Goal: Transaction & Acquisition: Book appointment/travel/reservation

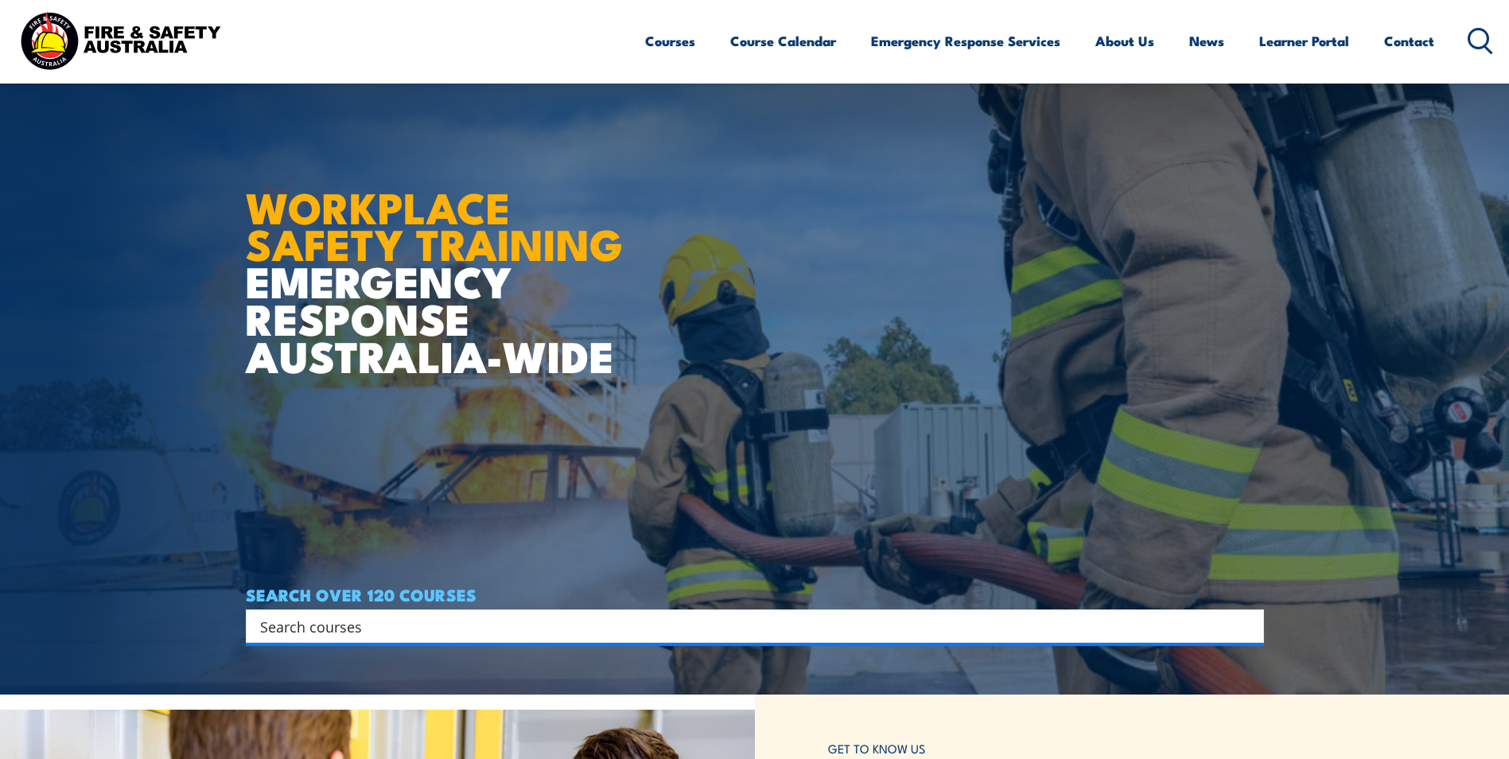
scroll to position [159, 0]
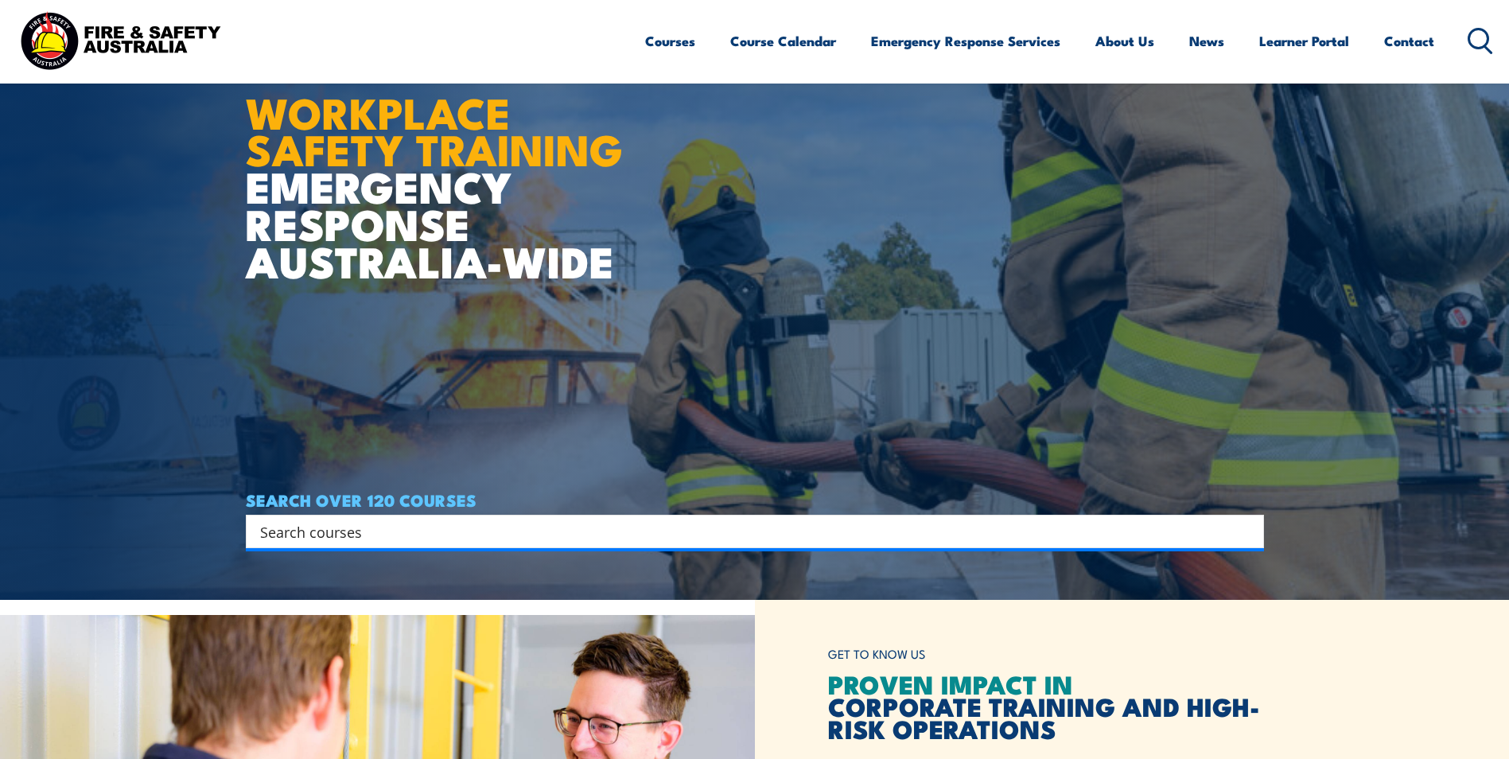
click at [417, 548] on div "Search Filter by Locations Australian Capital Territory New South Wales Norther…" at bounding box center [755, 531] width 1018 height 33
click at [417, 526] on input "Search input" at bounding box center [744, 531] width 969 height 24
paste input "CPPFES2020"
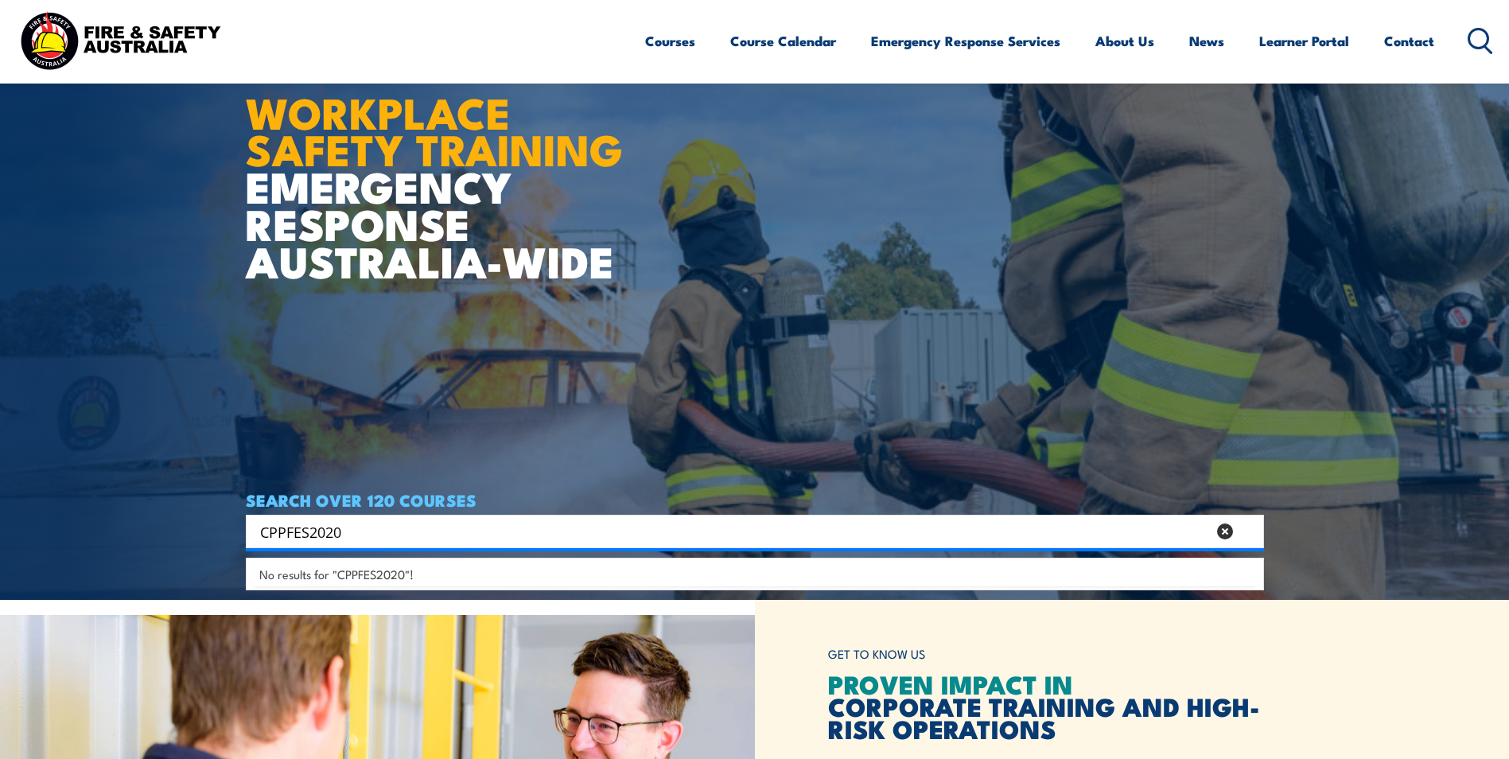
click at [263, 530] on input "CPPFES2020" at bounding box center [733, 531] width 947 height 24
click at [373, 508] on h4 "SEARCH OVER 120 COURSES" at bounding box center [755, 500] width 1018 height 18
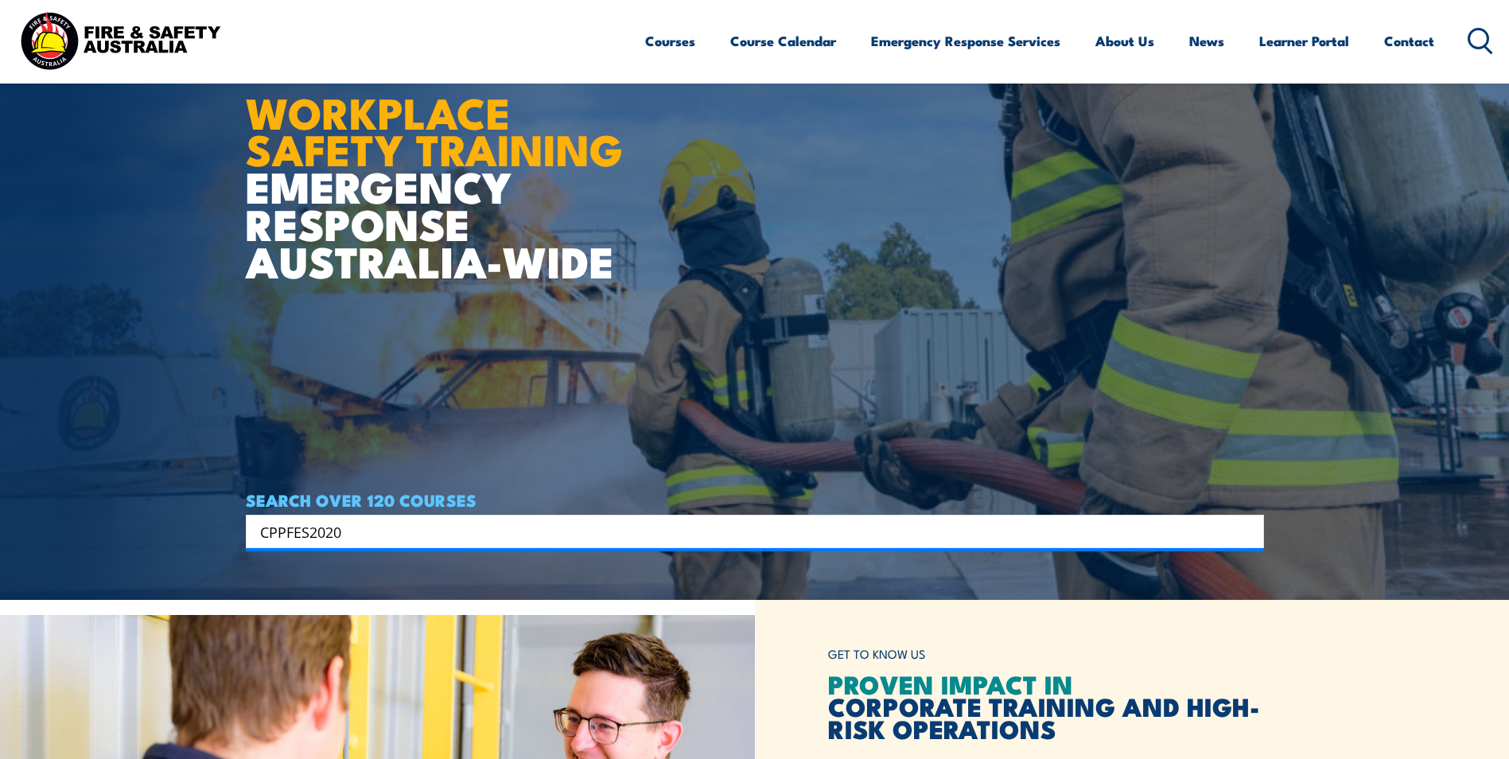
click at [368, 527] on input "CPPFES2020" at bounding box center [744, 531] width 969 height 24
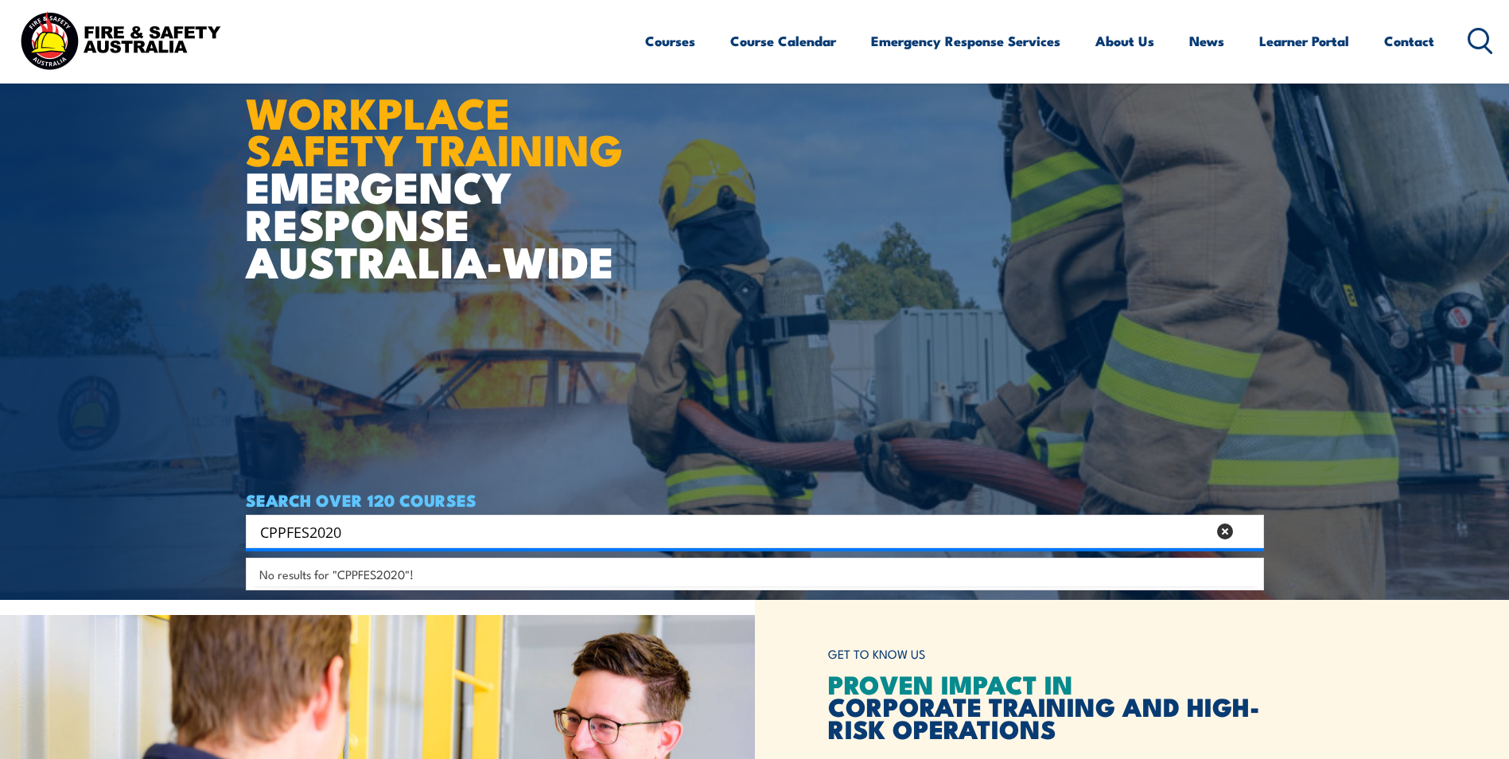
click at [458, 516] on div "CPPFES2020 Search" at bounding box center [755, 531] width 1018 height 33
drag, startPoint x: 442, startPoint y: 528, endPoint x: 426, endPoint y: 531, distance: 16.9
click at [426, 531] on input "CPPFES2020" at bounding box center [733, 531] width 947 height 24
drag, startPoint x: 426, startPoint y: 533, endPoint x: 267, endPoint y: 514, distance: 159.4
click at [267, 515] on div "CPPFES2020 Search" at bounding box center [755, 531] width 1018 height 33
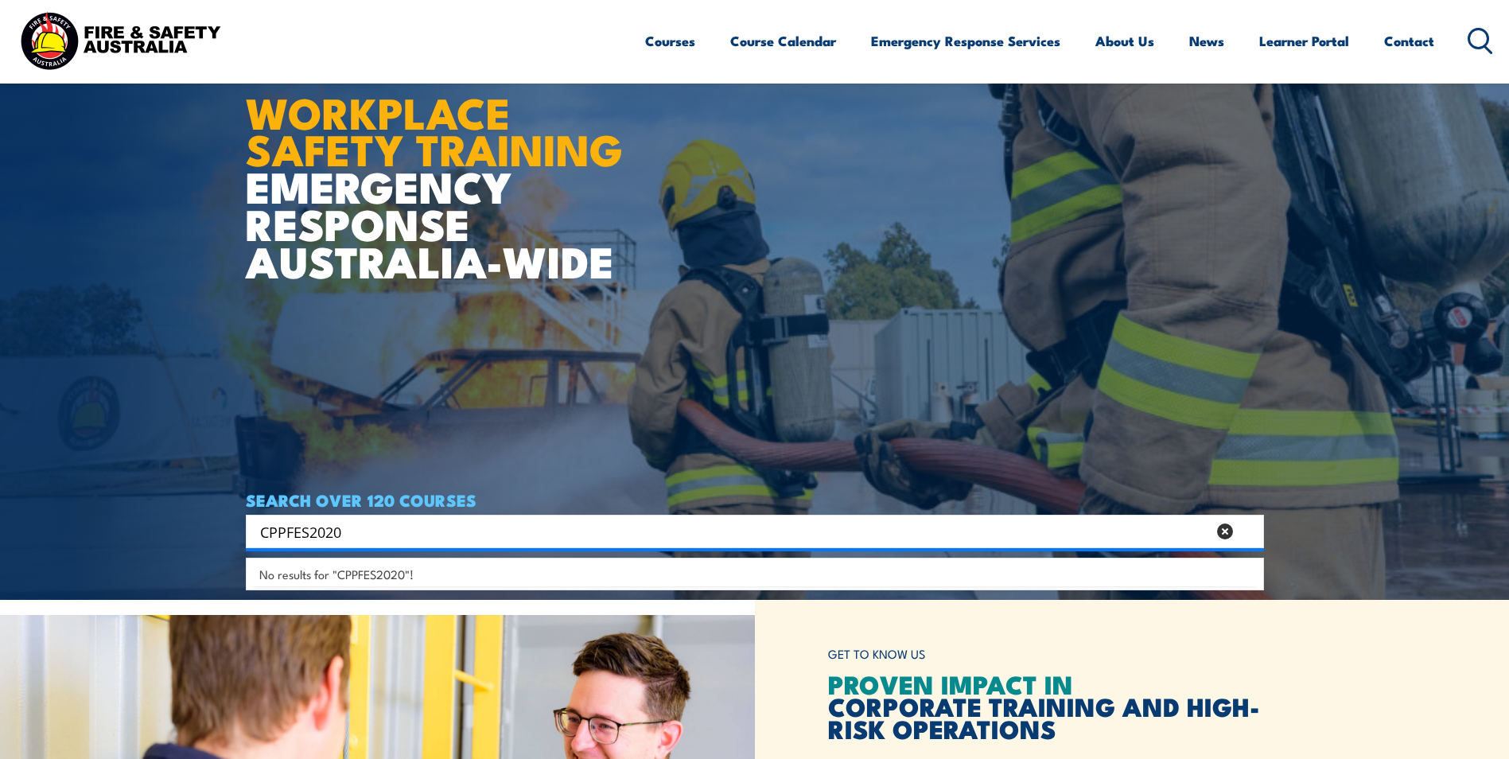
paste input "Conduct routine inspection and testing of fire extinguishers and fire blankets,…"
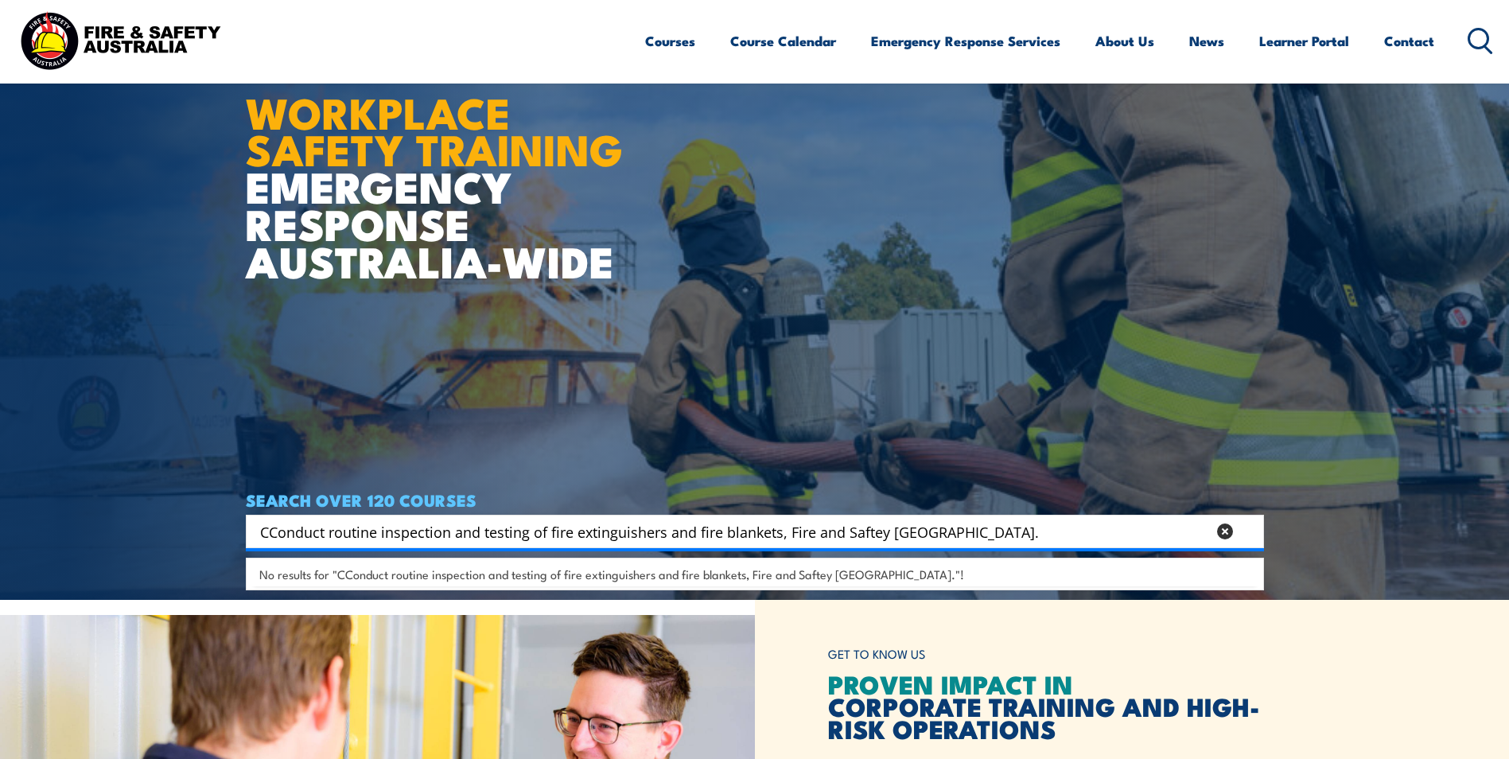
drag, startPoint x: 278, startPoint y: 534, endPoint x: 238, endPoint y: 534, distance: 40.6
click at [238, 534] on section "WORKPLACE SAFETY TRAINING EMERGENCY RESPONSE AUSTRALIA-WIDE SEARCH OVER 120 COU…" at bounding box center [754, 220] width 1509 height 759
click at [794, 531] on body "Courses Course Calendar Emergency Response Services Services Overview Emergency…" at bounding box center [754, 220] width 1509 height 759
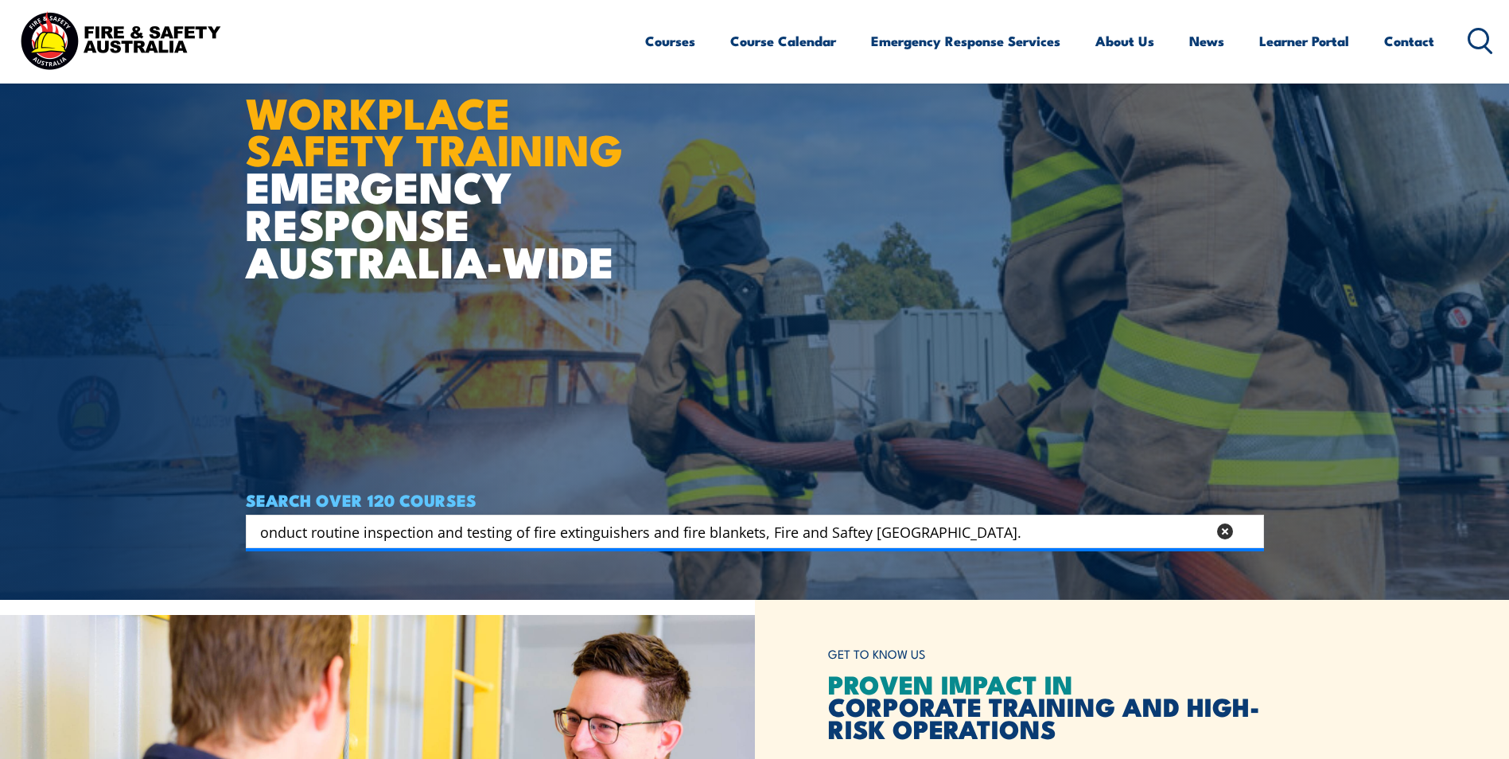
drag, startPoint x: 760, startPoint y: 533, endPoint x: 1025, endPoint y: 532, distance: 264.9
click at [1025, 532] on input "onduct routine inspection and testing of fire extinguishers and fire blankets, …" at bounding box center [733, 531] width 947 height 24
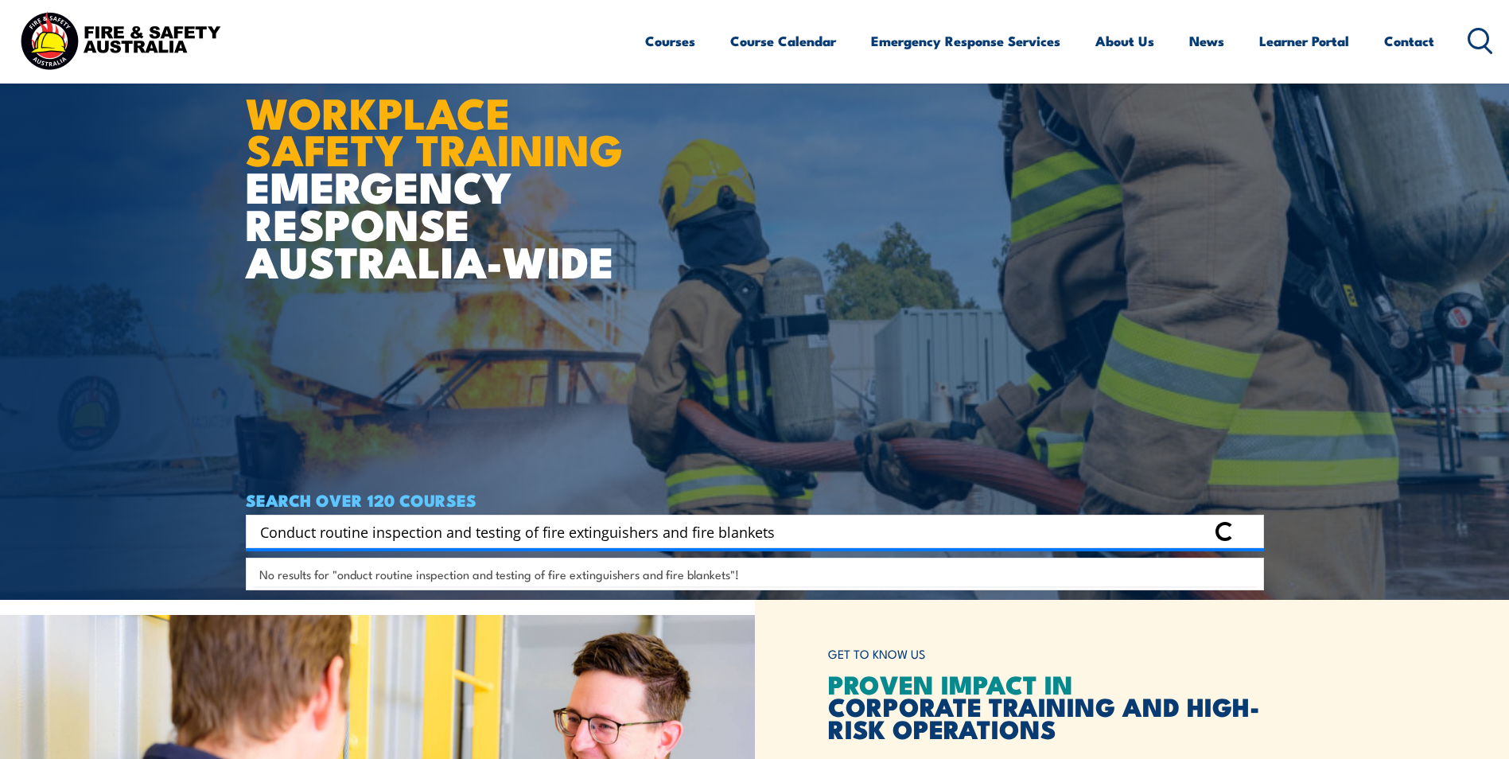
type input "Conduct routine inspection and testing of fire extinguishers and fire blankets"
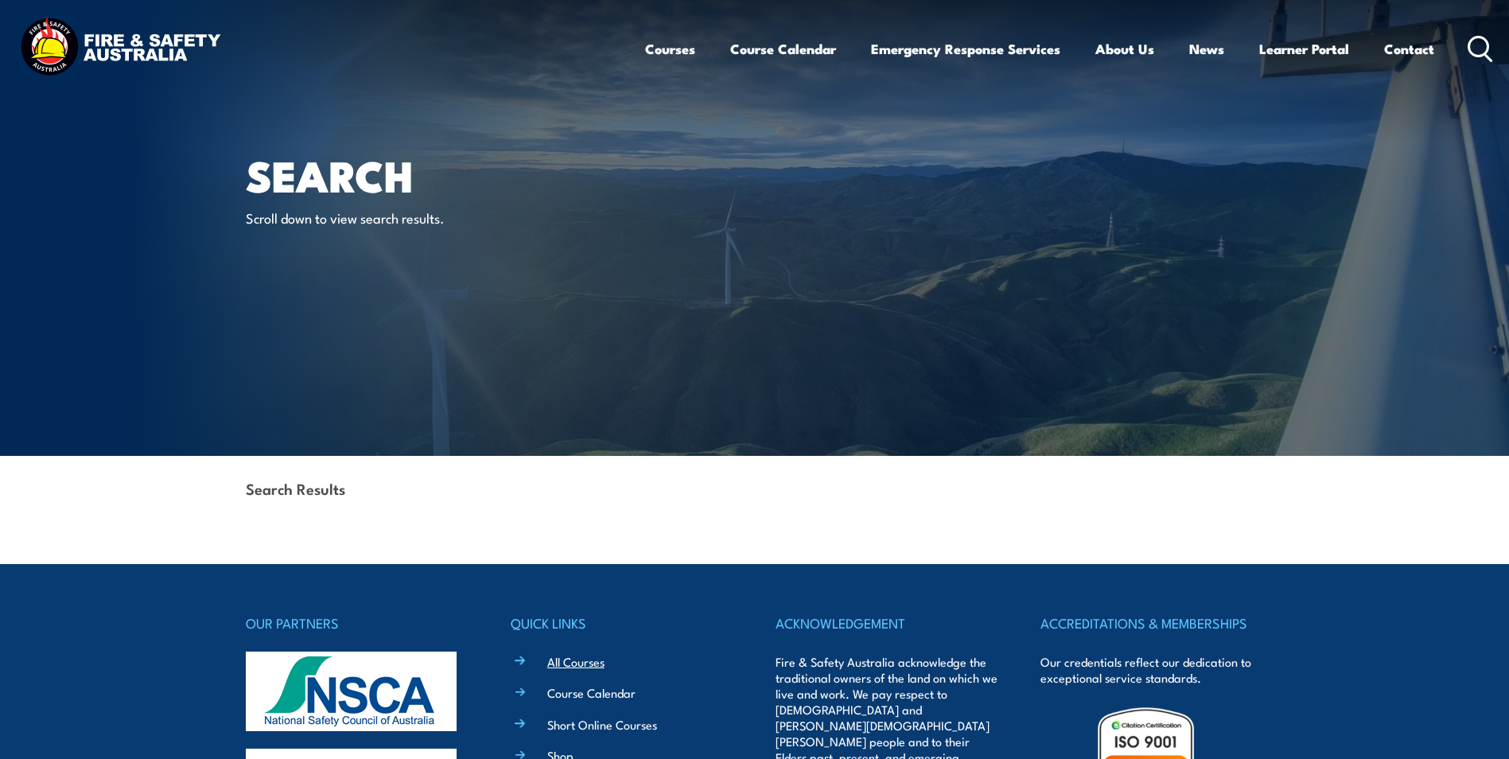
click at [572, 660] on link "All Courses" at bounding box center [575, 661] width 57 height 17
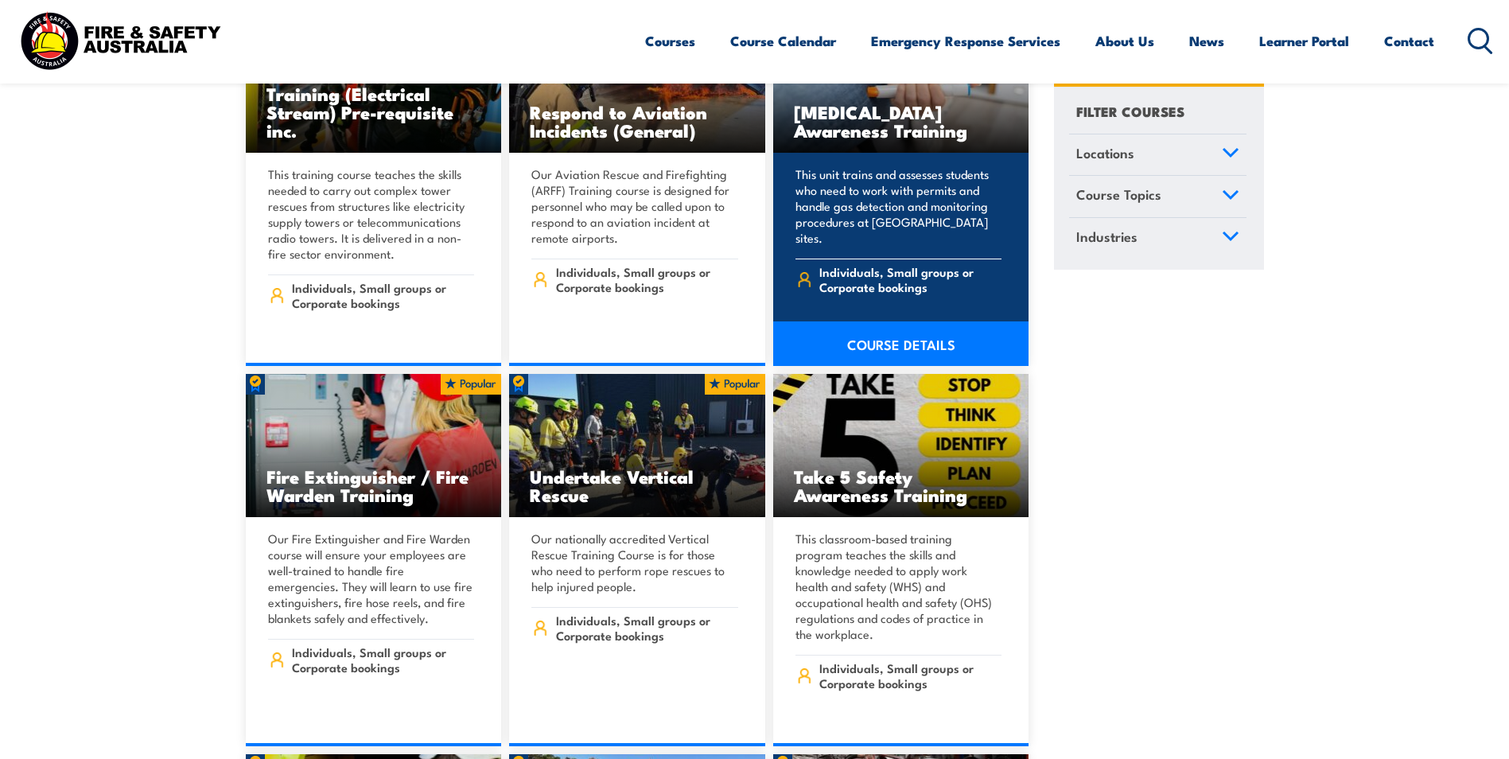
scroll to position [4614, 0]
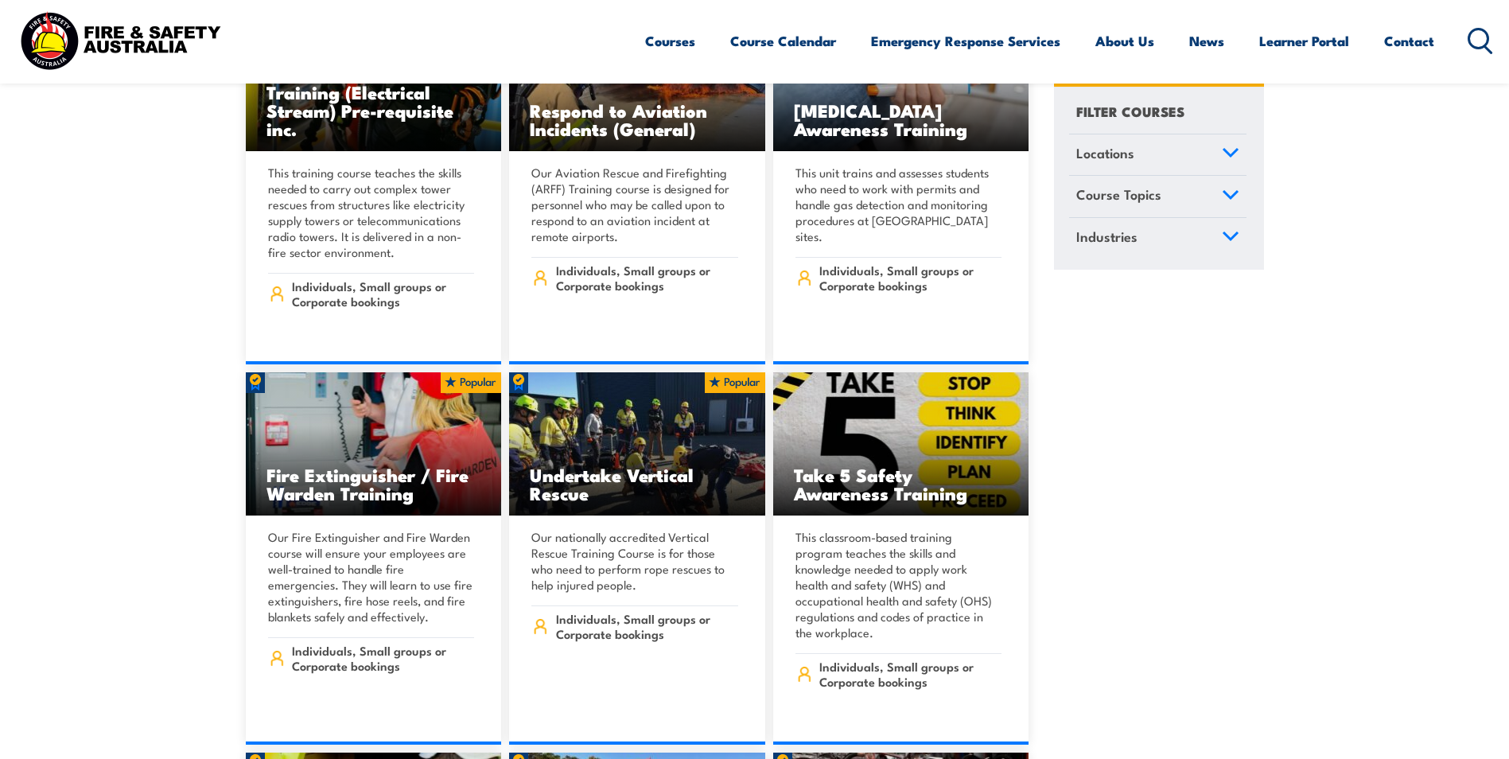
click at [1176, 194] on link "Course Topics" at bounding box center [1157, 197] width 177 height 41
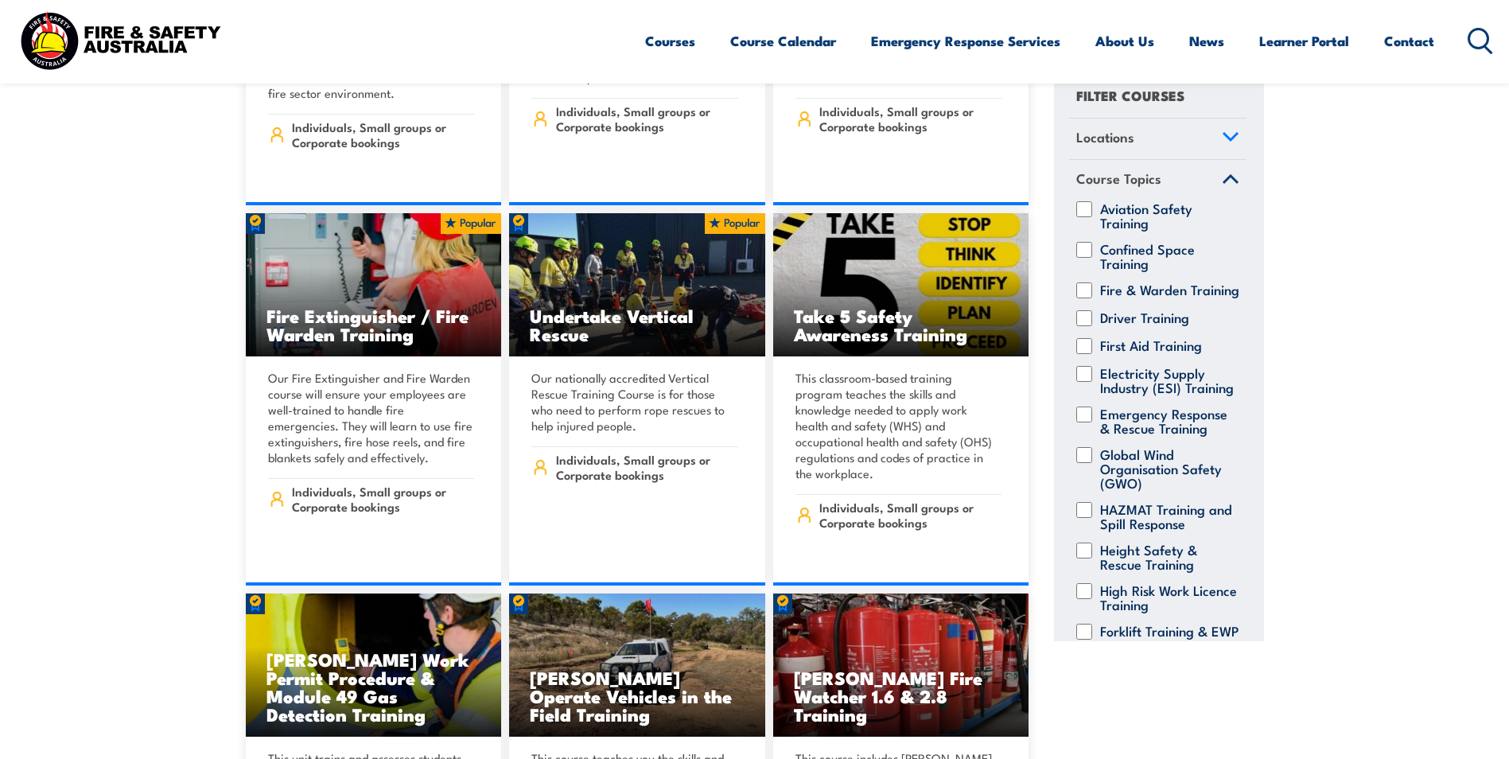
scroll to position [0, 0]
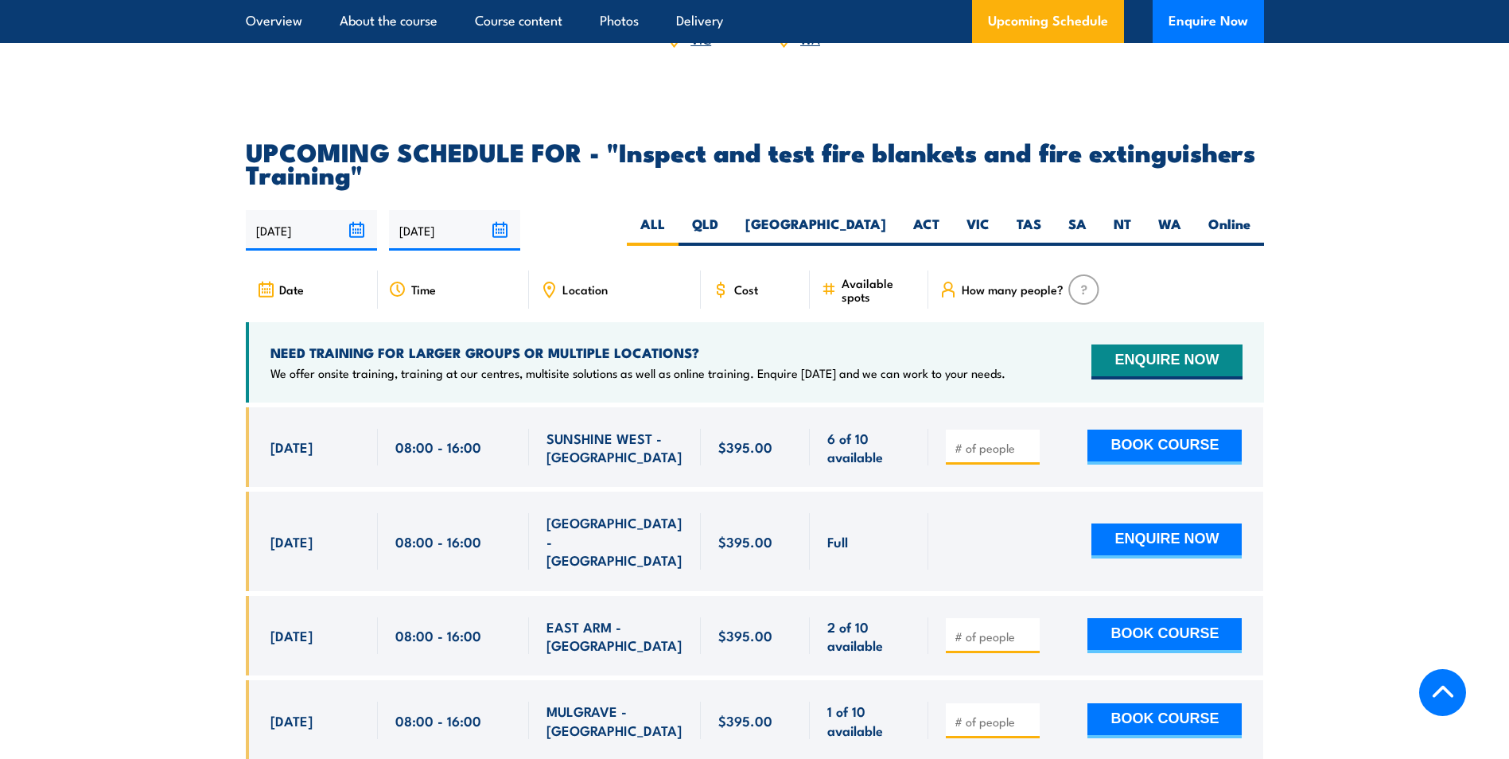
scroll to position [2784, 0]
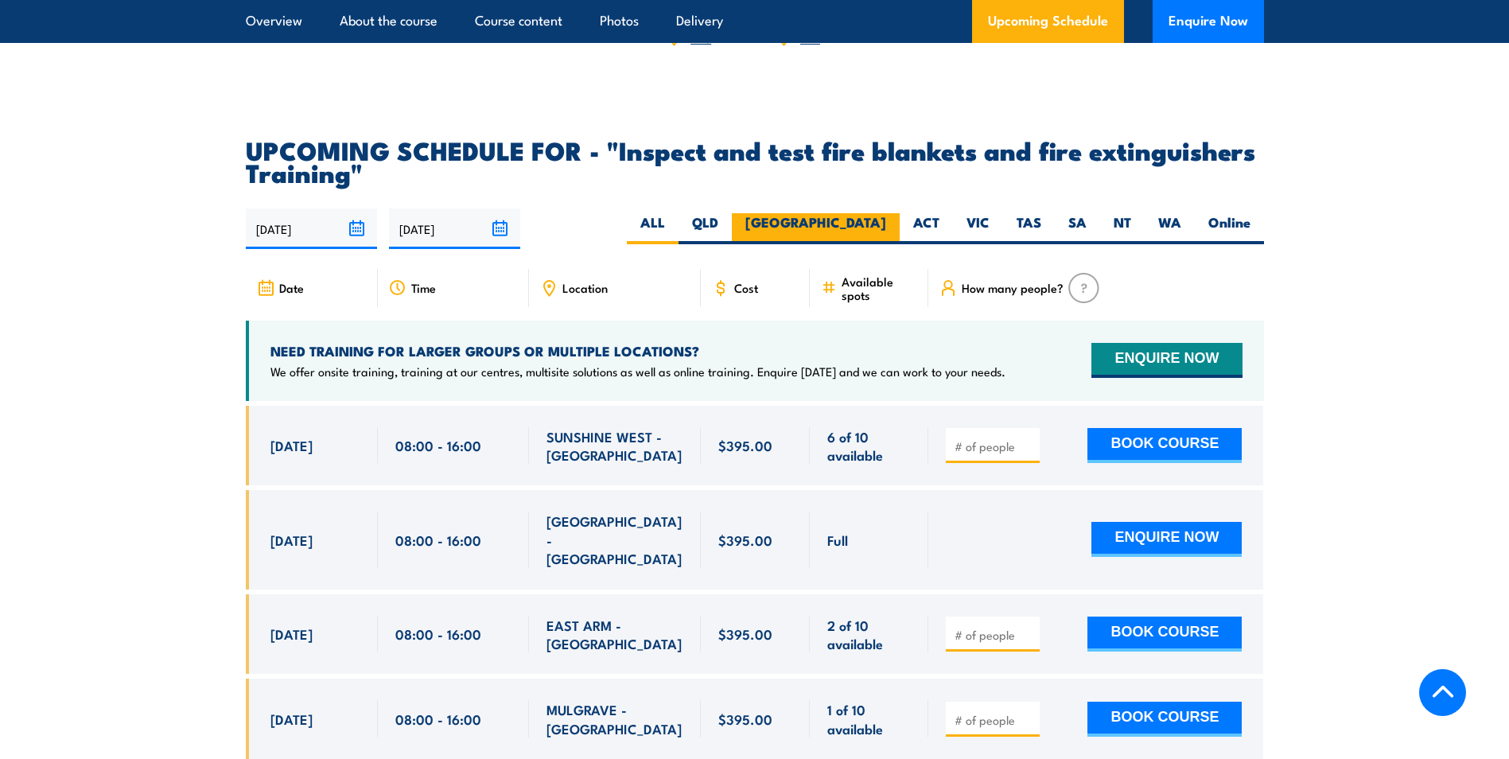
click at [860, 244] on label "[GEOGRAPHIC_DATA]" at bounding box center [816, 228] width 168 height 31
click at [886, 224] on input "[GEOGRAPHIC_DATA]" at bounding box center [891, 218] width 10 height 10
radio input "true"
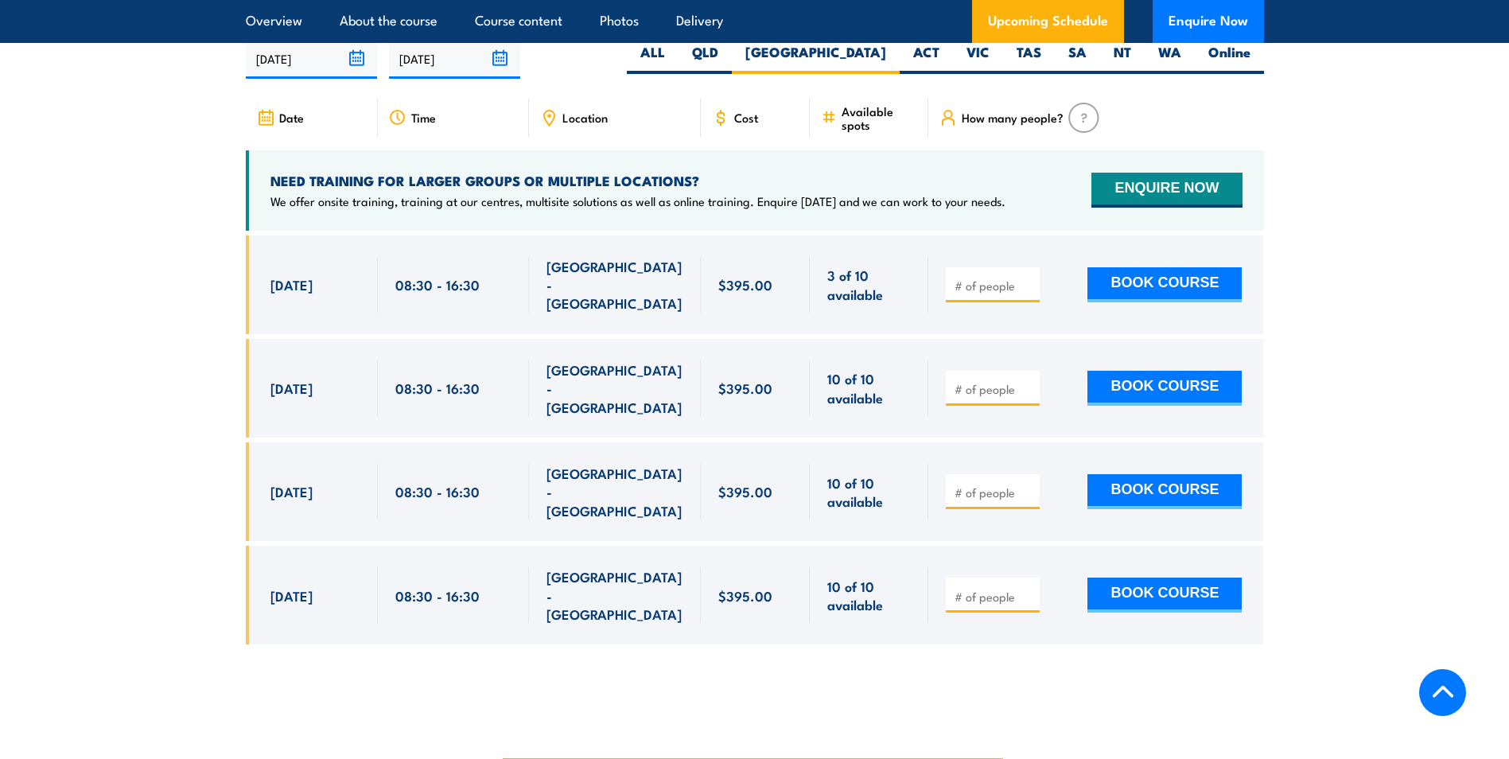
scroll to position [2875, 0]
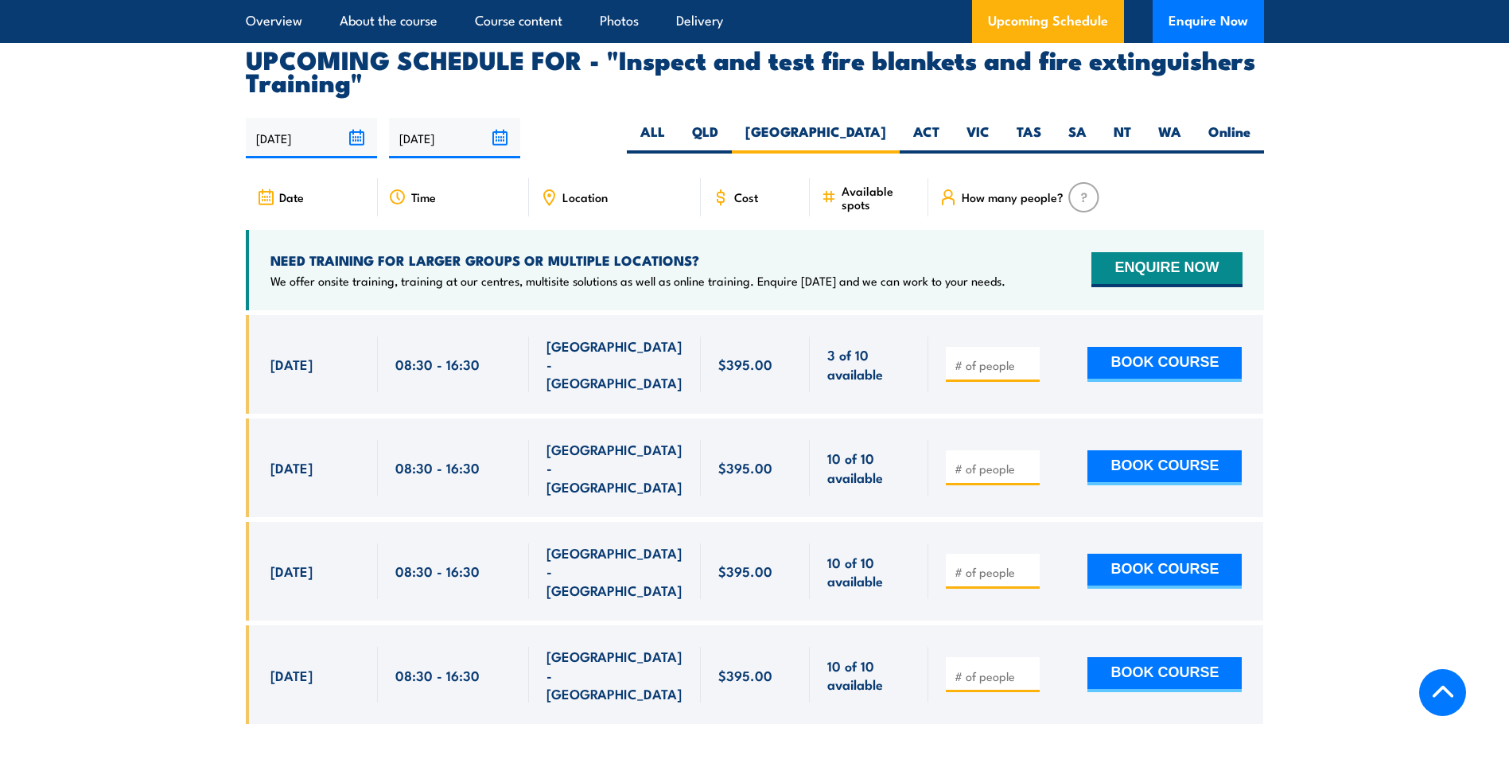
click at [363, 158] on input "29/08/2025" at bounding box center [311, 138] width 131 height 41
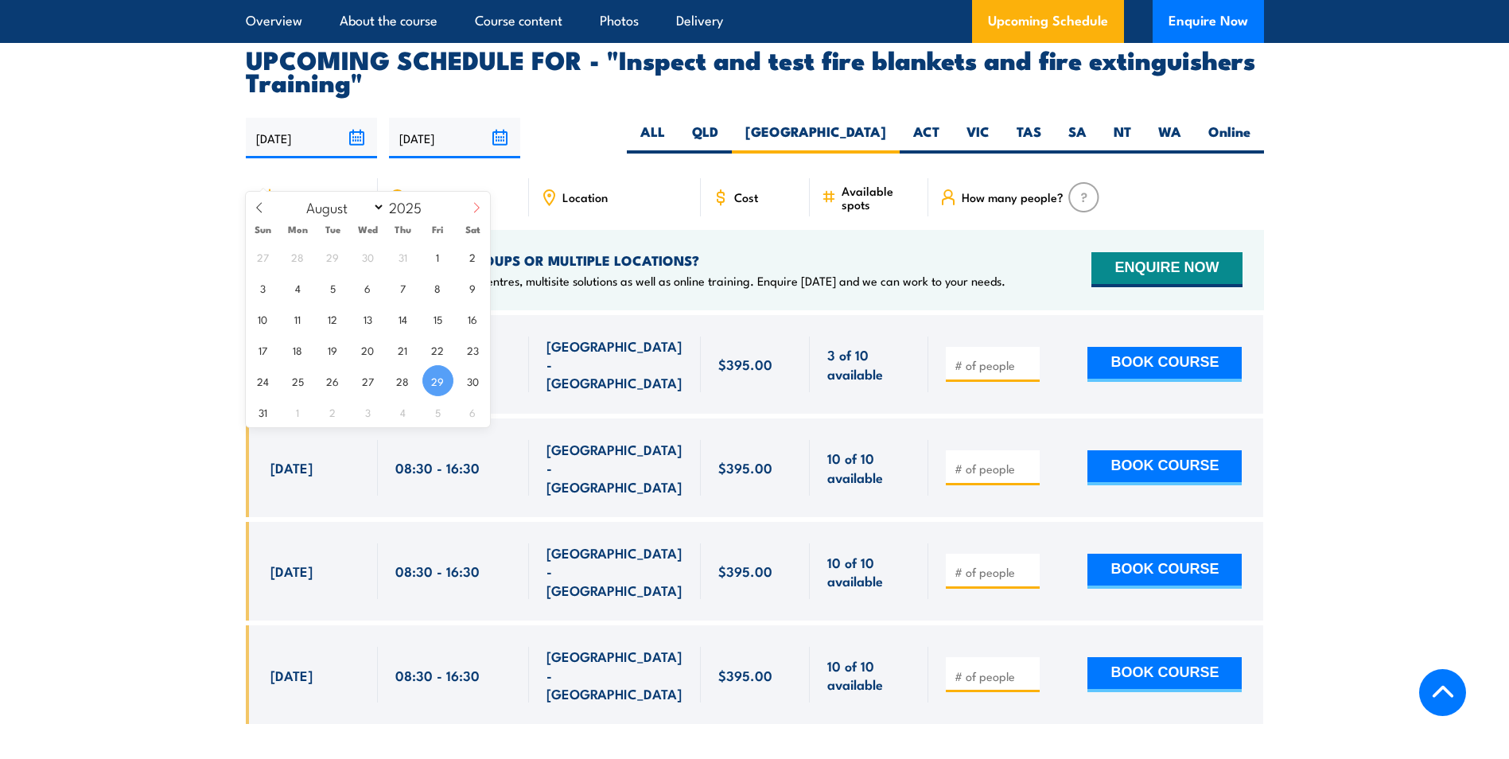
click at [476, 203] on icon at bounding box center [476, 207] width 11 height 11
select select "11"
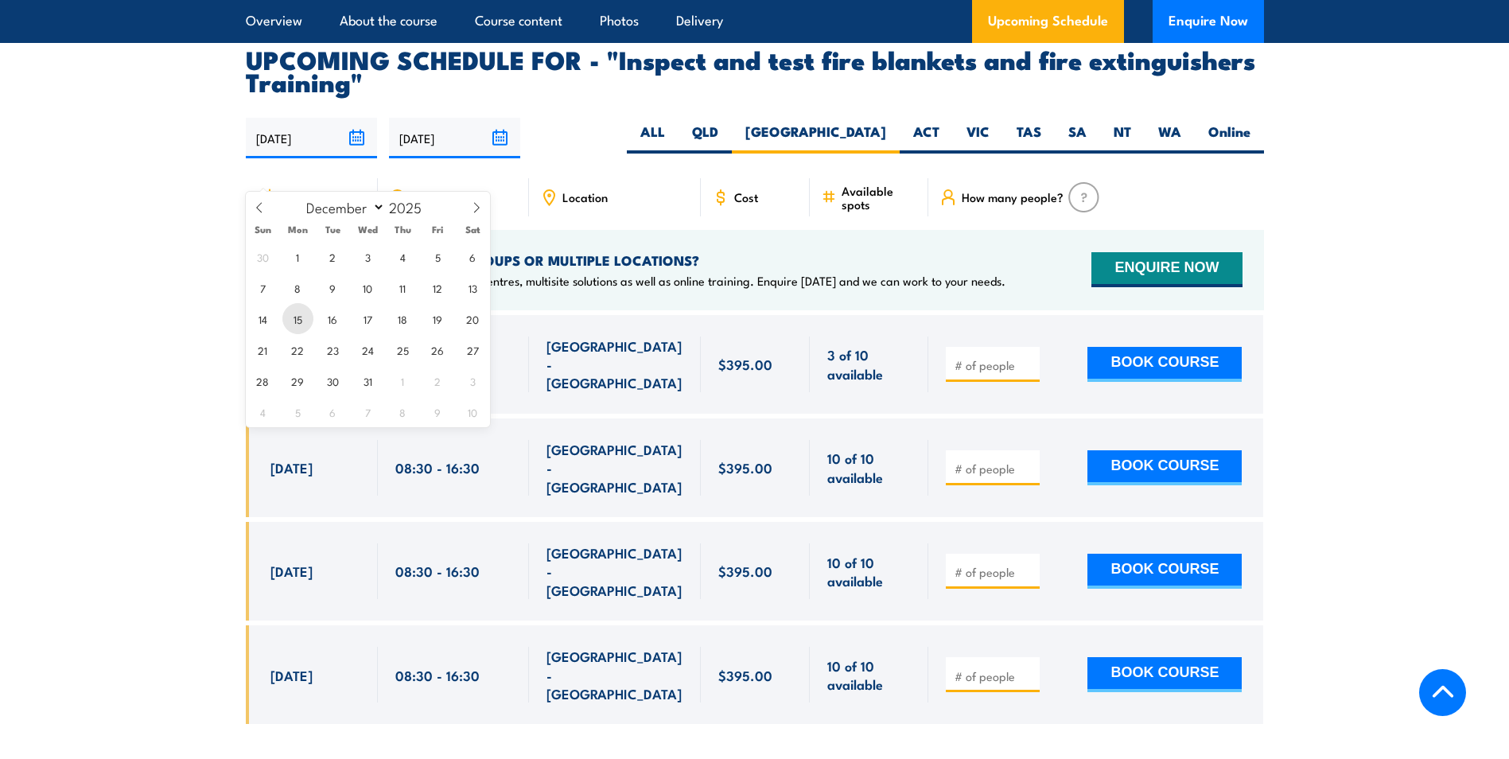
click at [295, 319] on span "15" at bounding box center [297, 318] width 31 height 31
type input "15/12/2025"
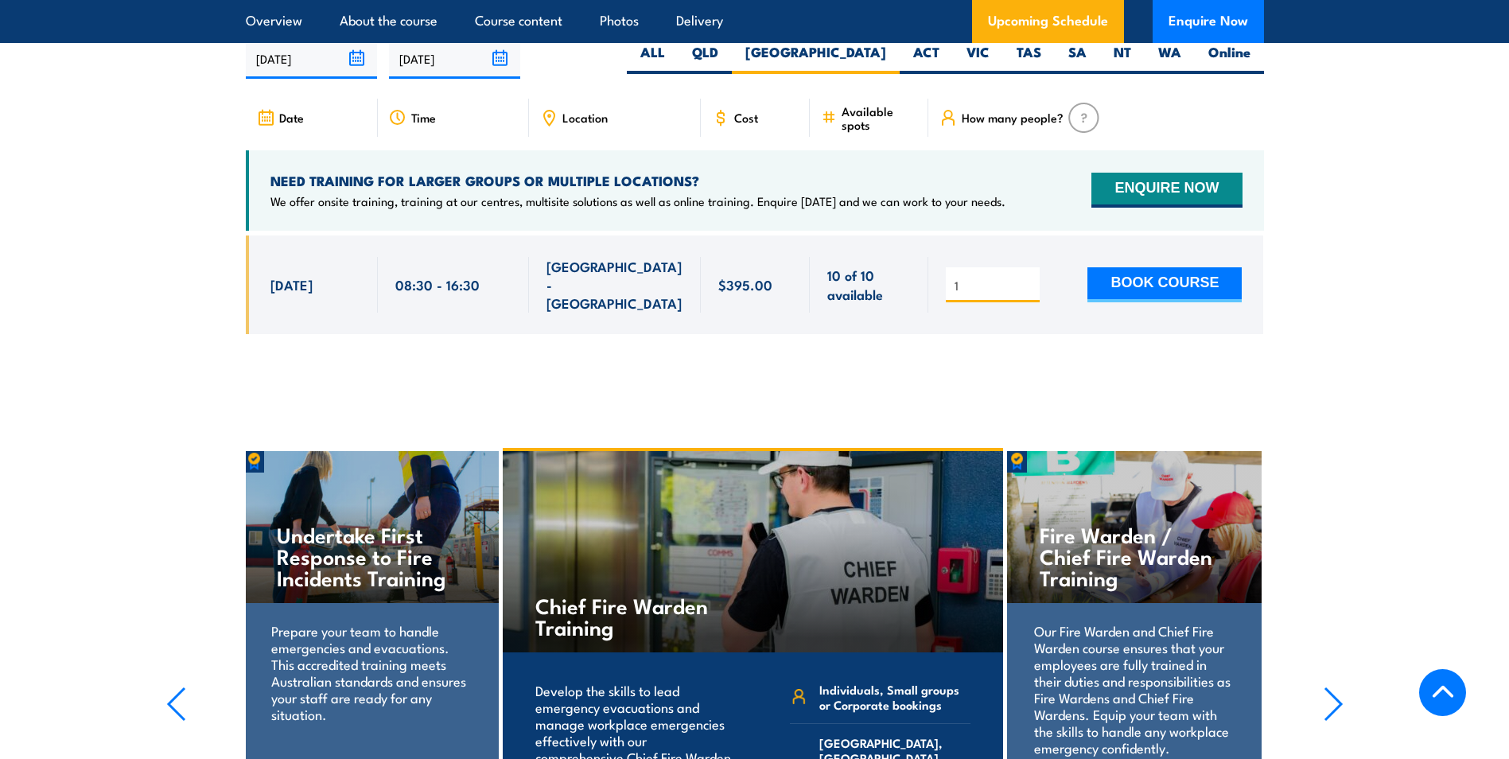
click at [1027, 294] on input "1" at bounding box center [995, 286] width 80 height 16
type input "2"
click at [1027, 294] on input "2" at bounding box center [995, 286] width 80 height 16
click at [1172, 302] on button "BOOK COURSE" at bounding box center [1164, 284] width 154 height 35
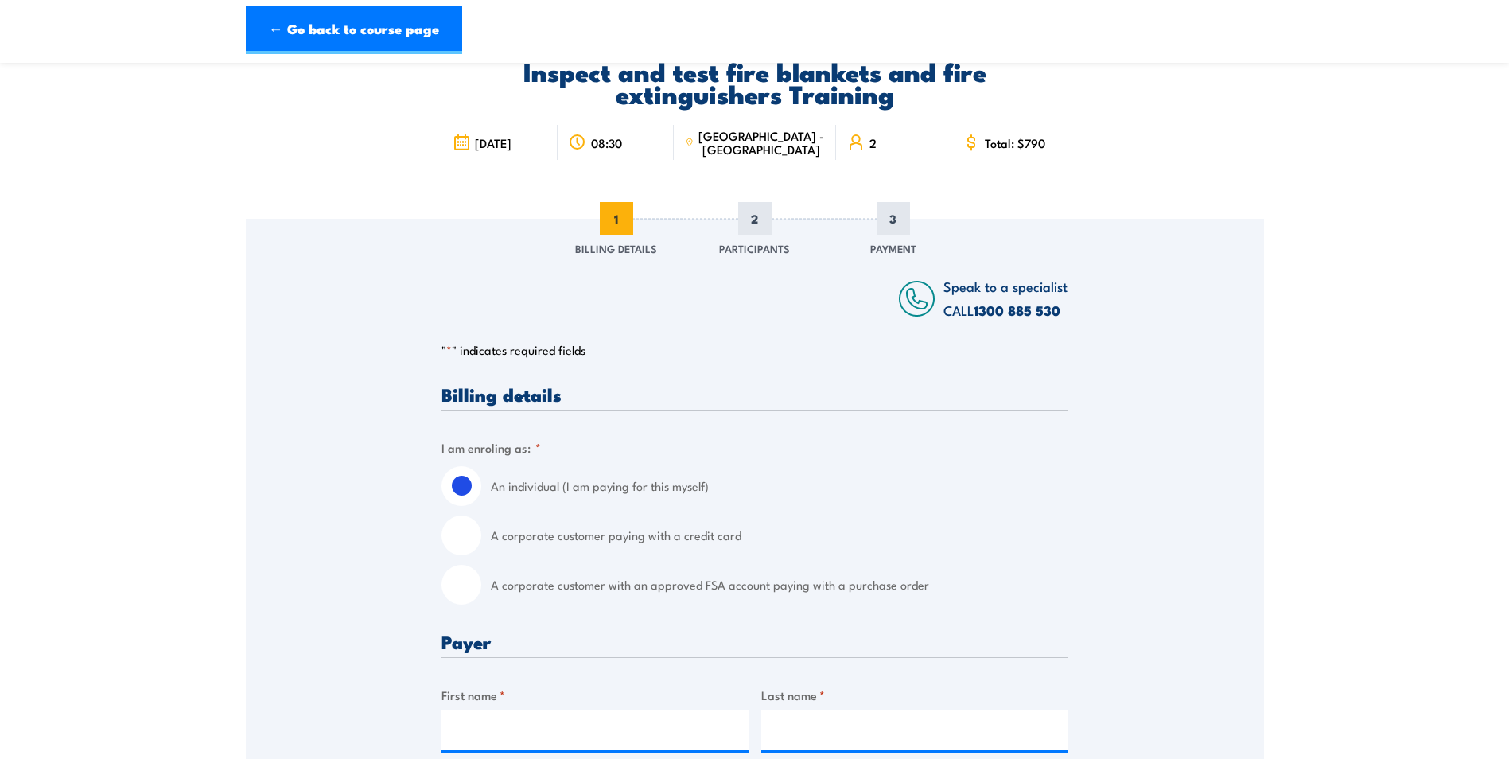
scroll to position [159, 0]
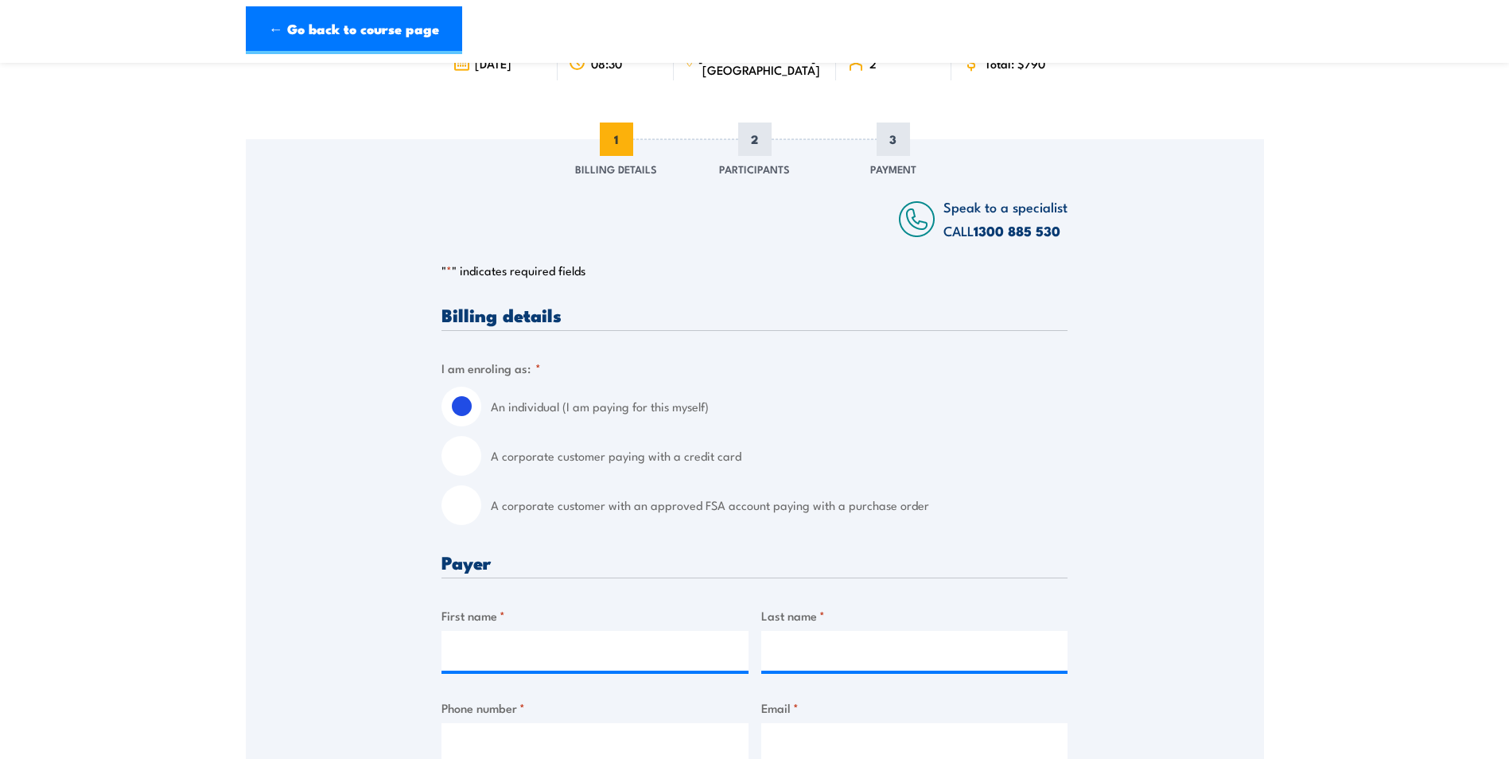
click at [504, 461] on label "A corporate customer paying with a credit card" at bounding box center [779, 456] width 577 height 40
click at [481, 461] on input "A corporate customer paying with a credit card" at bounding box center [461, 456] width 40 height 40
radio input "true"
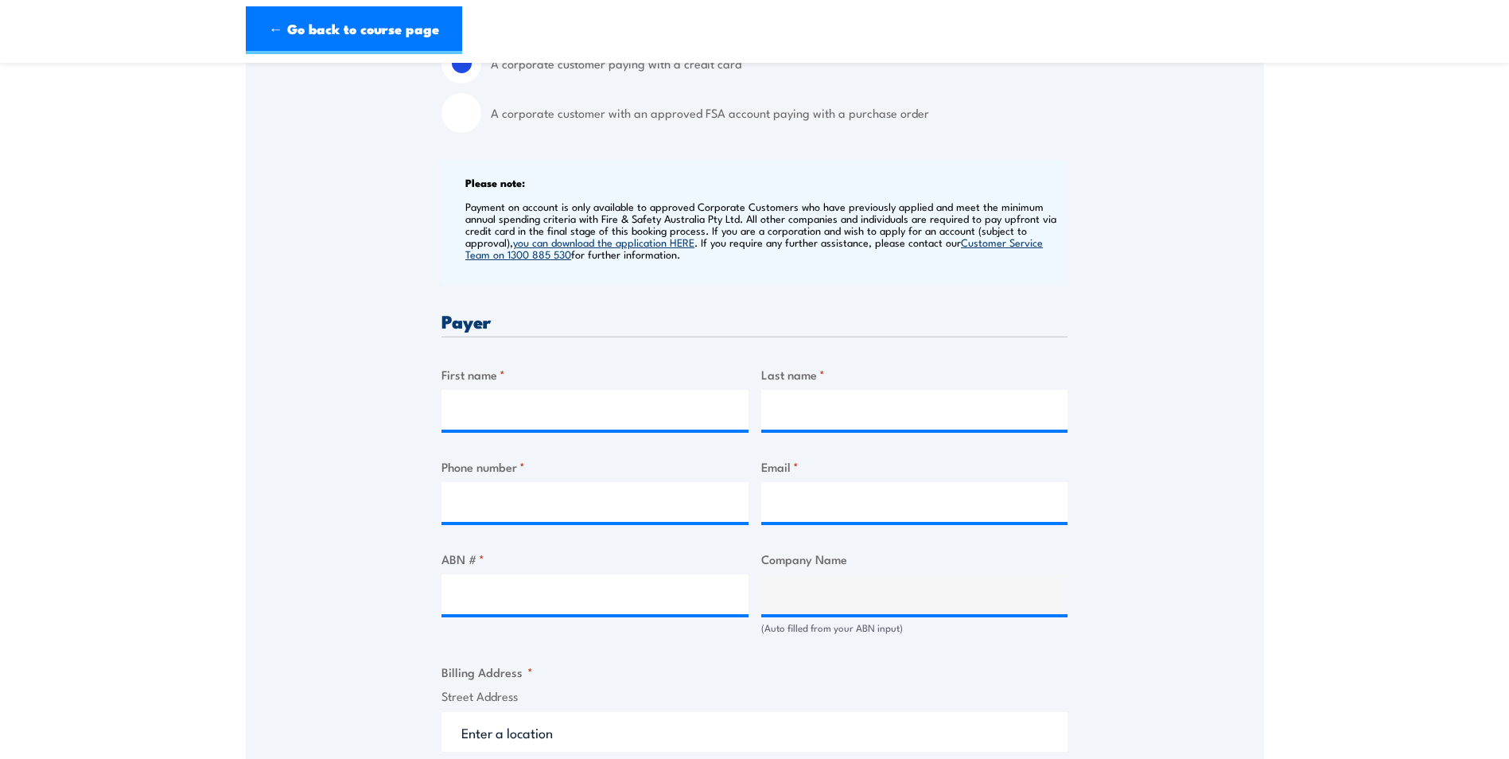
scroll to position [557, 0]
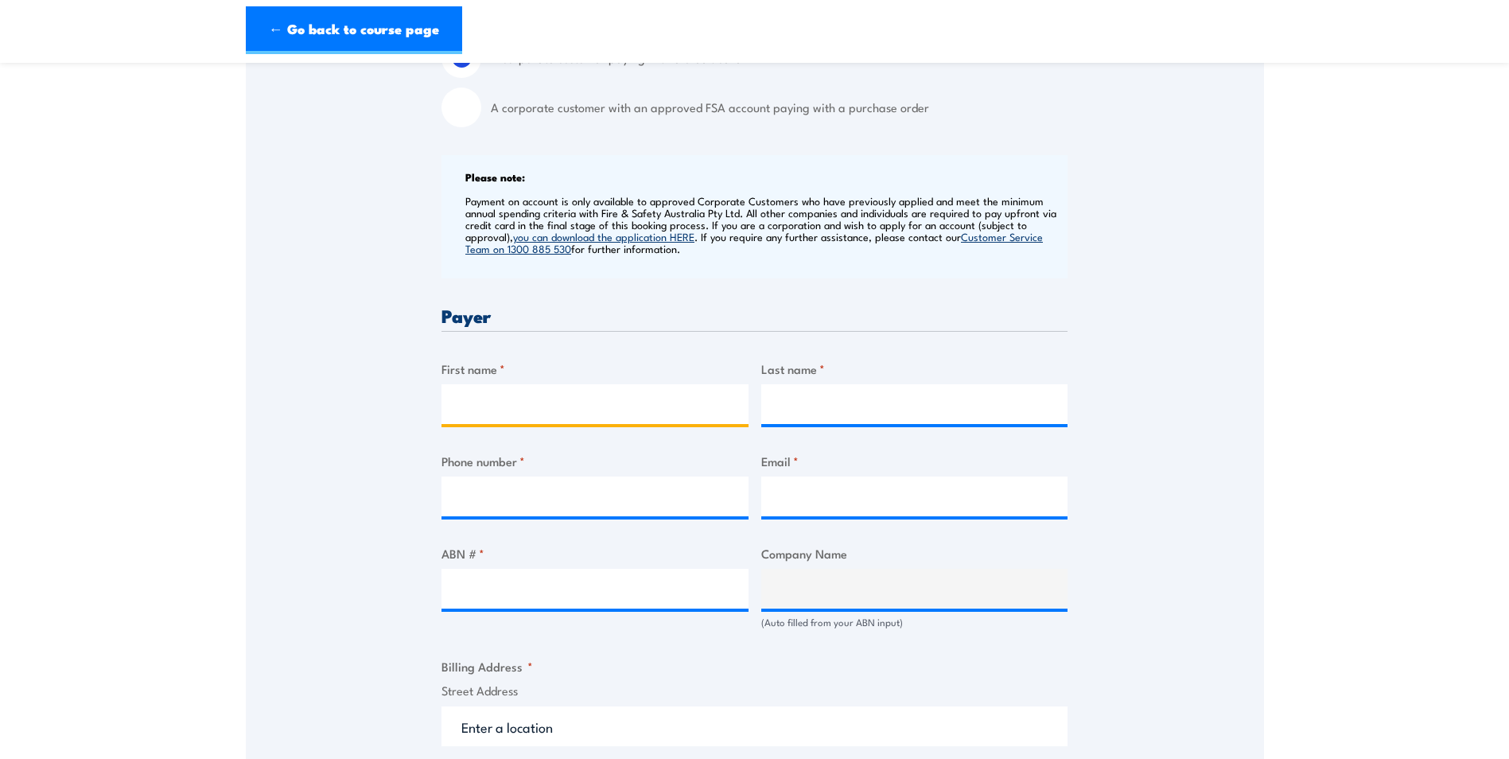
click at [556, 398] on input "First name *" at bounding box center [594, 404] width 307 height 40
type input "Mariam"
type input "Ali"
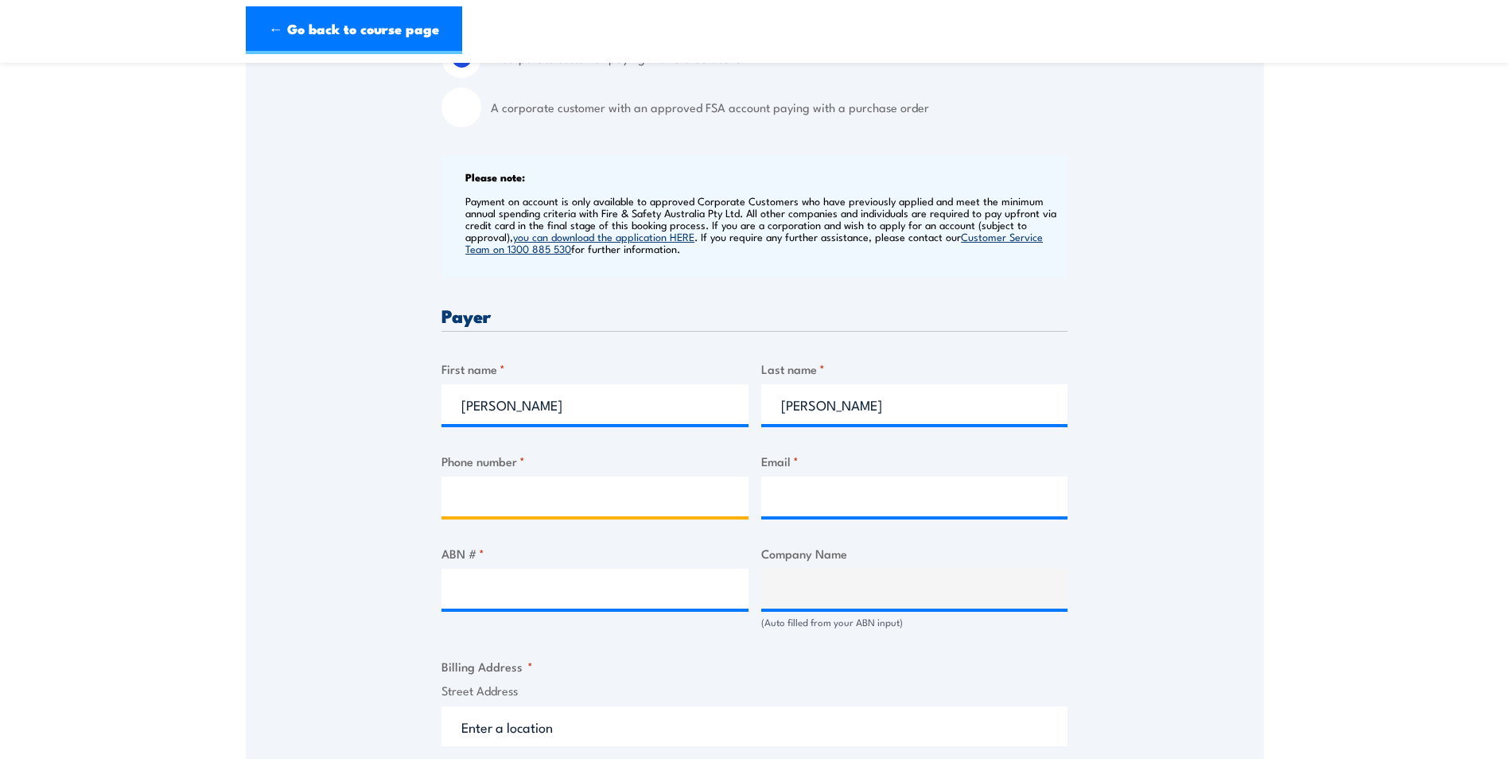
type input "0472749012"
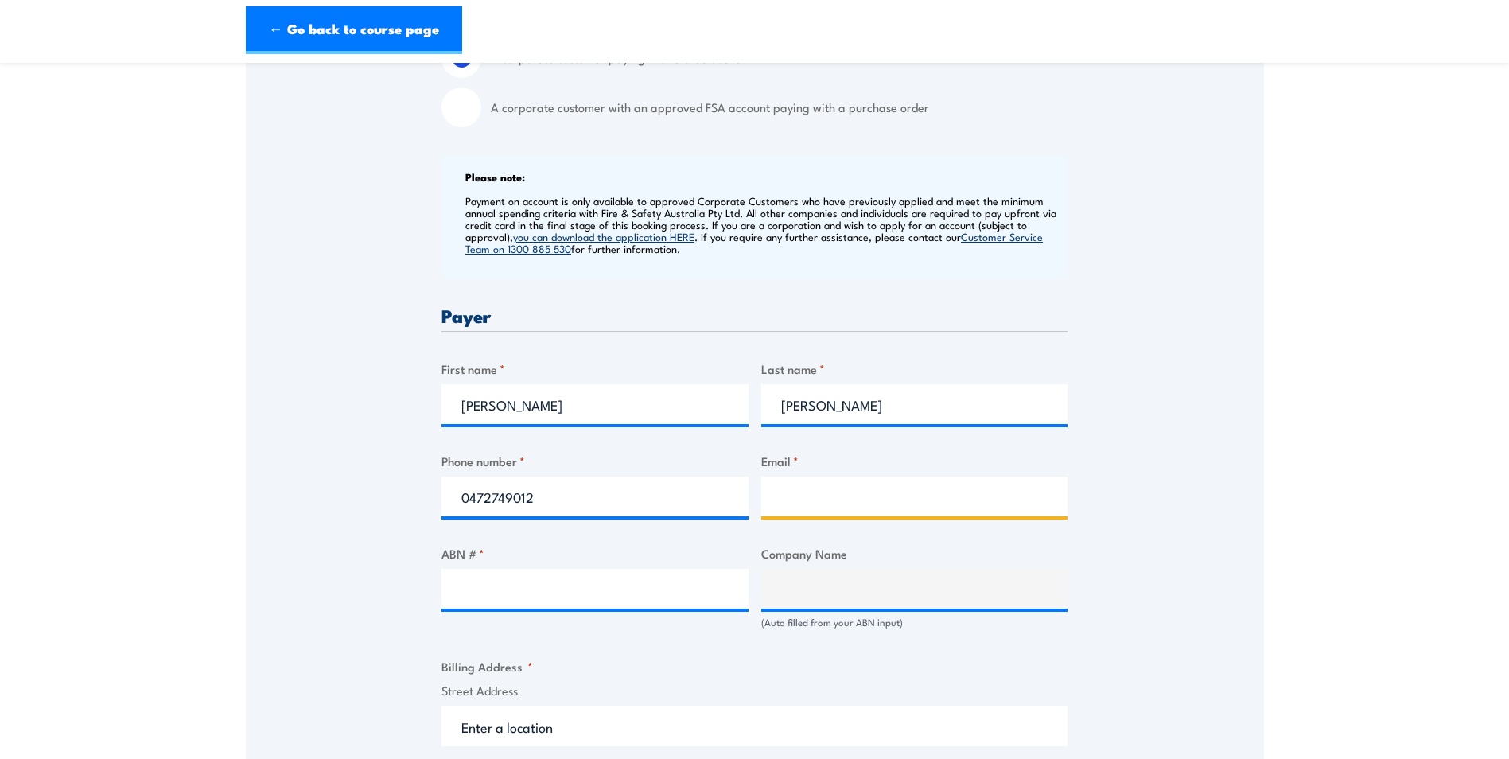
type input "mariam.ali@ventia.com"
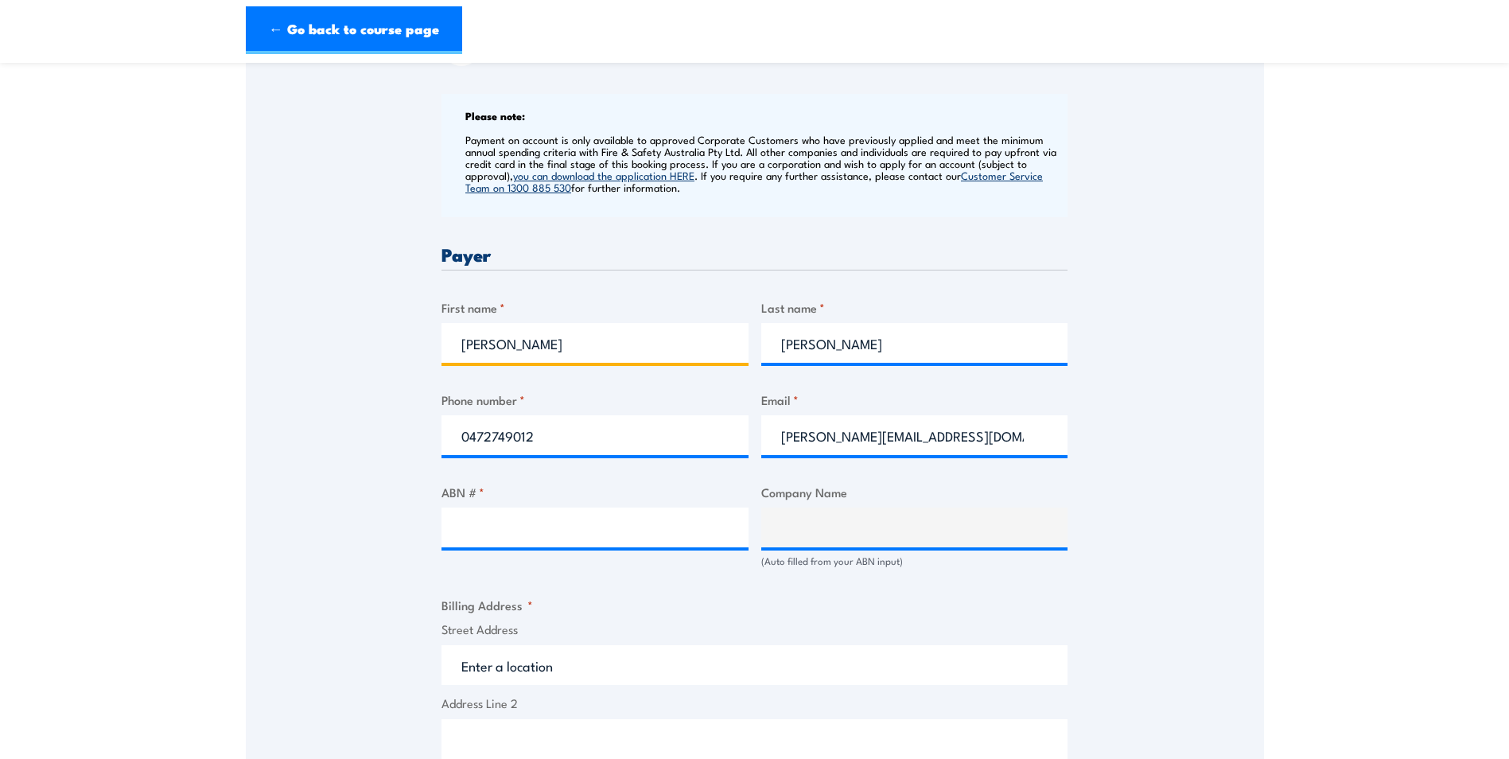
scroll to position [636, 0]
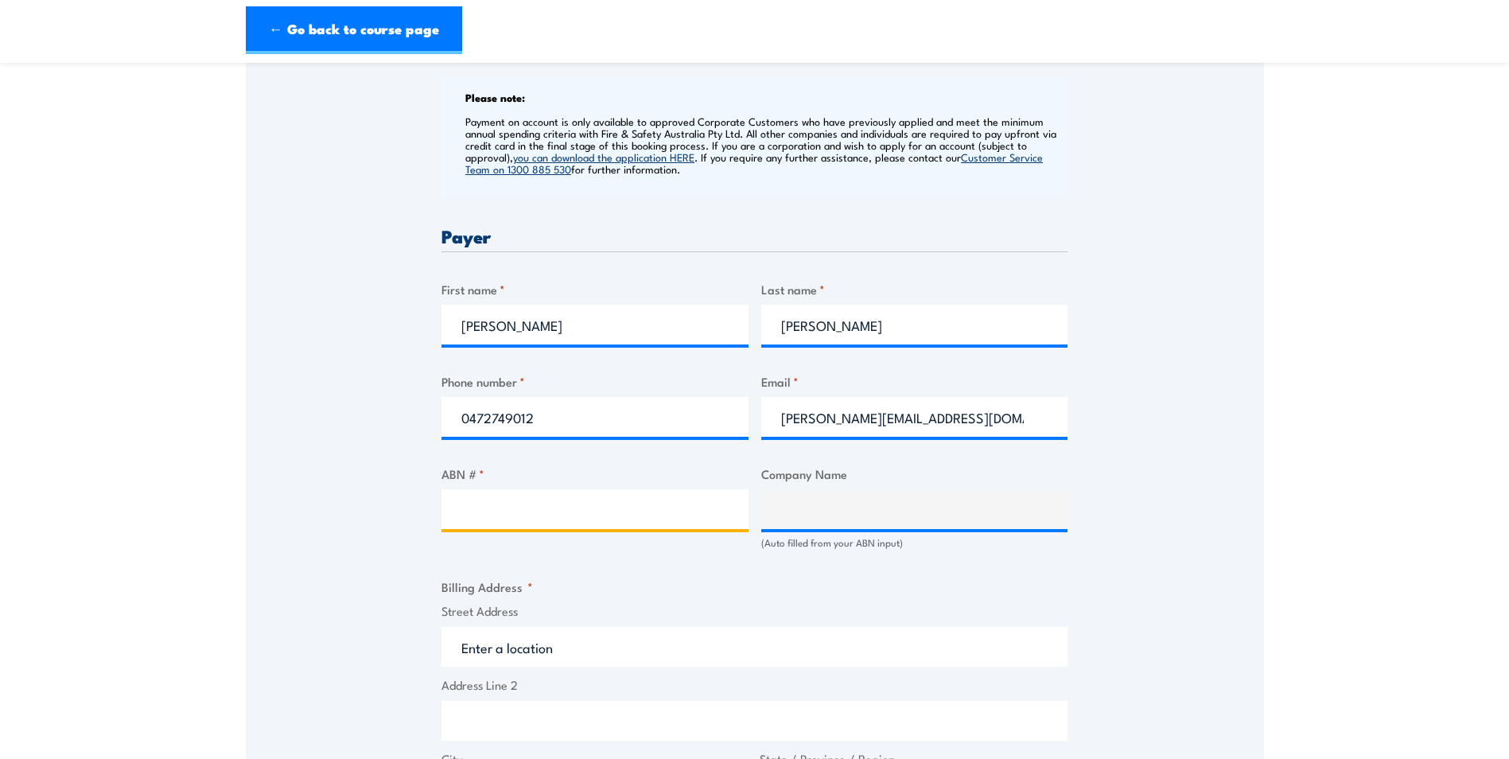
click at [547, 520] on input "ABN # *" at bounding box center [594, 509] width 307 height 40
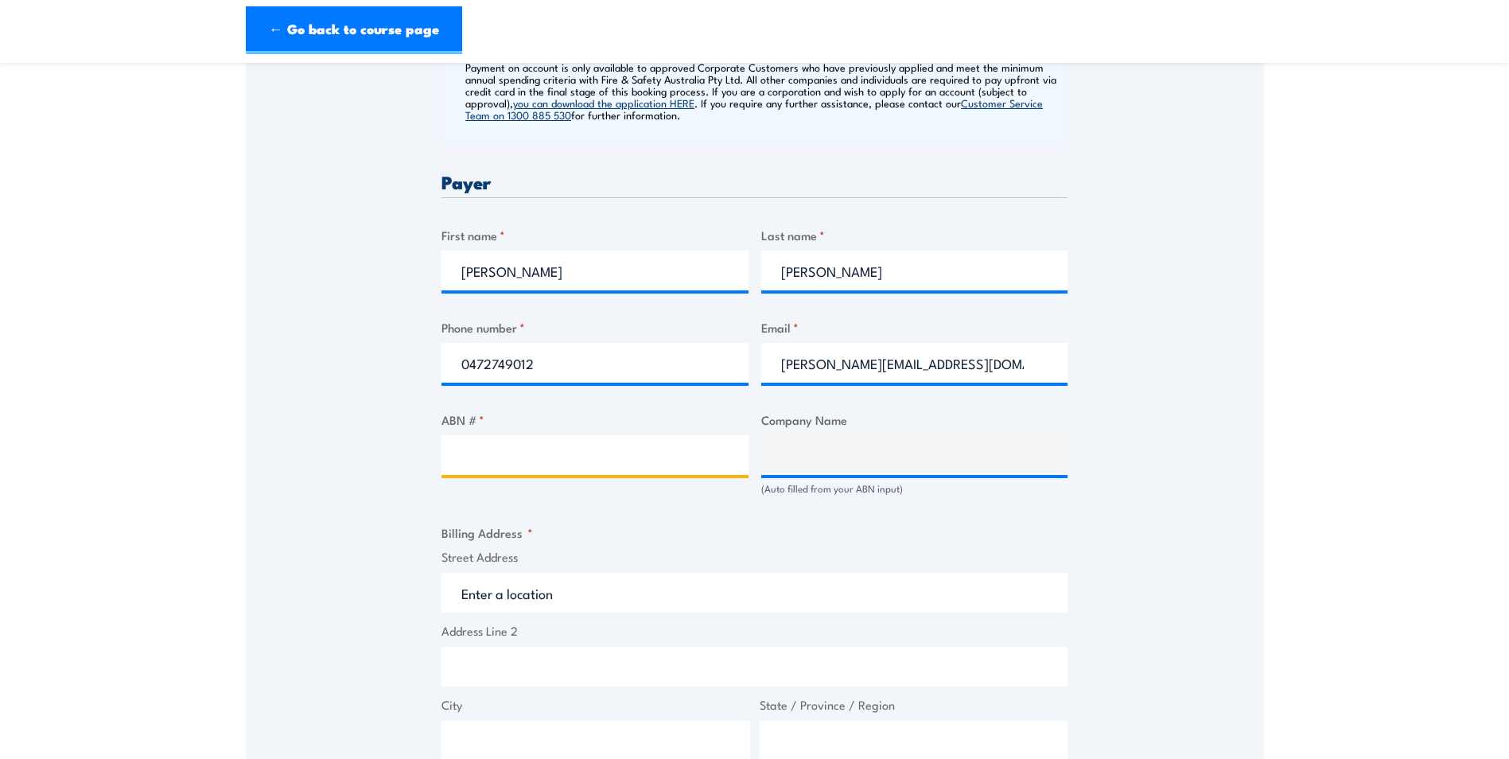
scroll to position [716, 0]
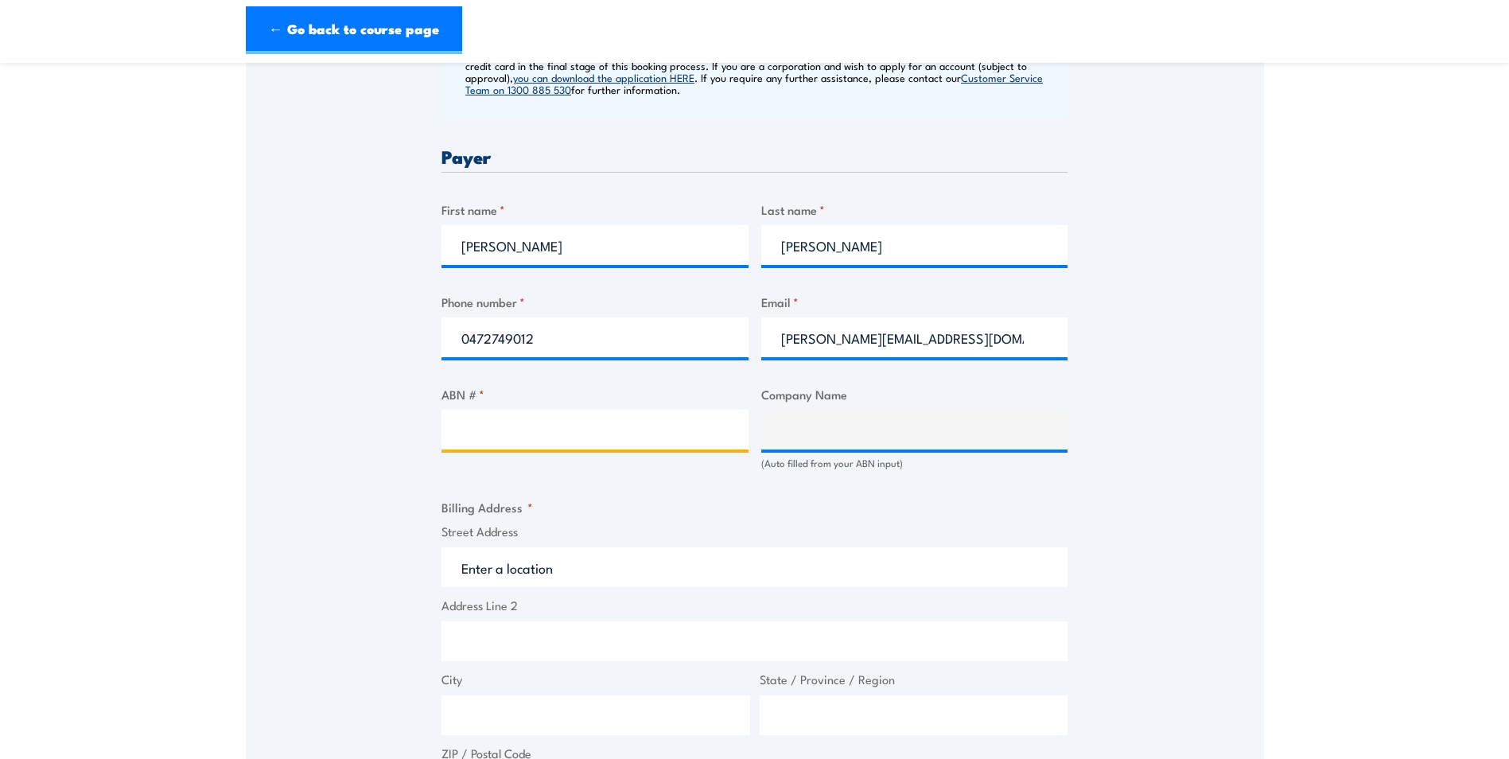
click at [594, 420] on input "ABN # *" at bounding box center [594, 430] width 307 height 40
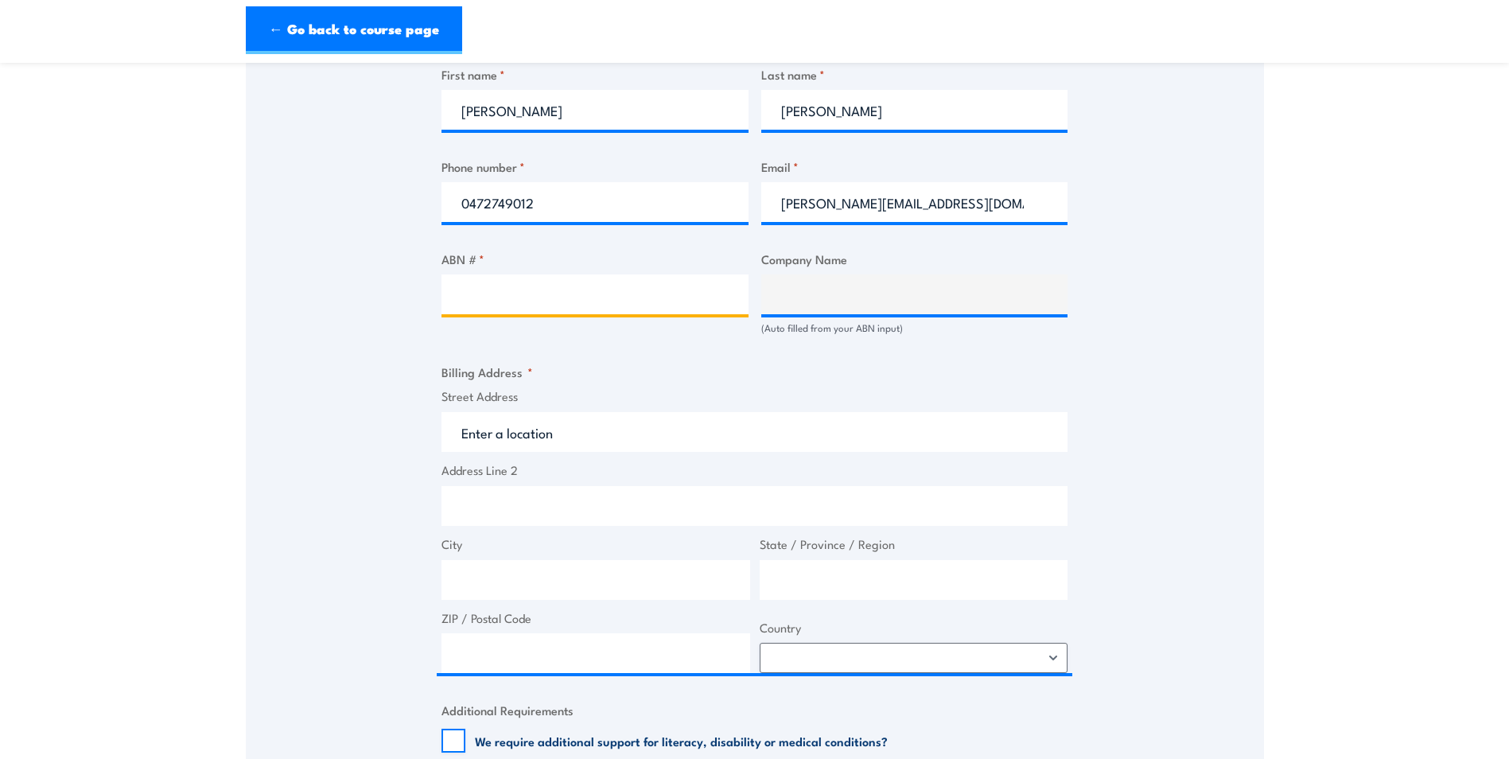
scroll to position [875, 0]
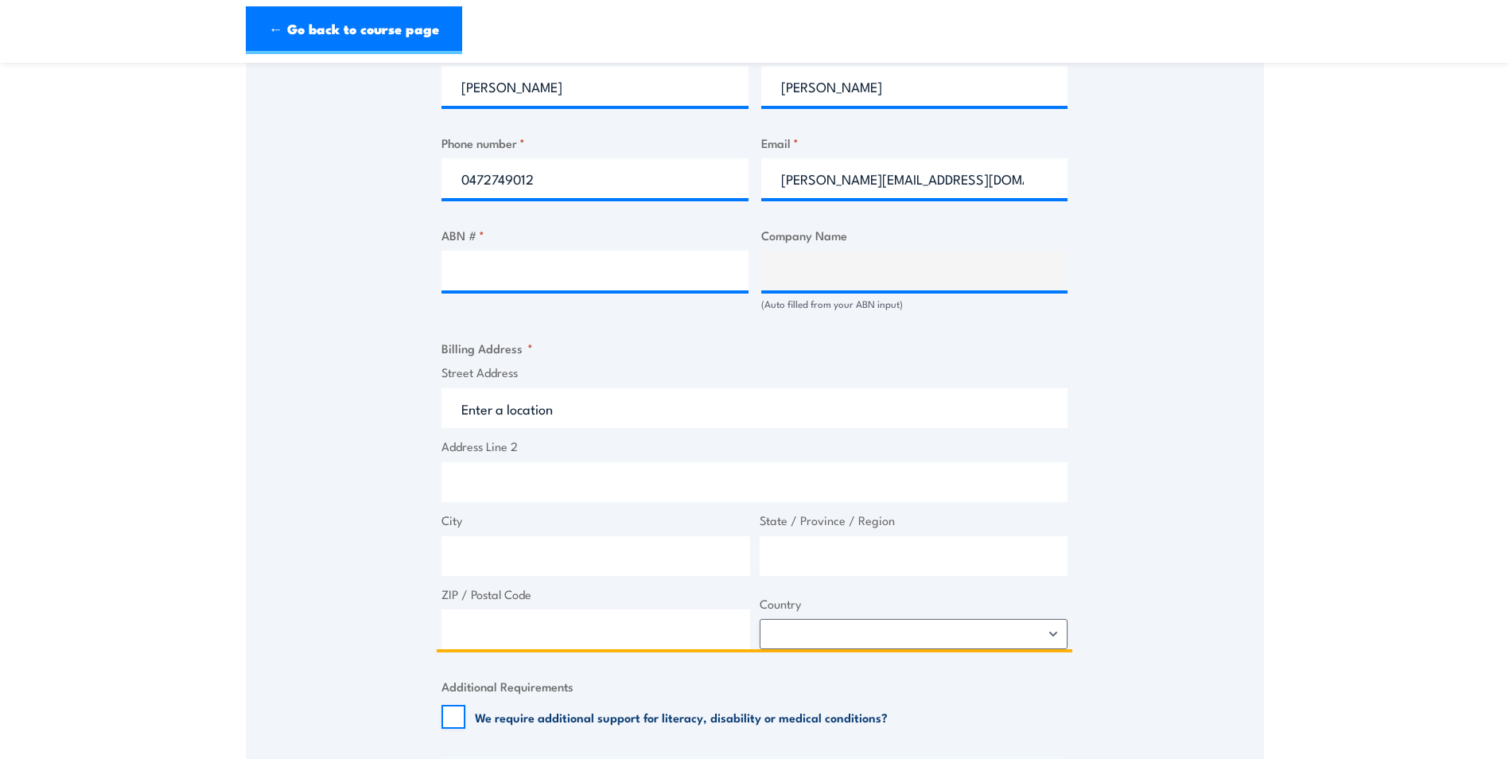
click at [593, 416] on input "Street Address" at bounding box center [754, 408] width 626 height 40
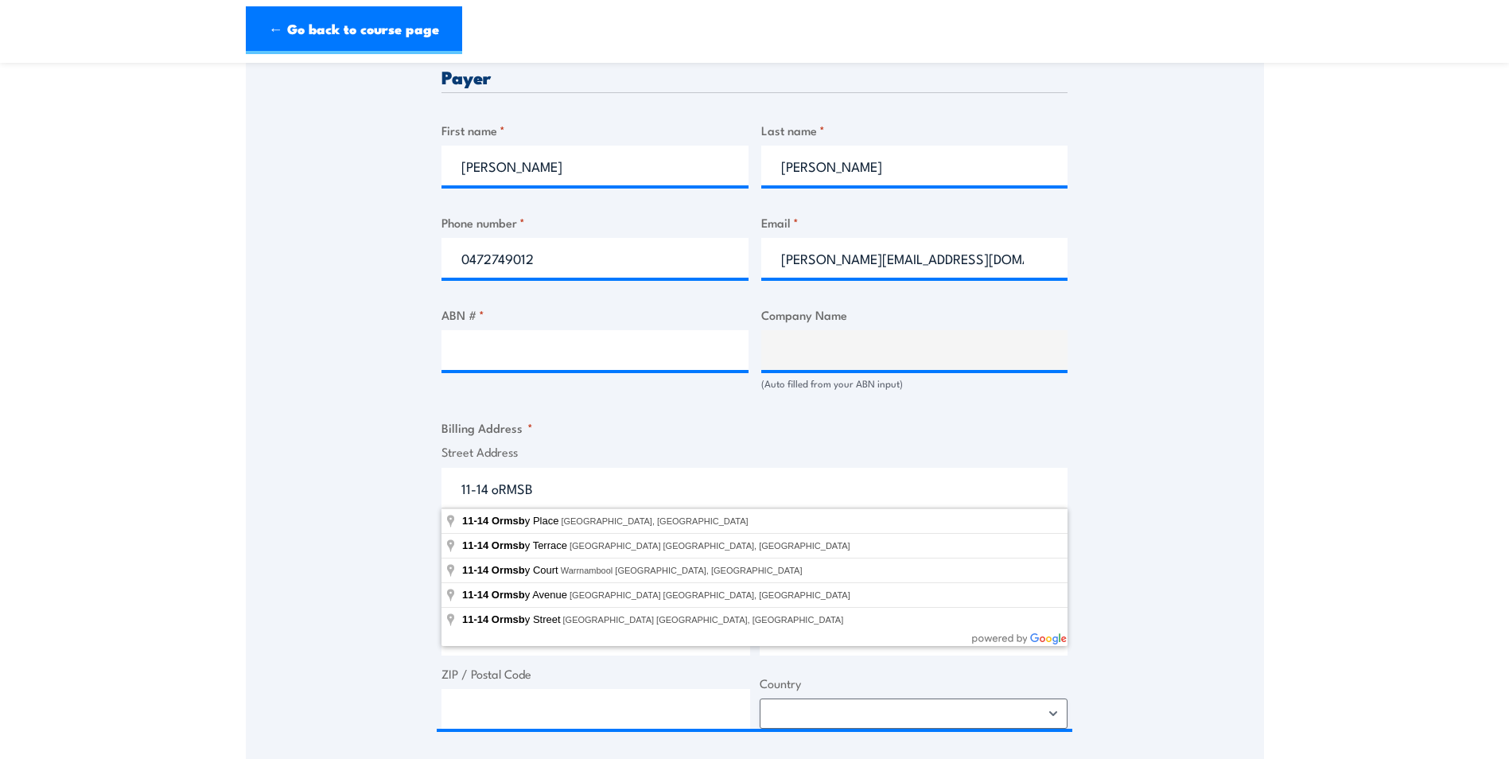
type input "[STREET_ADDRESS][PERSON_NAME]"
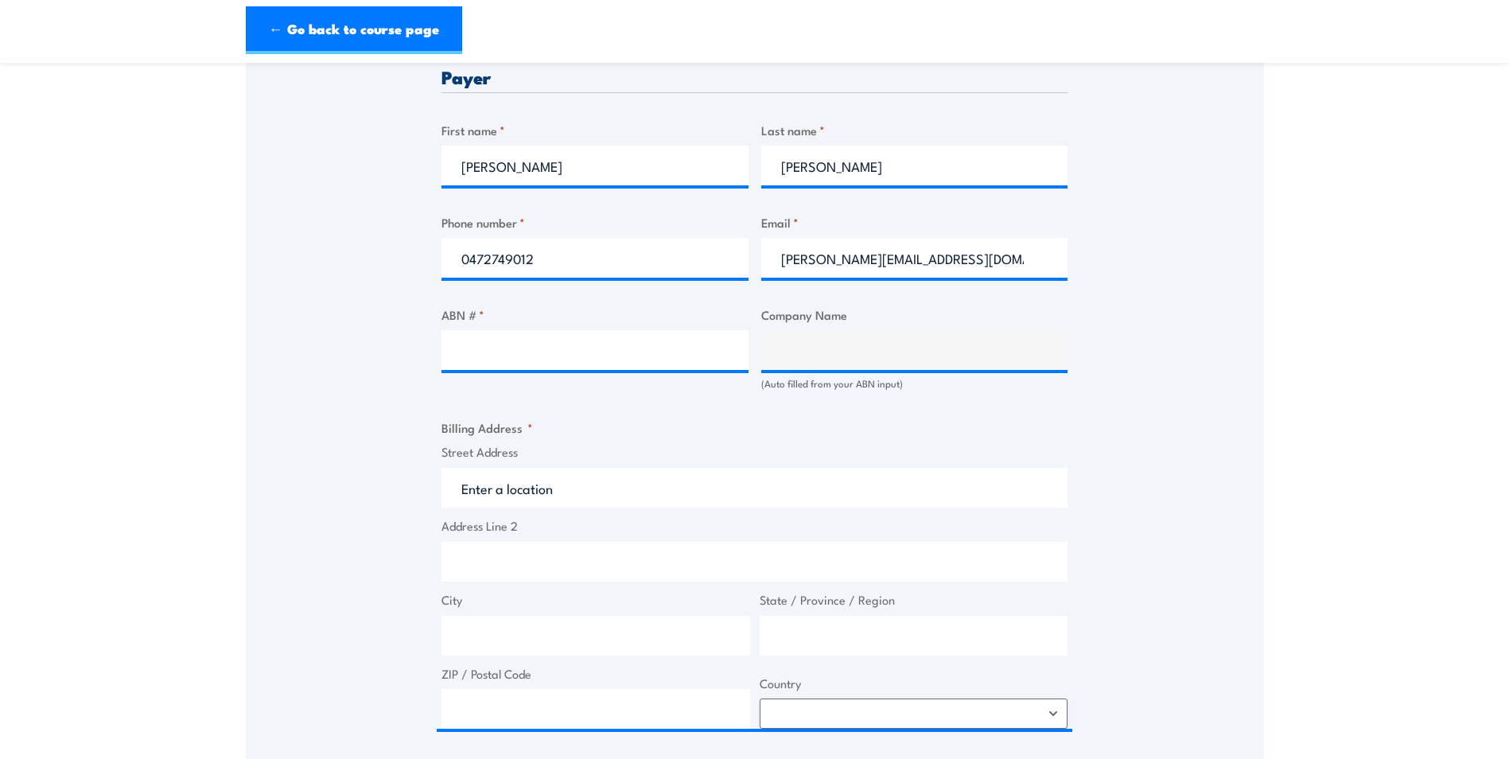
type input "11-14 [PERSON_NAME]"
type input "[GEOGRAPHIC_DATA]"
type input "2164"
select select "[GEOGRAPHIC_DATA]"
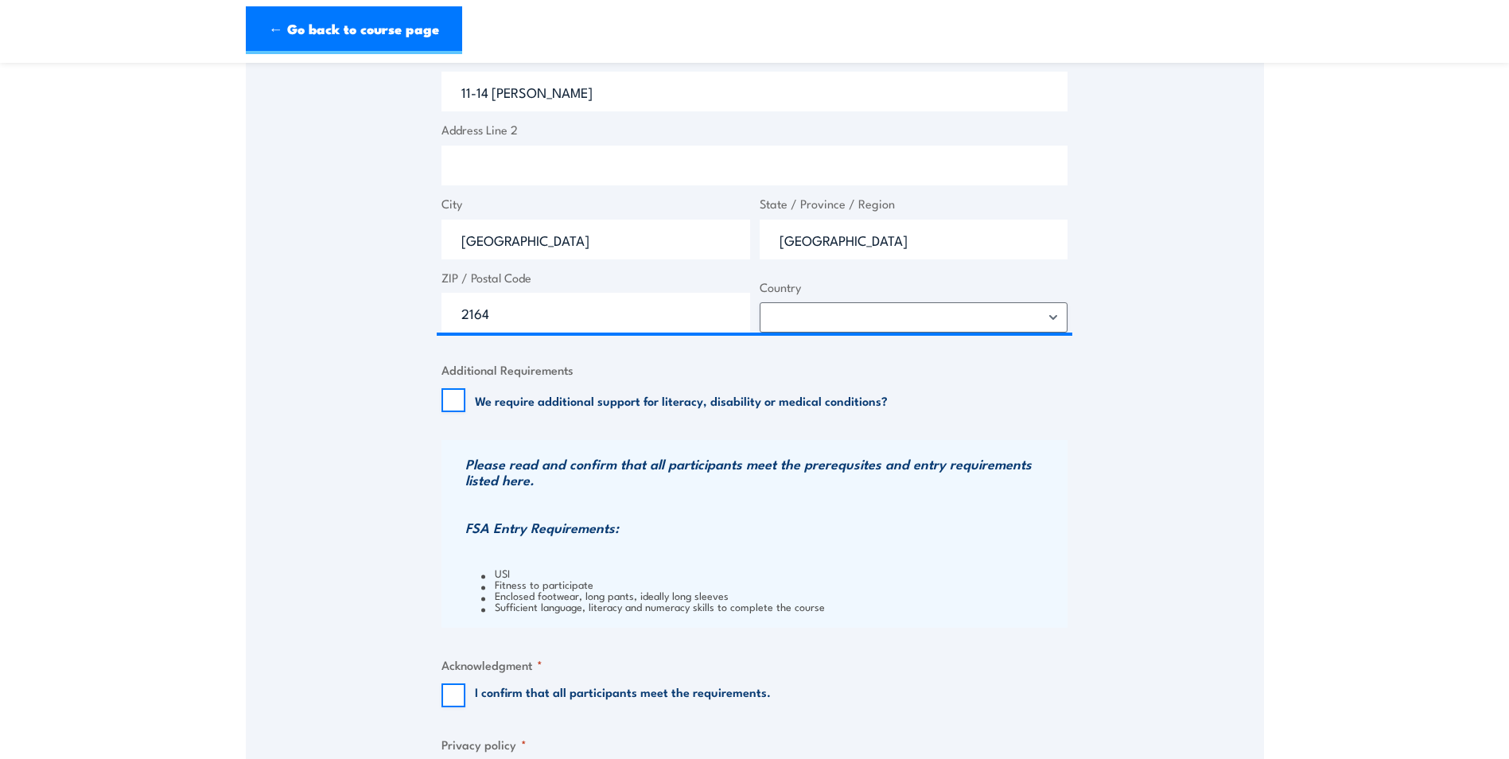
scroll to position [1352, 0]
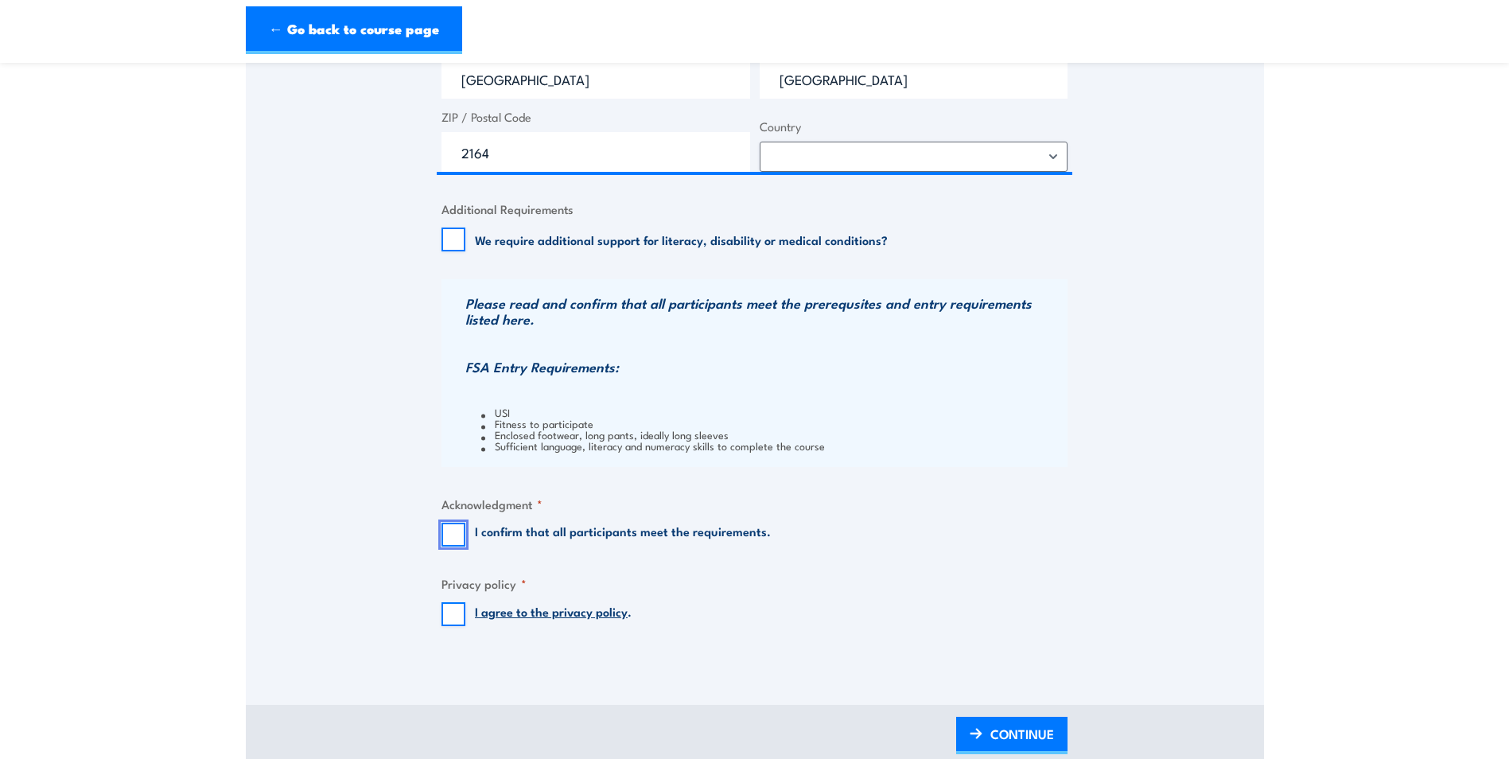
click at [454, 530] on input "I confirm that all participants meet the requirements." at bounding box center [453, 535] width 24 height 24
checkbox input "true"
click at [455, 617] on input "I agree to the privacy policy ." at bounding box center [453, 614] width 24 height 24
checkbox input "true"
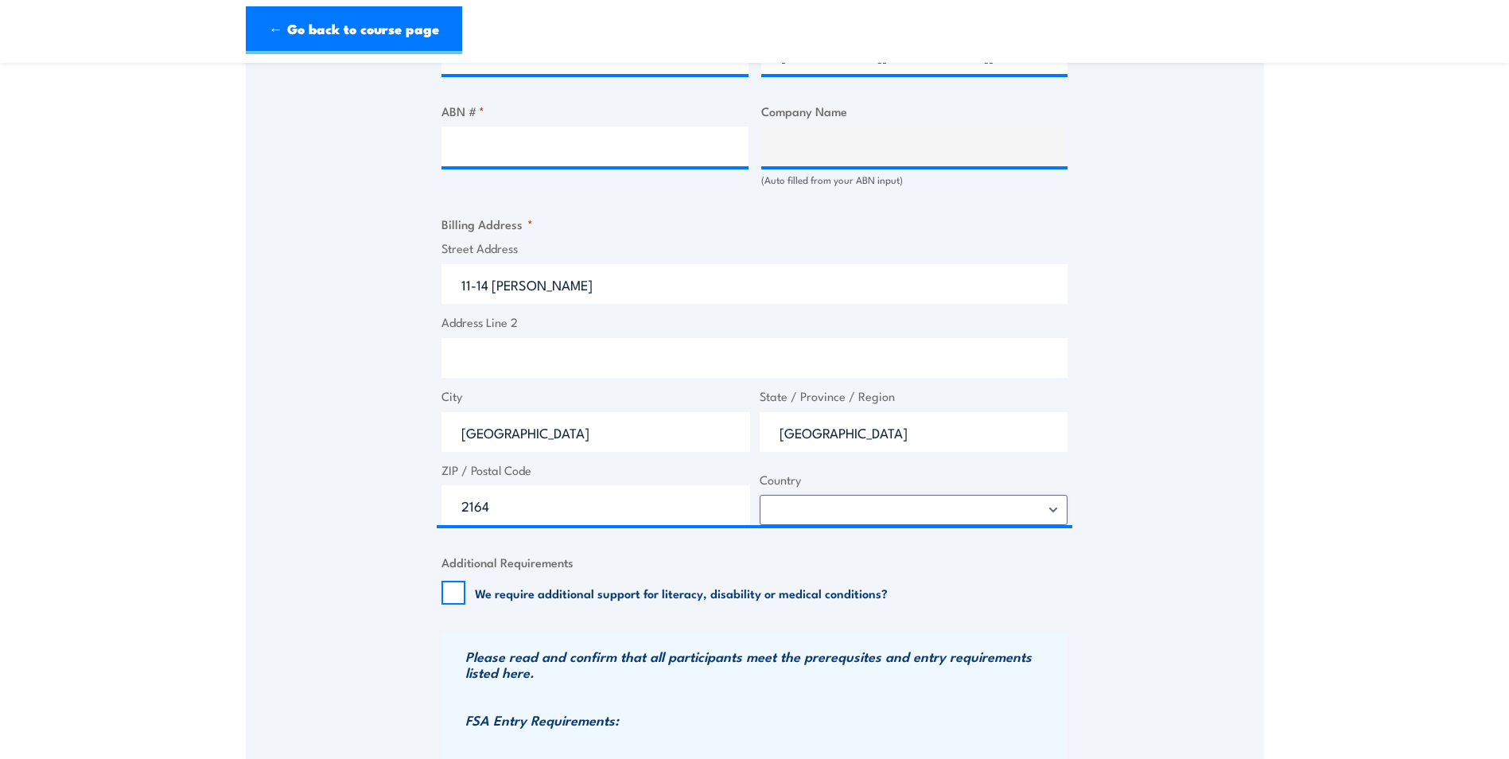
scroll to position [716, 0]
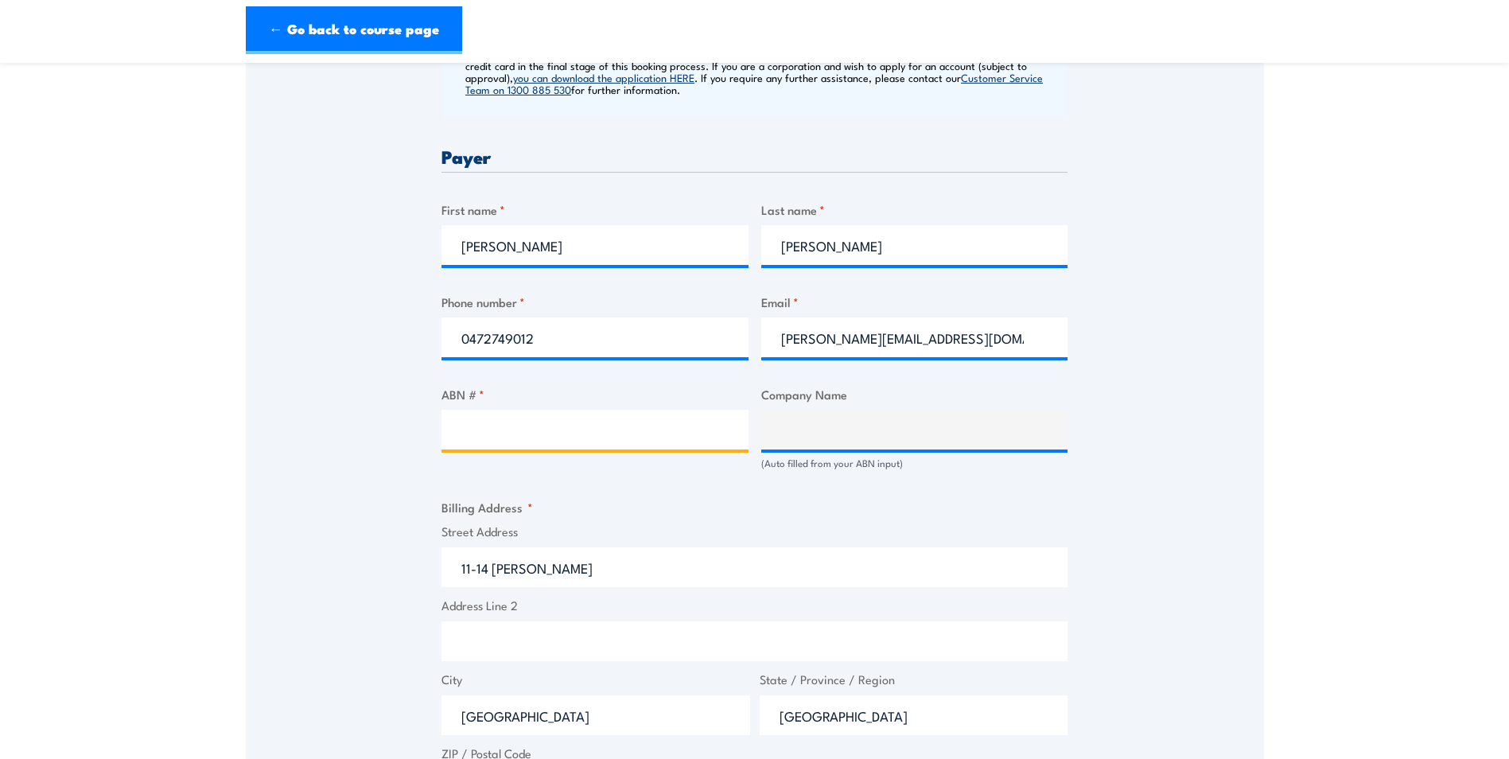
click at [611, 417] on input "ABN # *" at bounding box center [594, 430] width 307 height 40
paste input "11 093 114 553"
type input "11 093 114 553"
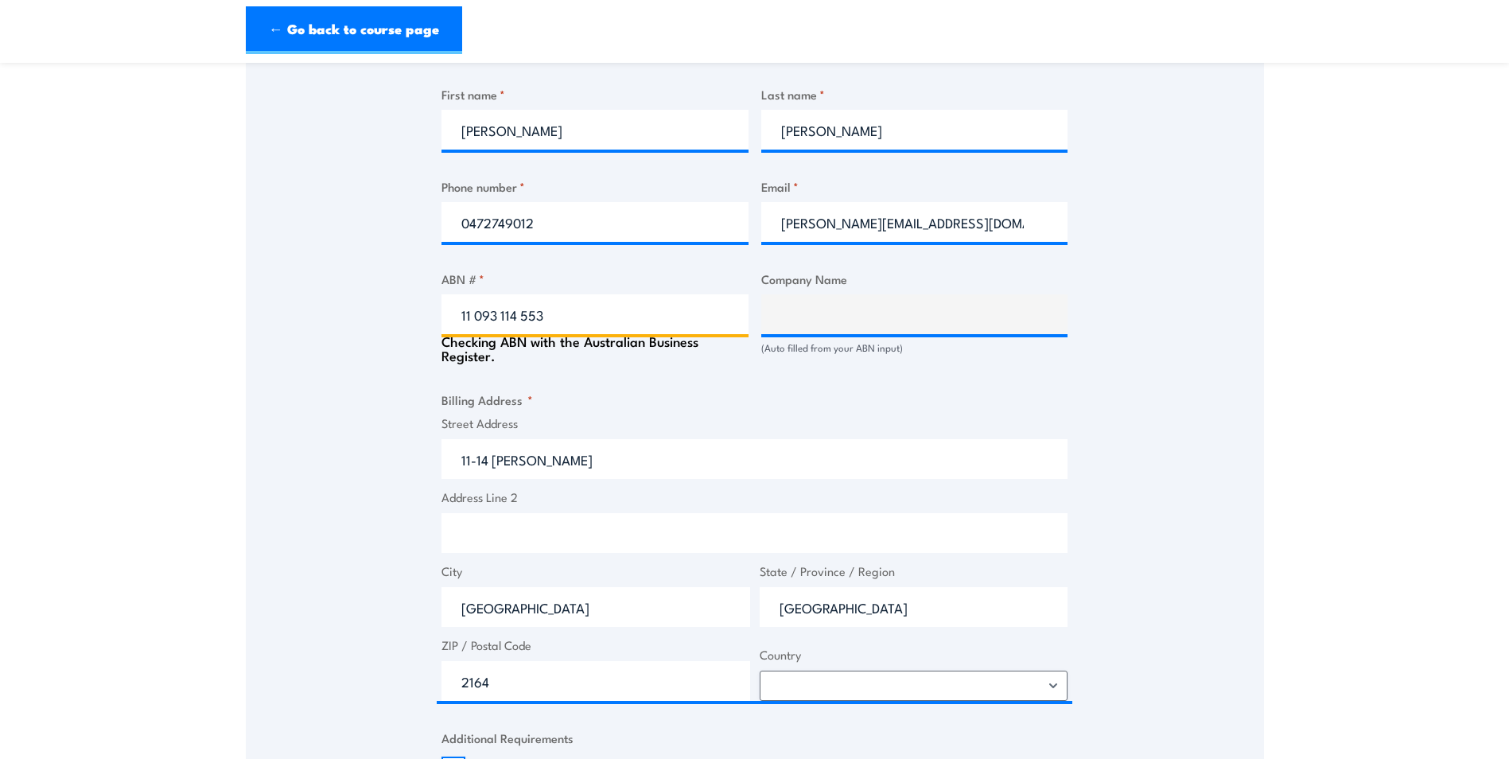
type input "VENTIA AUSTRALIA PTY LTD"
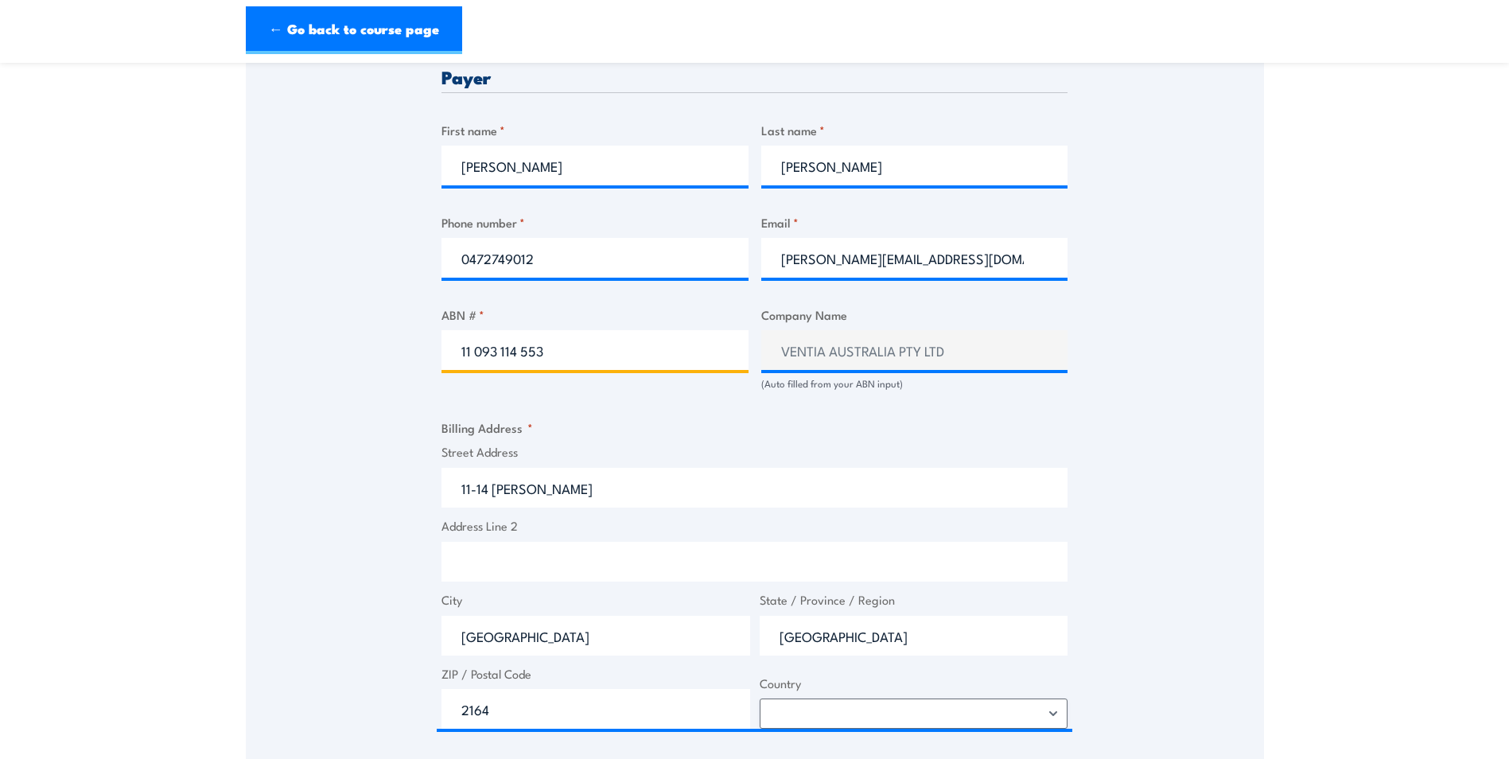
type input "11 093 114 553"
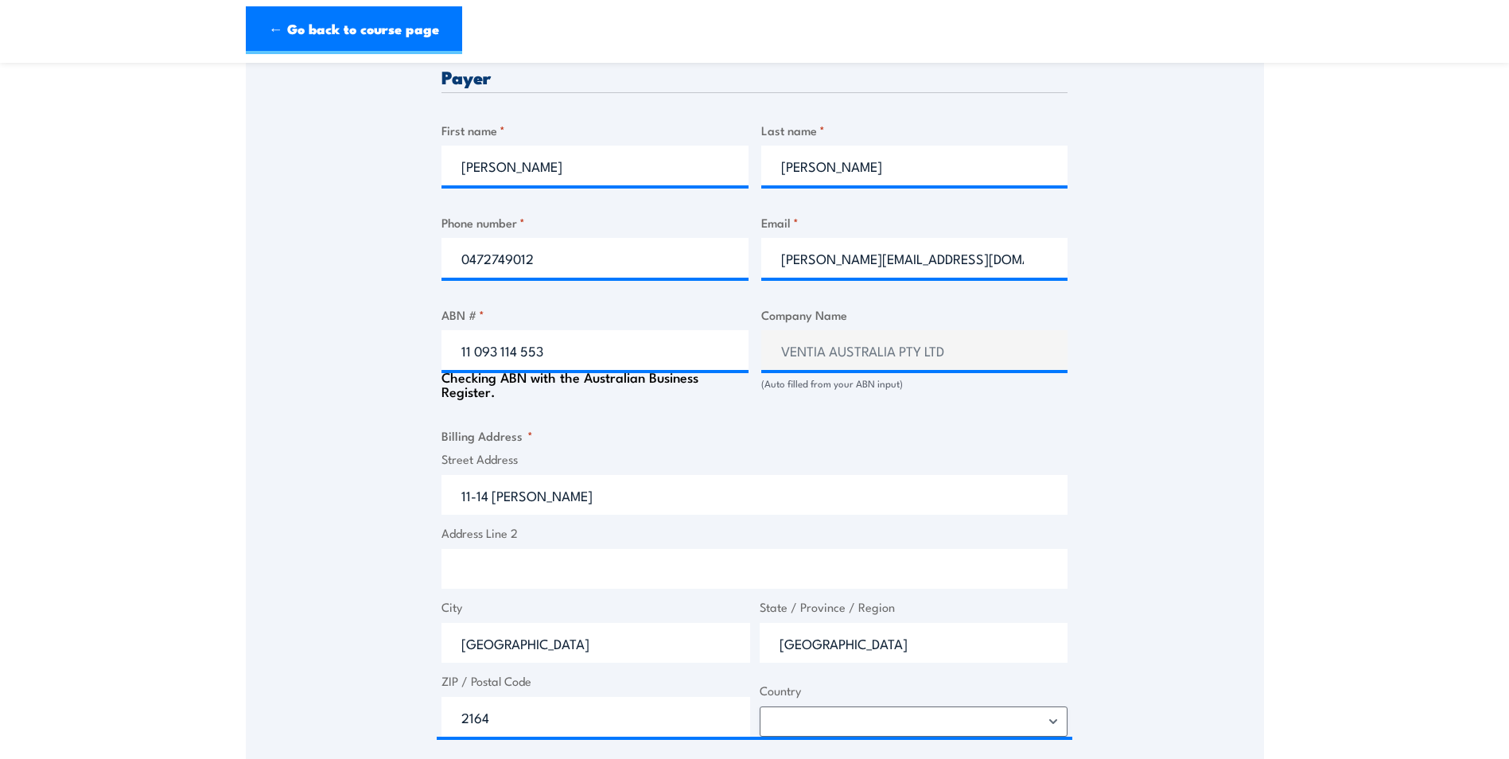
click at [610, 464] on span "Street Address 11-14 Ormsby Pl" at bounding box center [755, 482] width 636 height 64
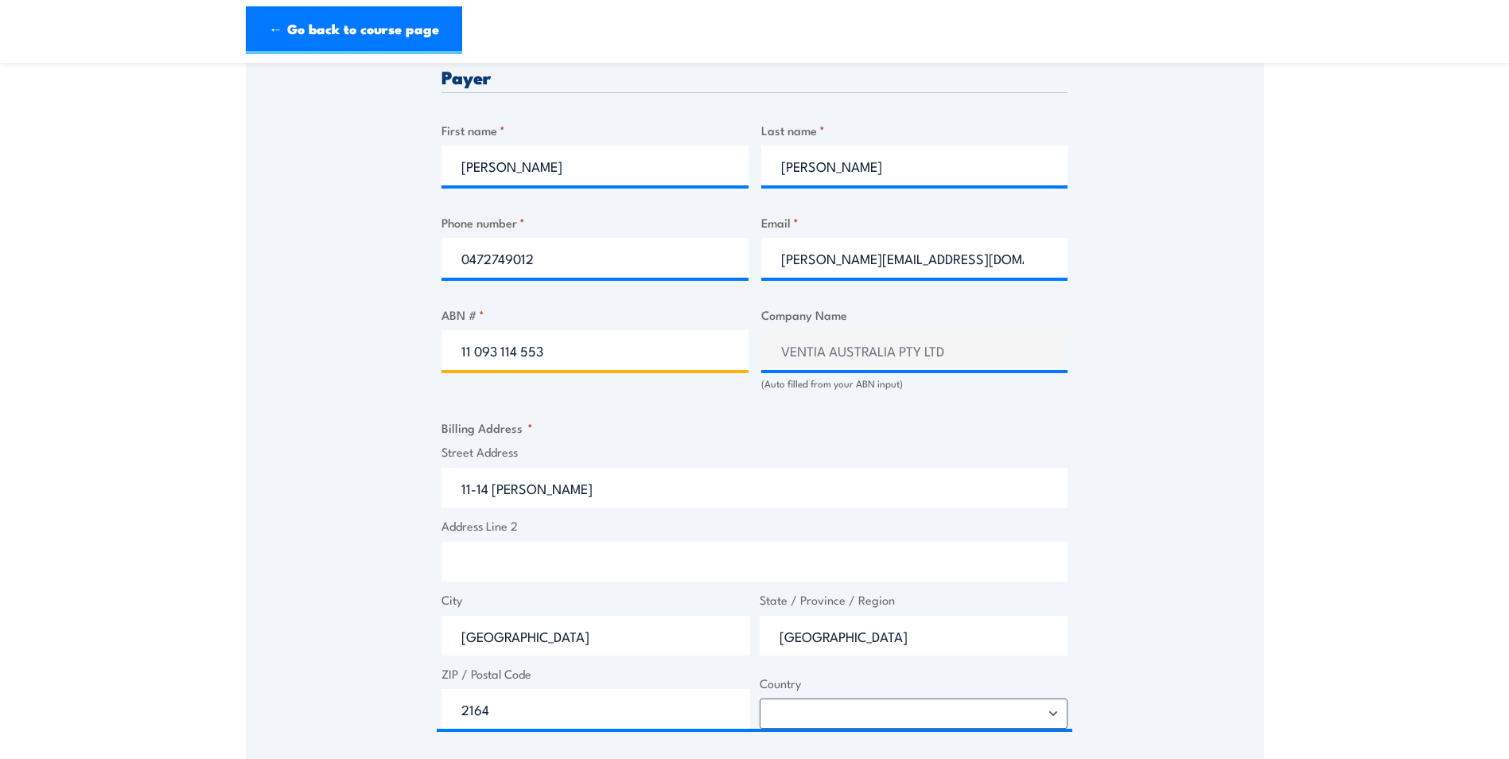
click at [461, 350] on input "11 093 114 553" at bounding box center [594, 350] width 307 height 40
click at [689, 400] on div "Billing details I am enroling as: * An individual (I am paying for this myself)…" at bounding box center [754, 440] width 626 height 1542
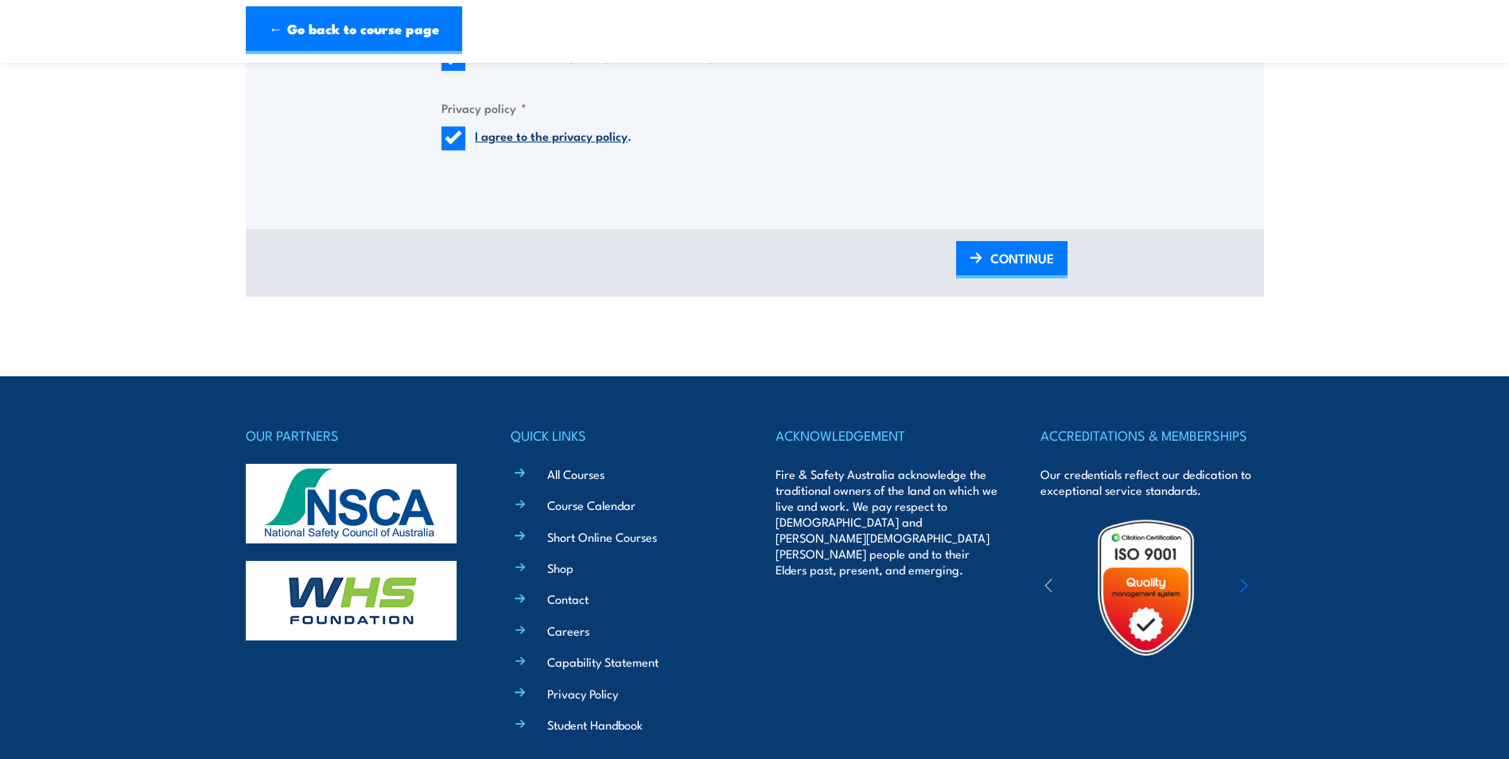
scroll to position [1830, 0]
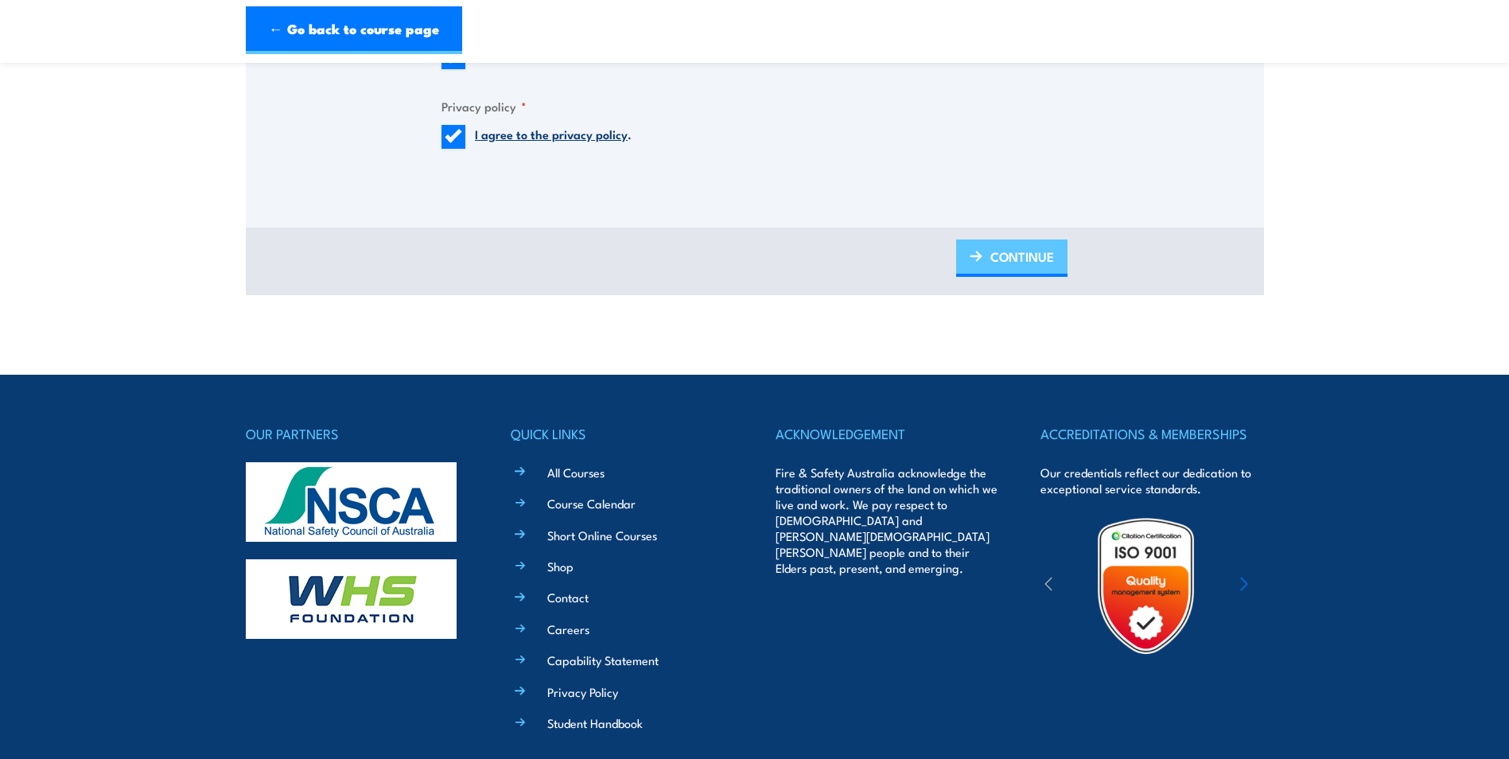
click at [1031, 259] on span "CONTINUE" at bounding box center [1022, 256] width 64 height 42
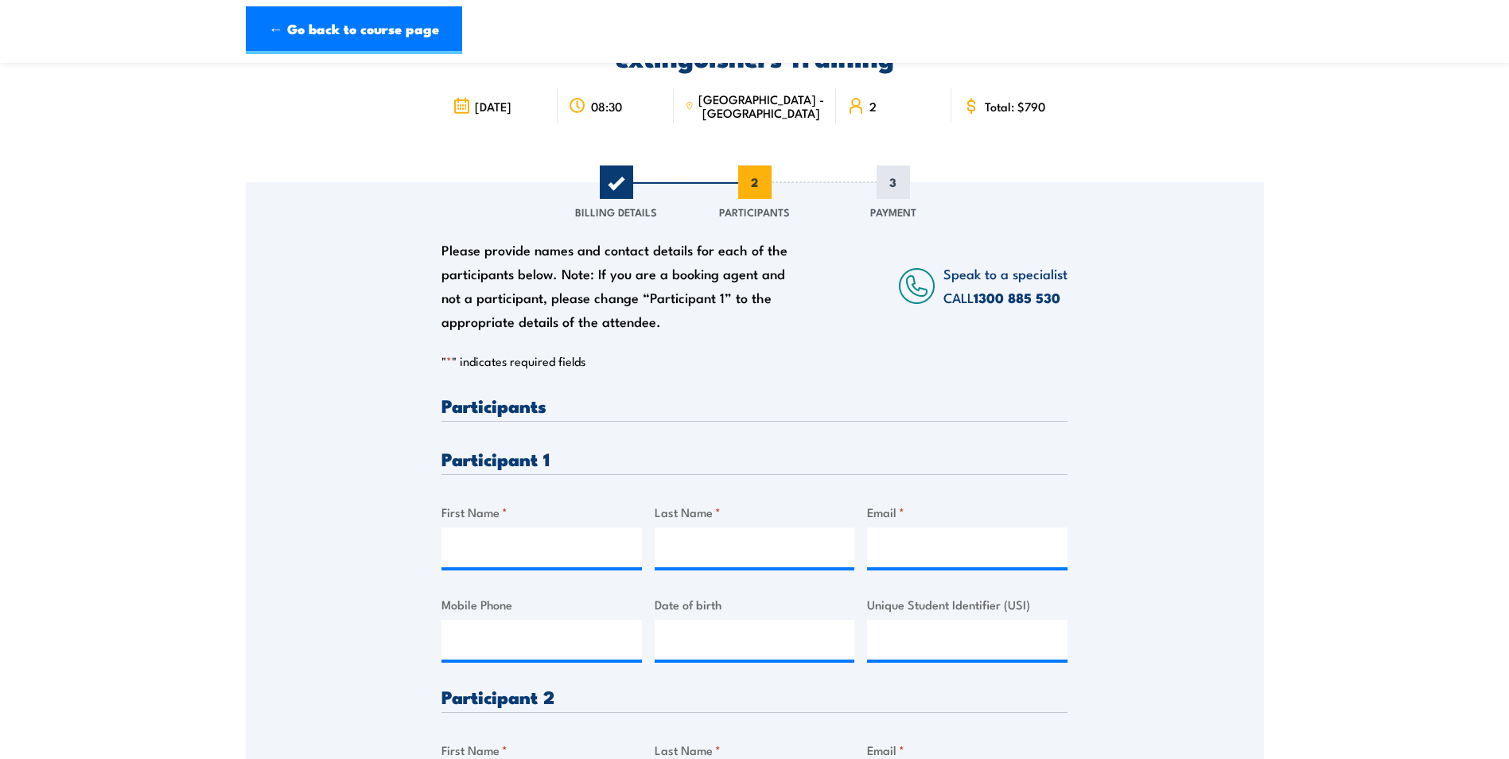
scroll to position [239, 0]
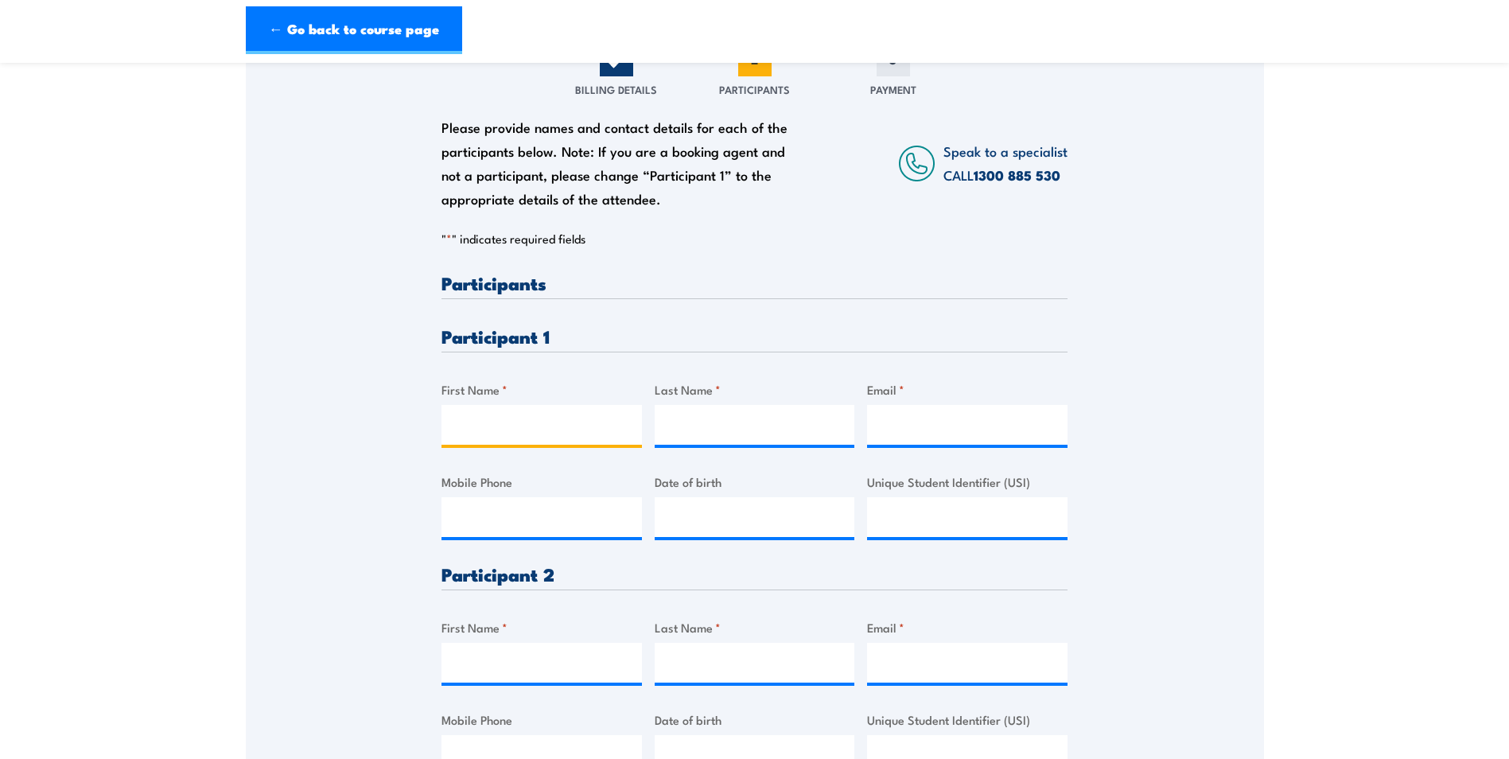
click at [583, 427] on input "First Name *" at bounding box center [541, 425] width 200 height 40
type input "j"
type input "Jye"
type input "Meuleman"
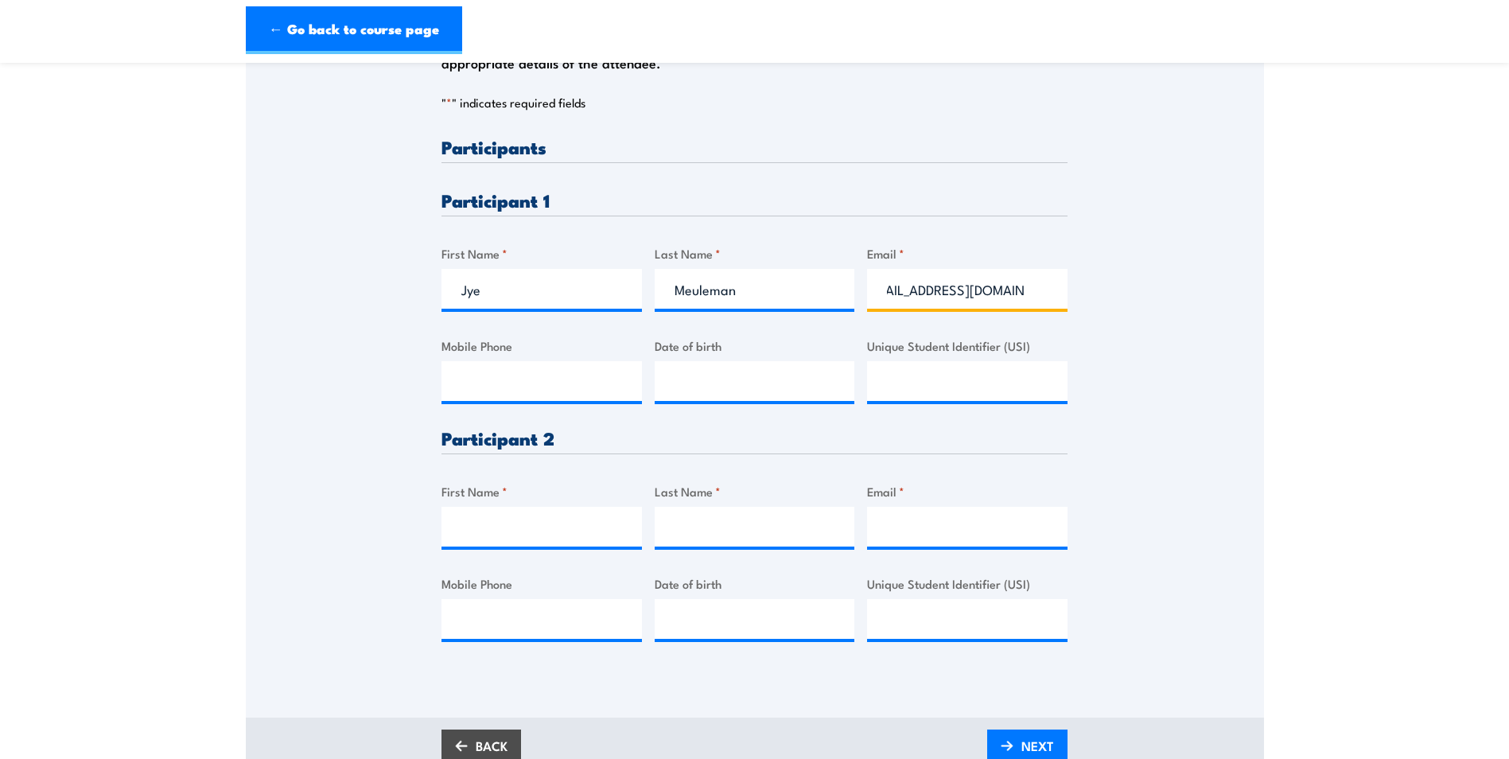
scroll to position [398, 0]
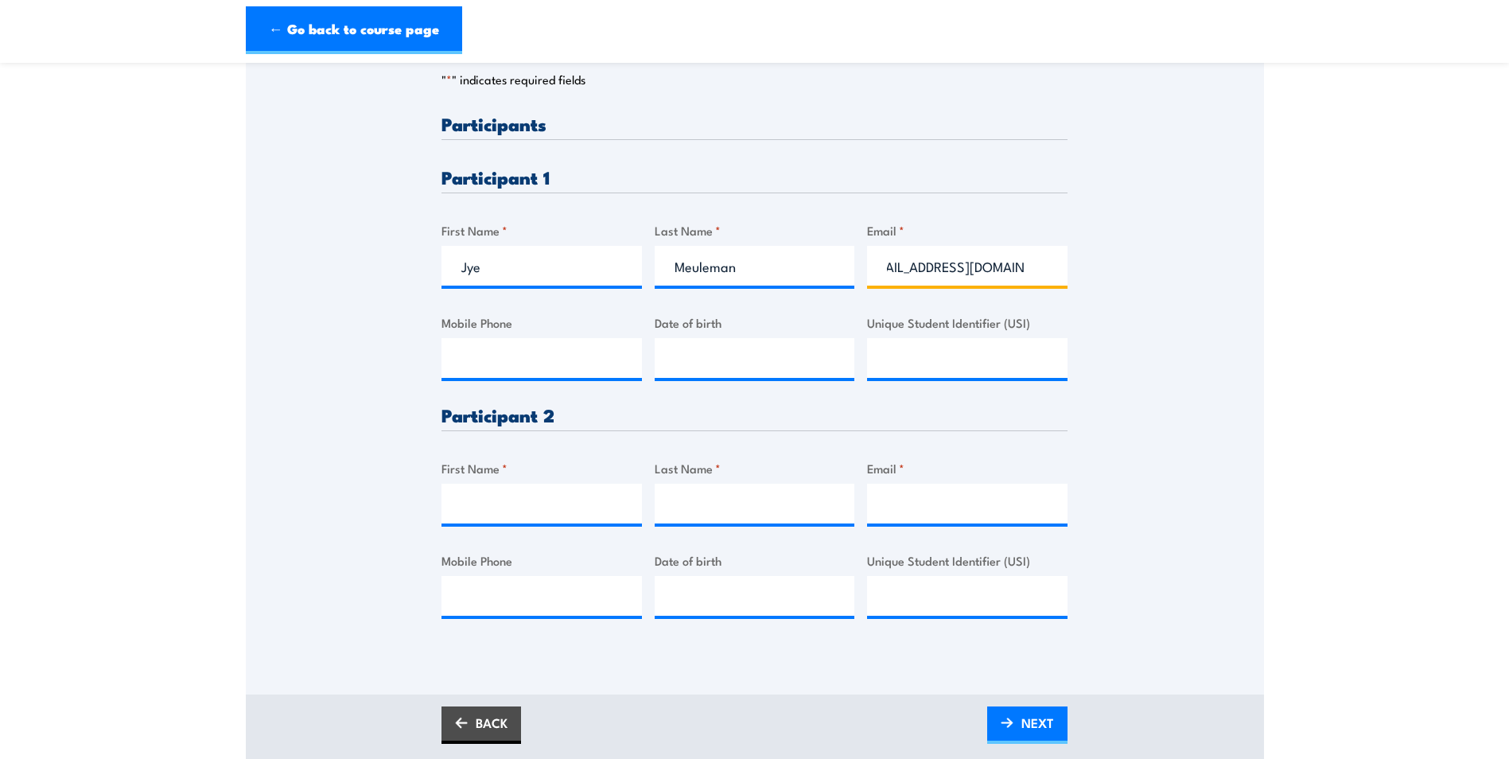
type input "Jye.meuleman@ventia.com"
click at [493, 490] on input "First Name *" at bounding box center [541, 504] width 200 height 40
type input "Cameron"
click at [652, 484] on div "Please provide names and contact details for each of the participants below. No…" at bounding box center [754, 379] width 626 height 529
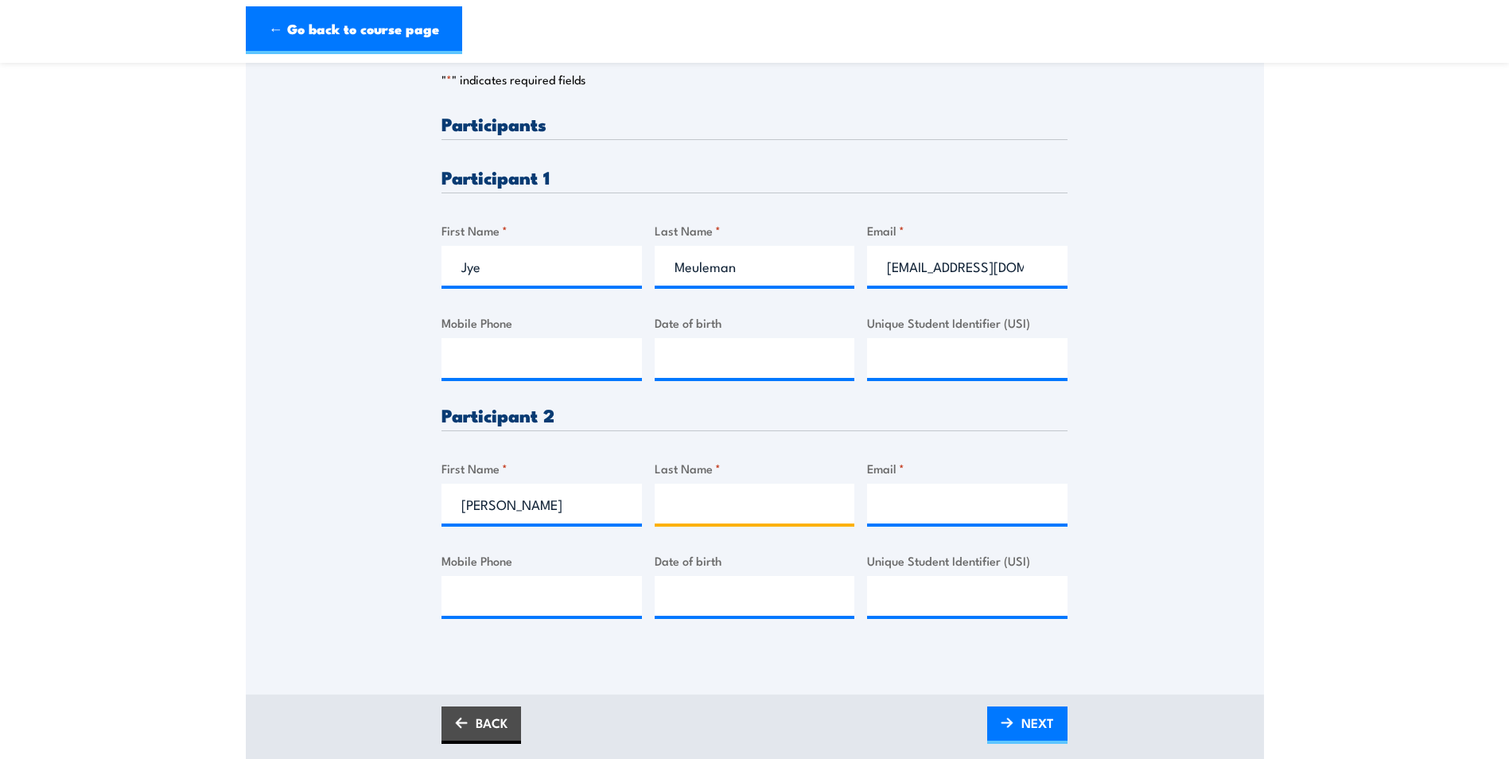
click at [706, 500] on input "Last Name *" at bounding box center [755, 504] width 200 height 40
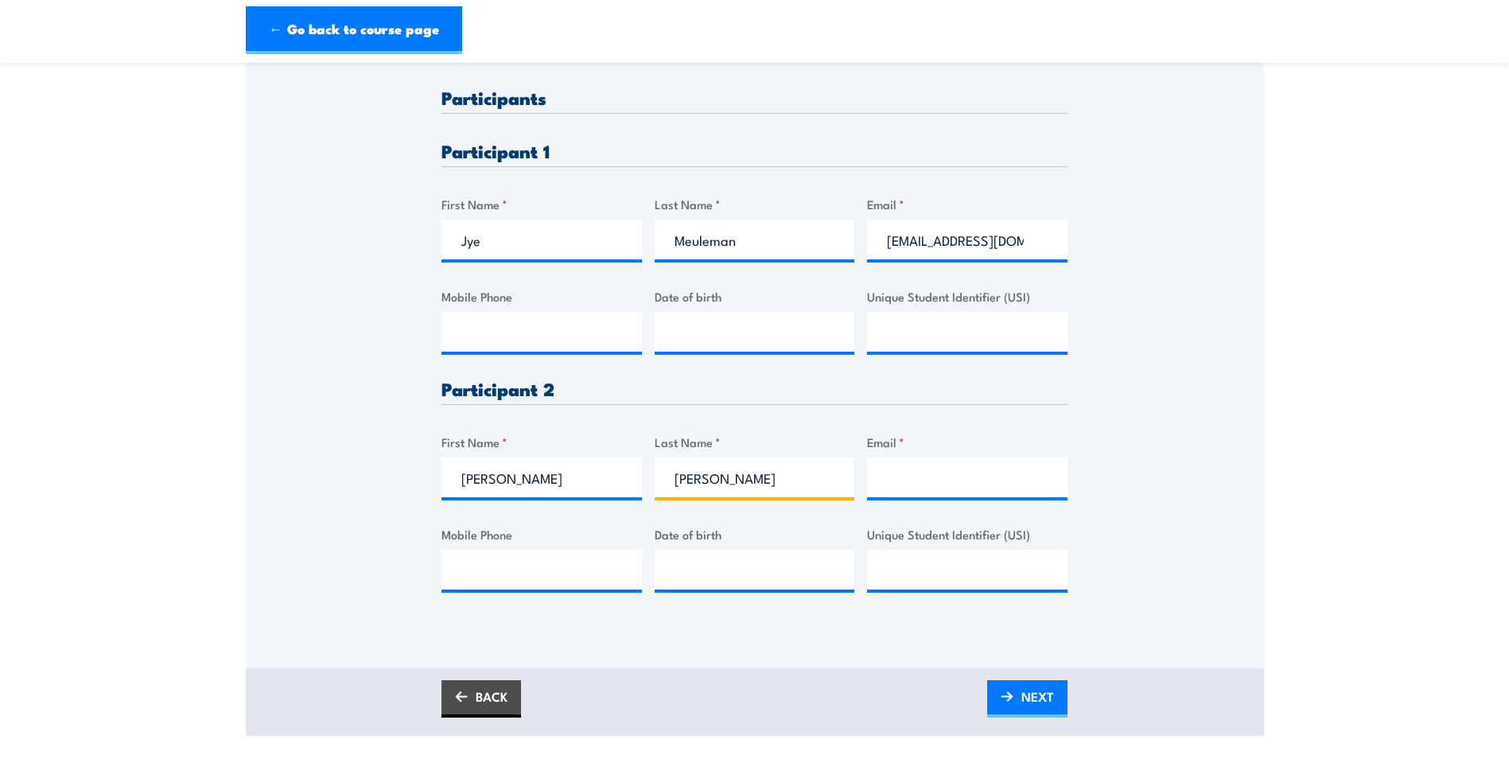
scroll to position [477, 0]
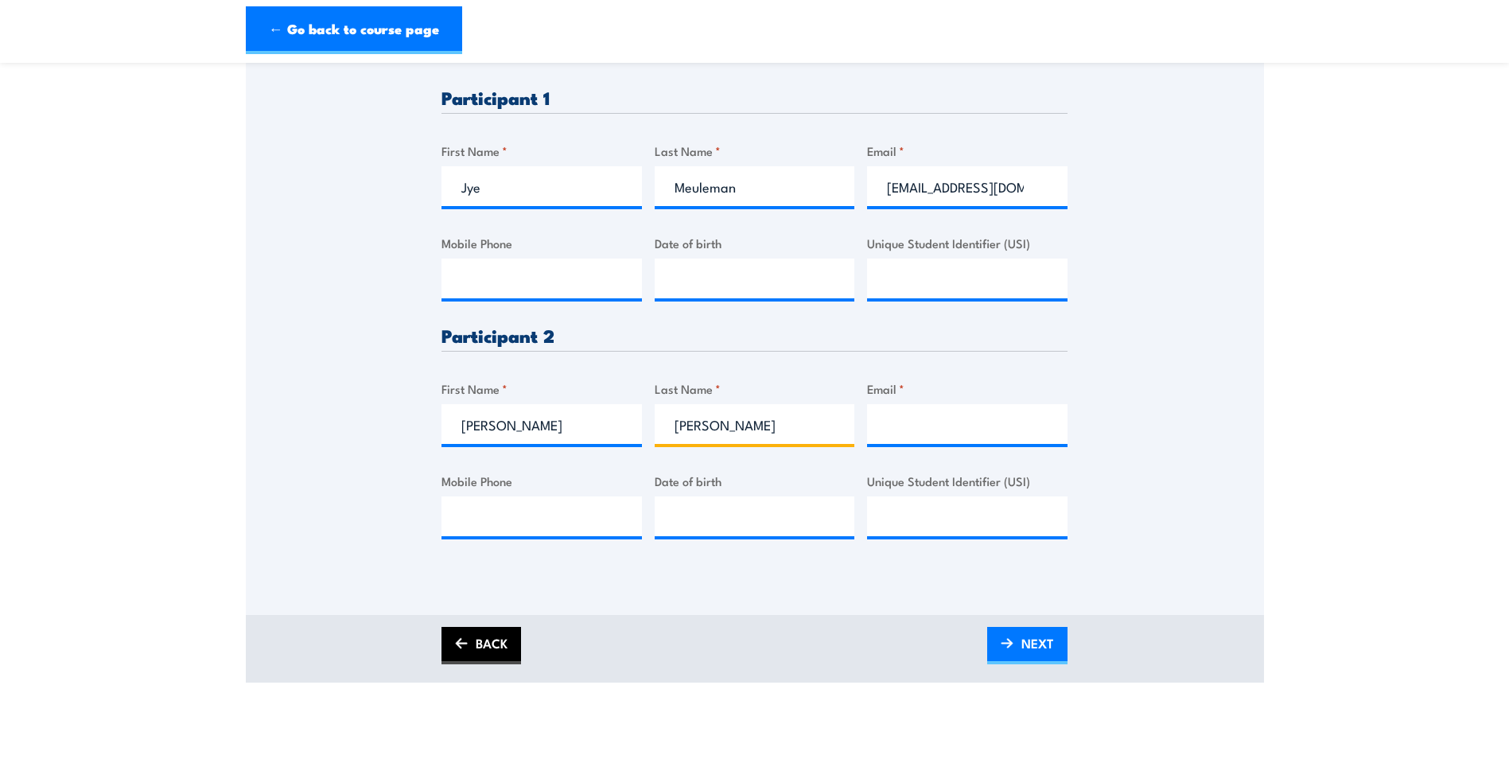
type input "Connor"
click at [489, 629] on link "BACK" at bounding box center [481, 645] width 80 height 37
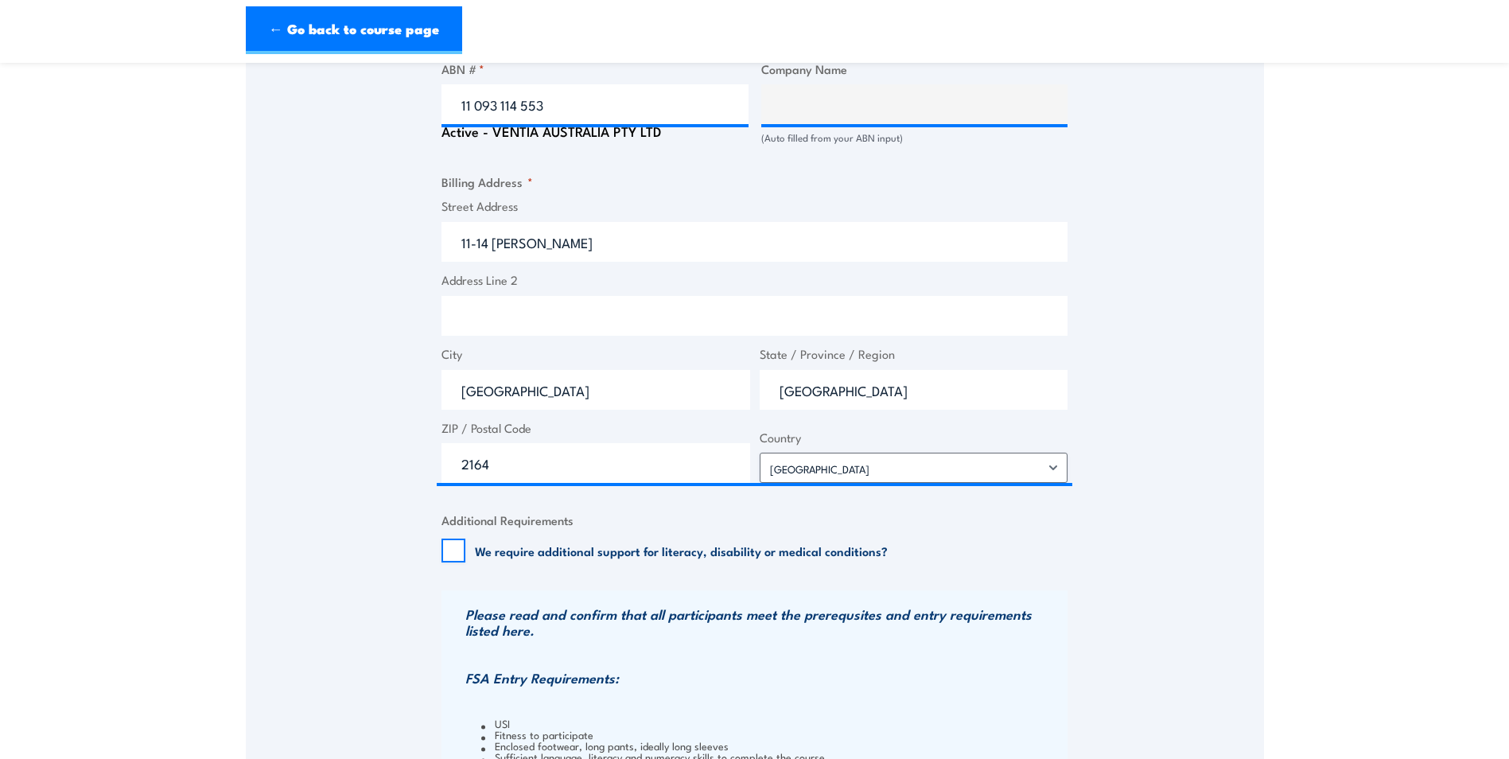
scroll to position [875, 0]
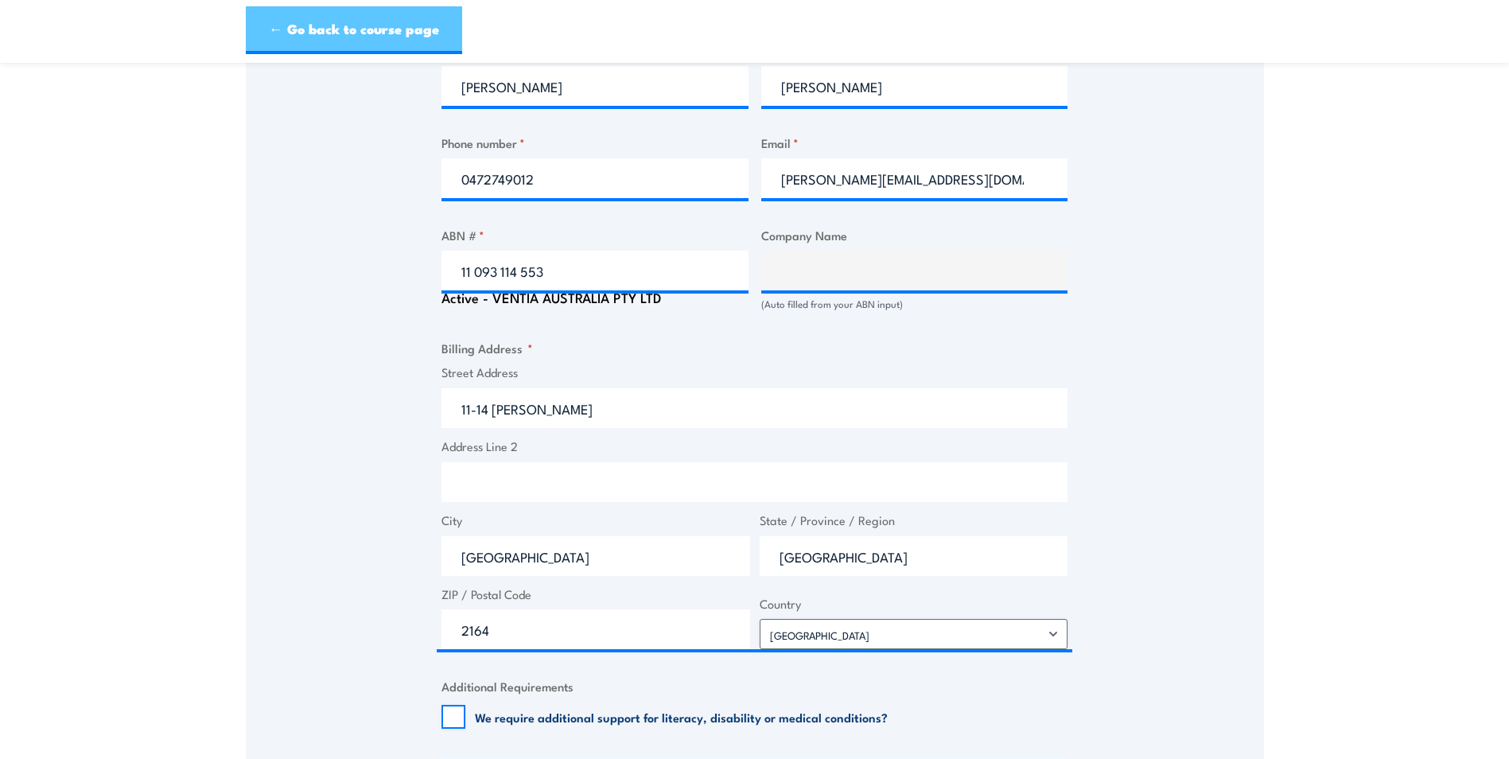
click at [314, 18] on link "← Go back to course page" at bounding box center [354, 30] width 216 height 48
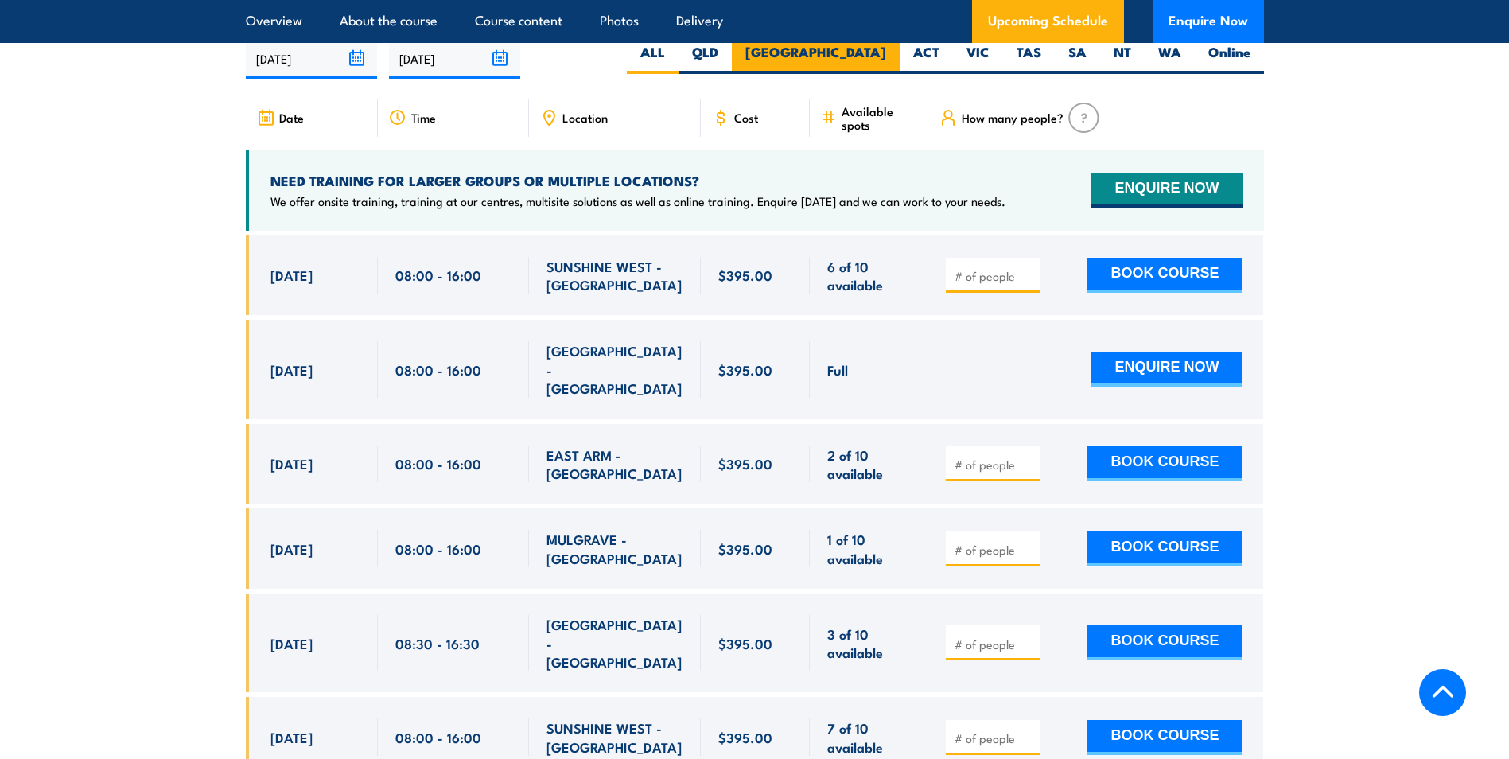
click at [875, 74] on label "[GEOGRAPHIC_DATA]" at bounding box center [816, 58] width 168 height 31
click at [886, 53] on input "[GEOGRAPHIC_DATA]" at bounding box center [891, 48] width 10 height 10
radio input "true"
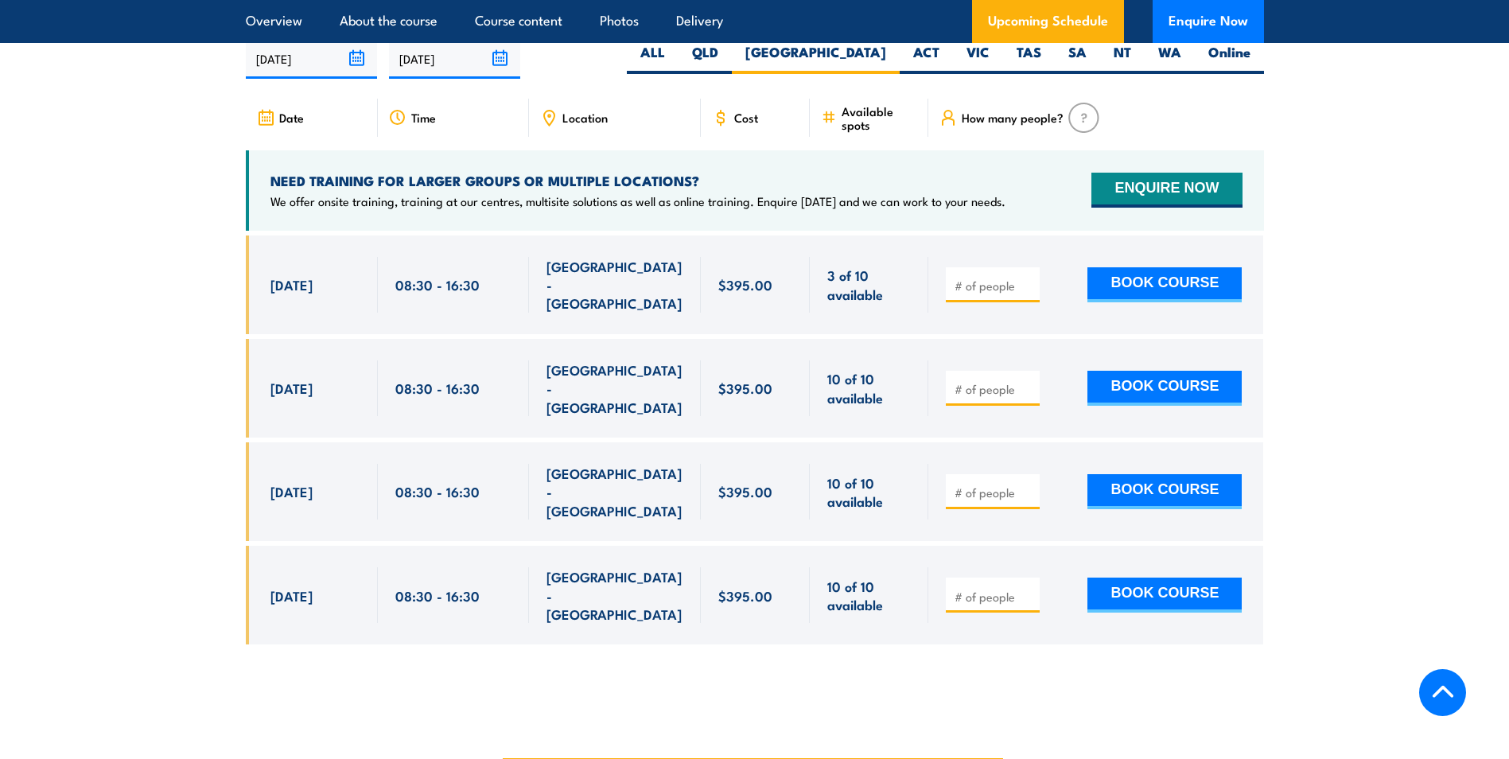
click at [987, 578] on div at bounding box center [993, 595] width 94 height 35
click at [968, 589] on input "number" at bounding box center [995, 597] width 80 height 16
type input "1"
click at [1181, 578] on button "BOOK COURSE" at bounding box center [1164, 595] width 154 height 35
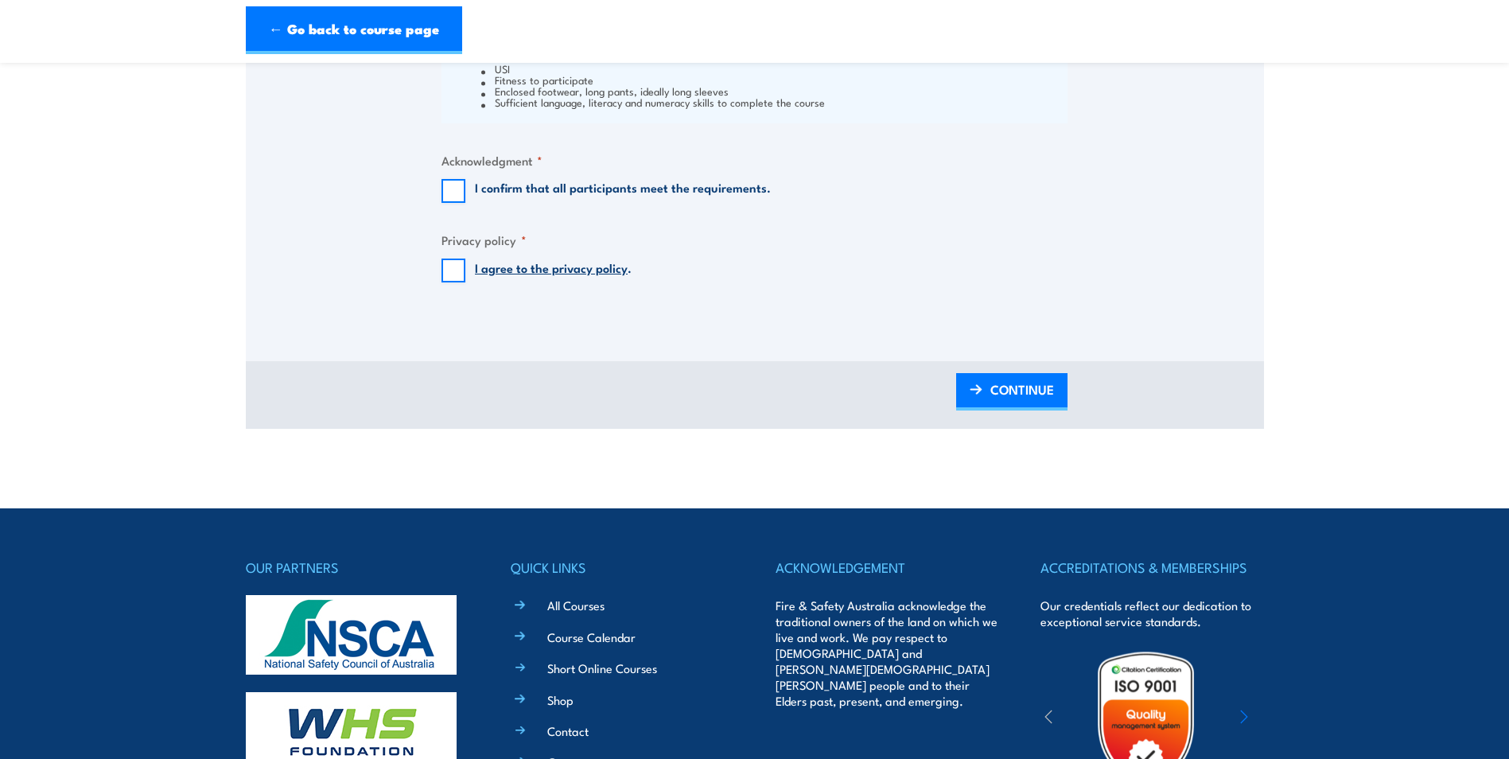
scroll to position [1511, 0]
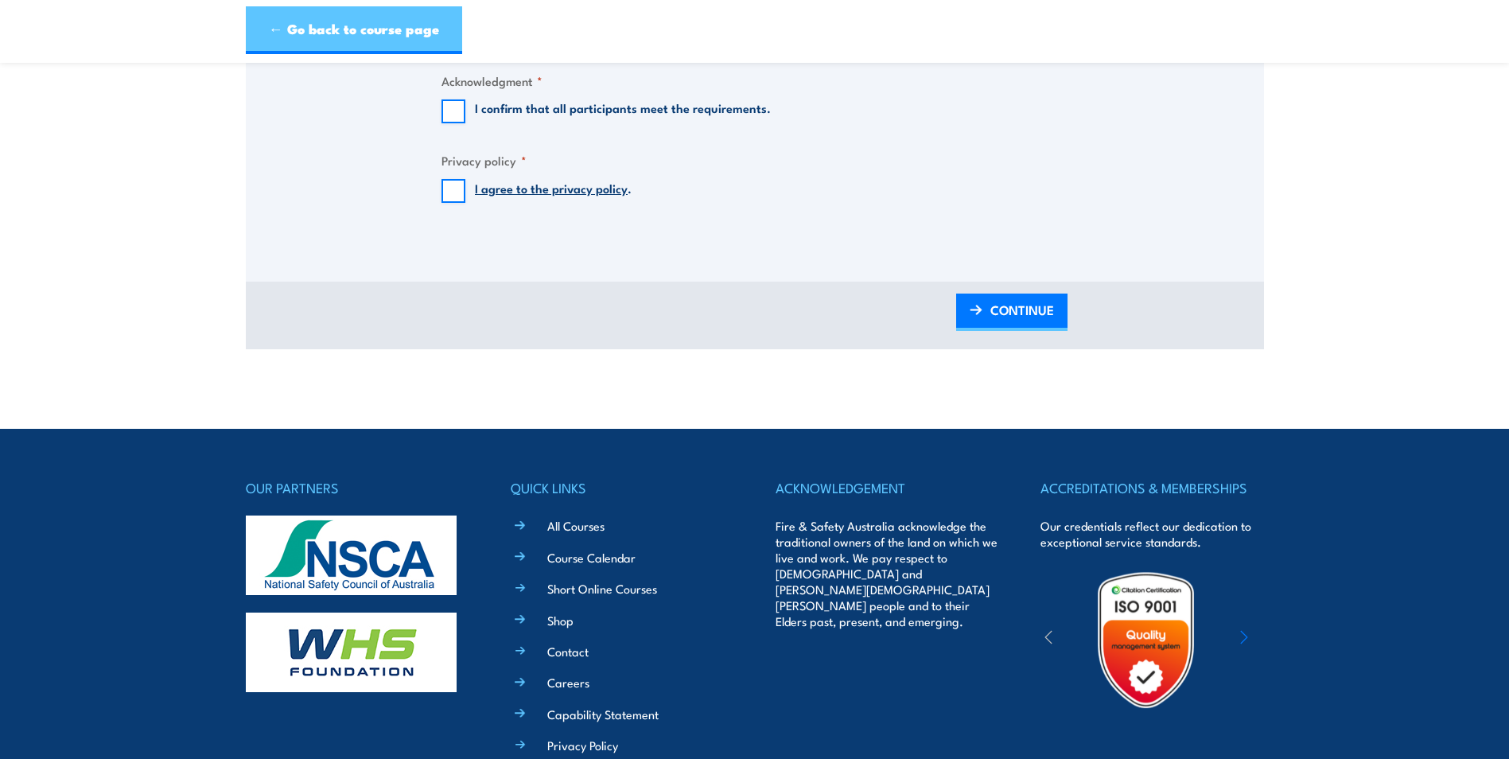
click at [405, 30] on link "← Go back to course page" at bounding box center [354, 30] width 216 height 48
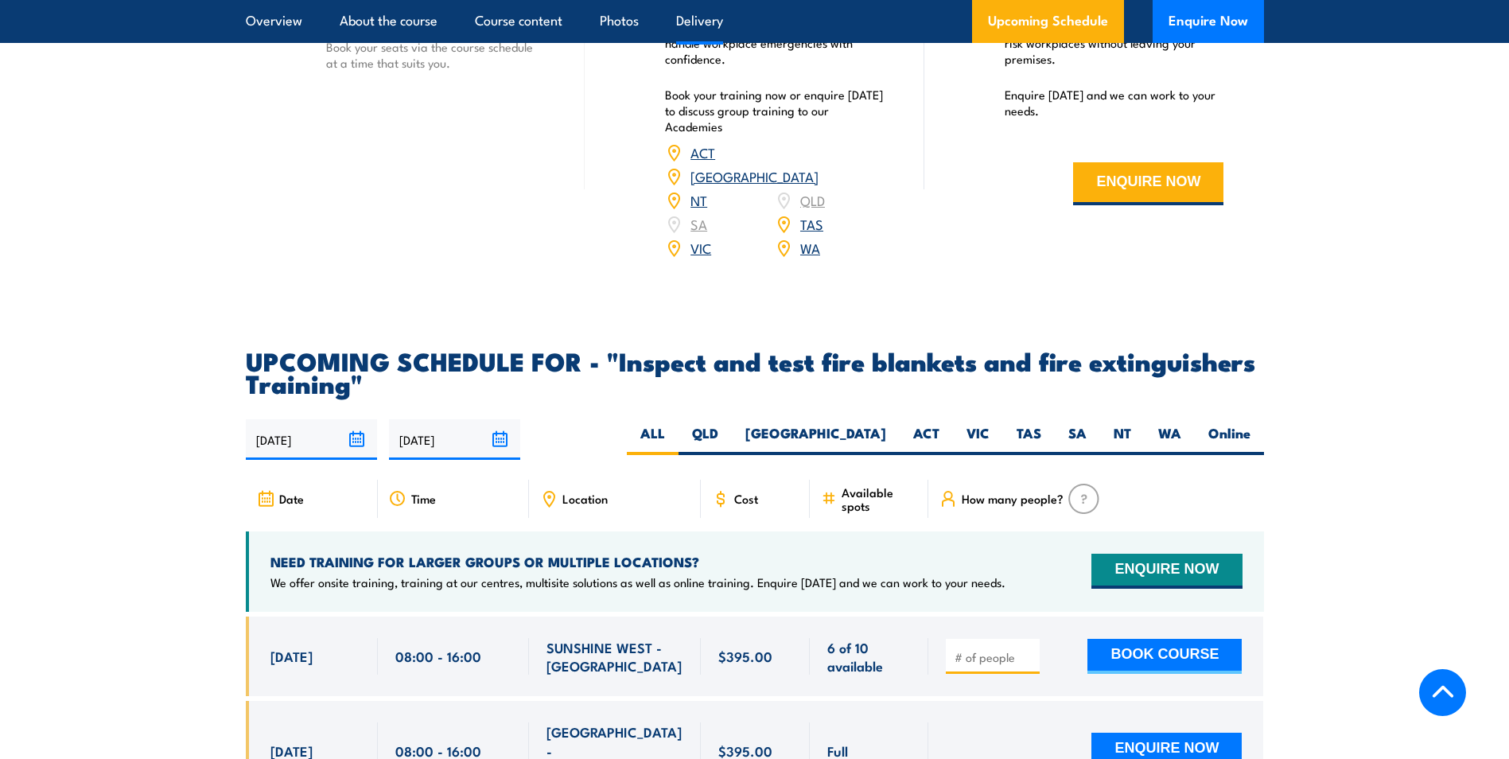
scroll to position [2318, 0]
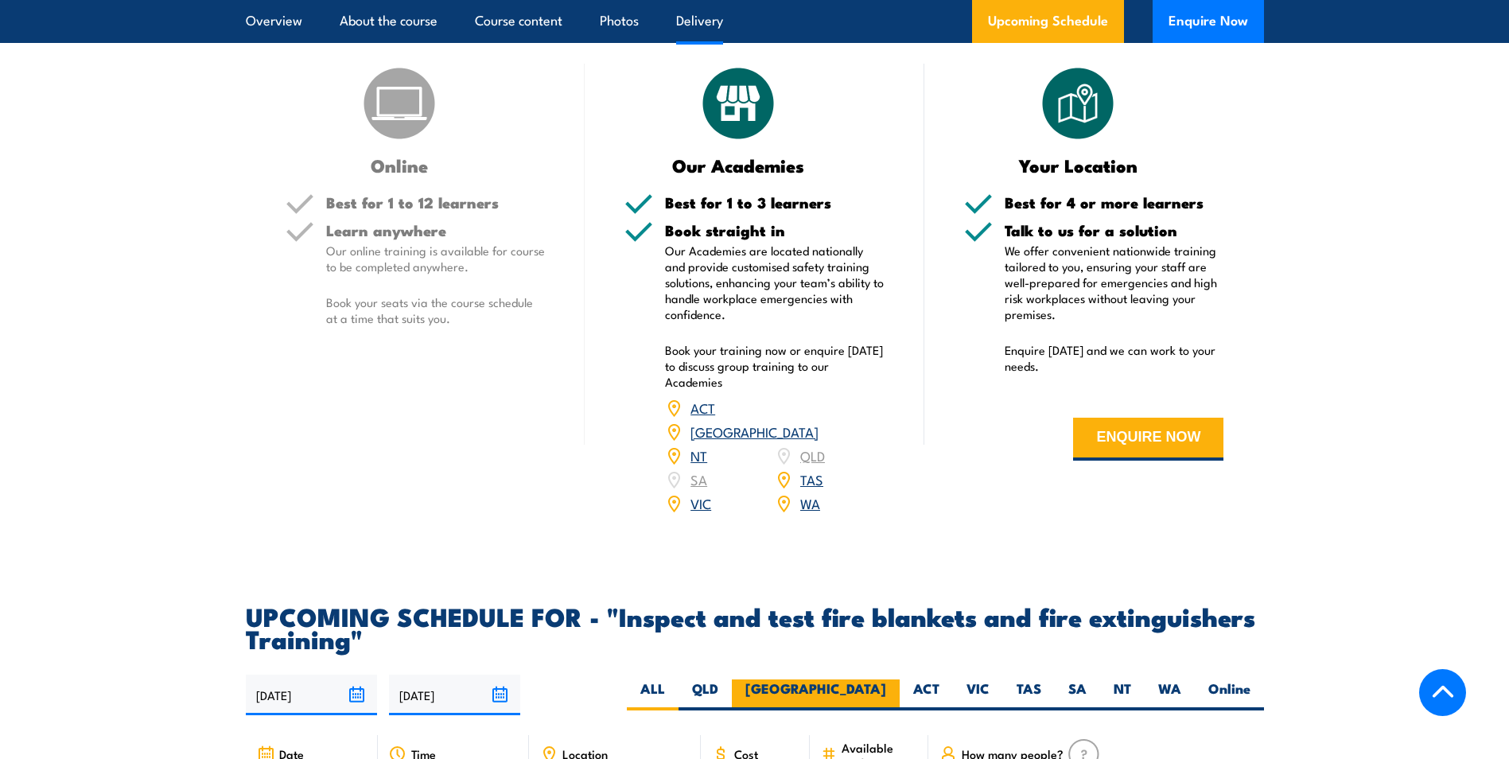
click at [875, 710] on label "NSW" at bounding box center [816, 694] width 168 height 31
click at [886, 690] on input "NSW" at bounding box center [891, 684] width 10 height 10
radio input "true"
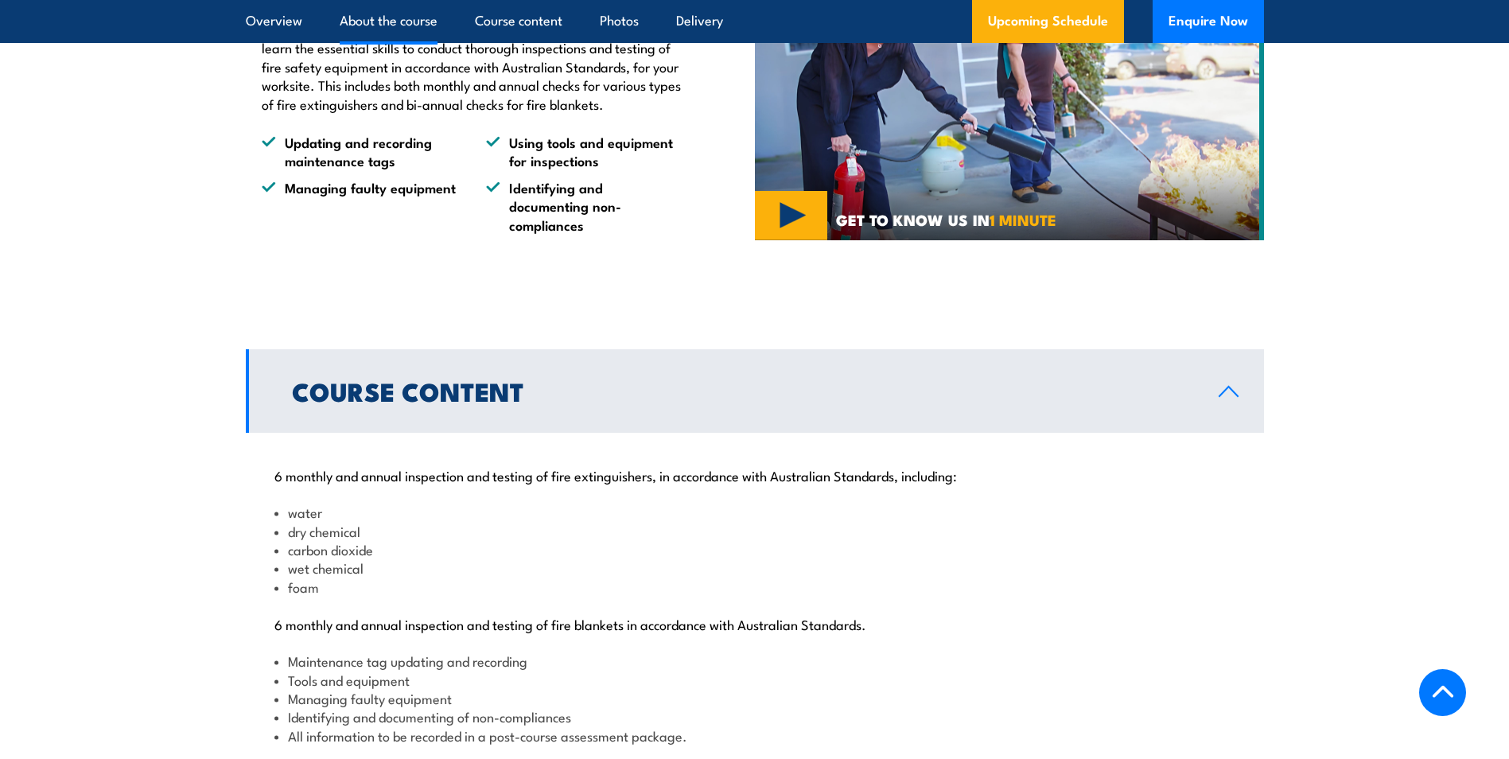
scroll to position [1191, 0]
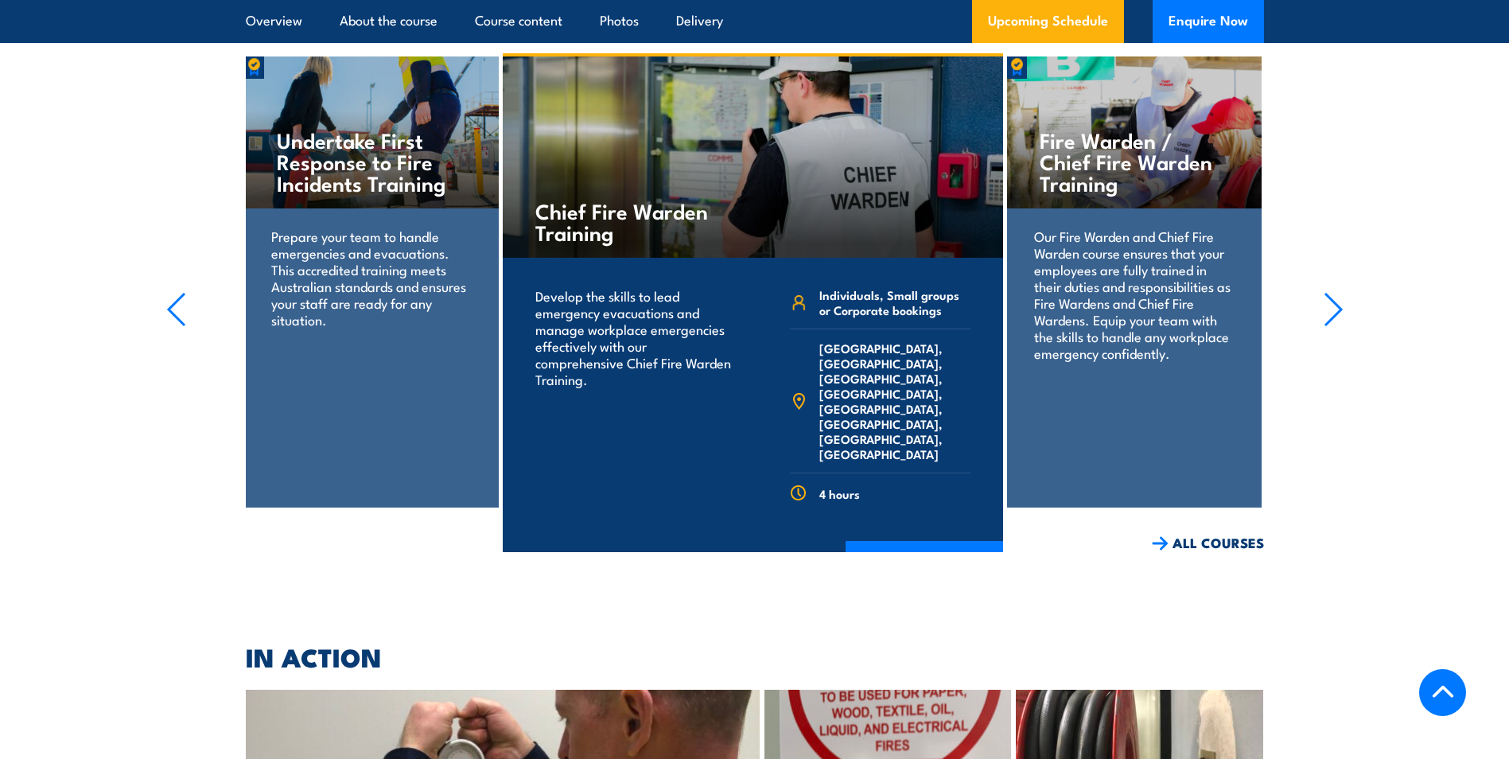
scroll to position [3182, 0]
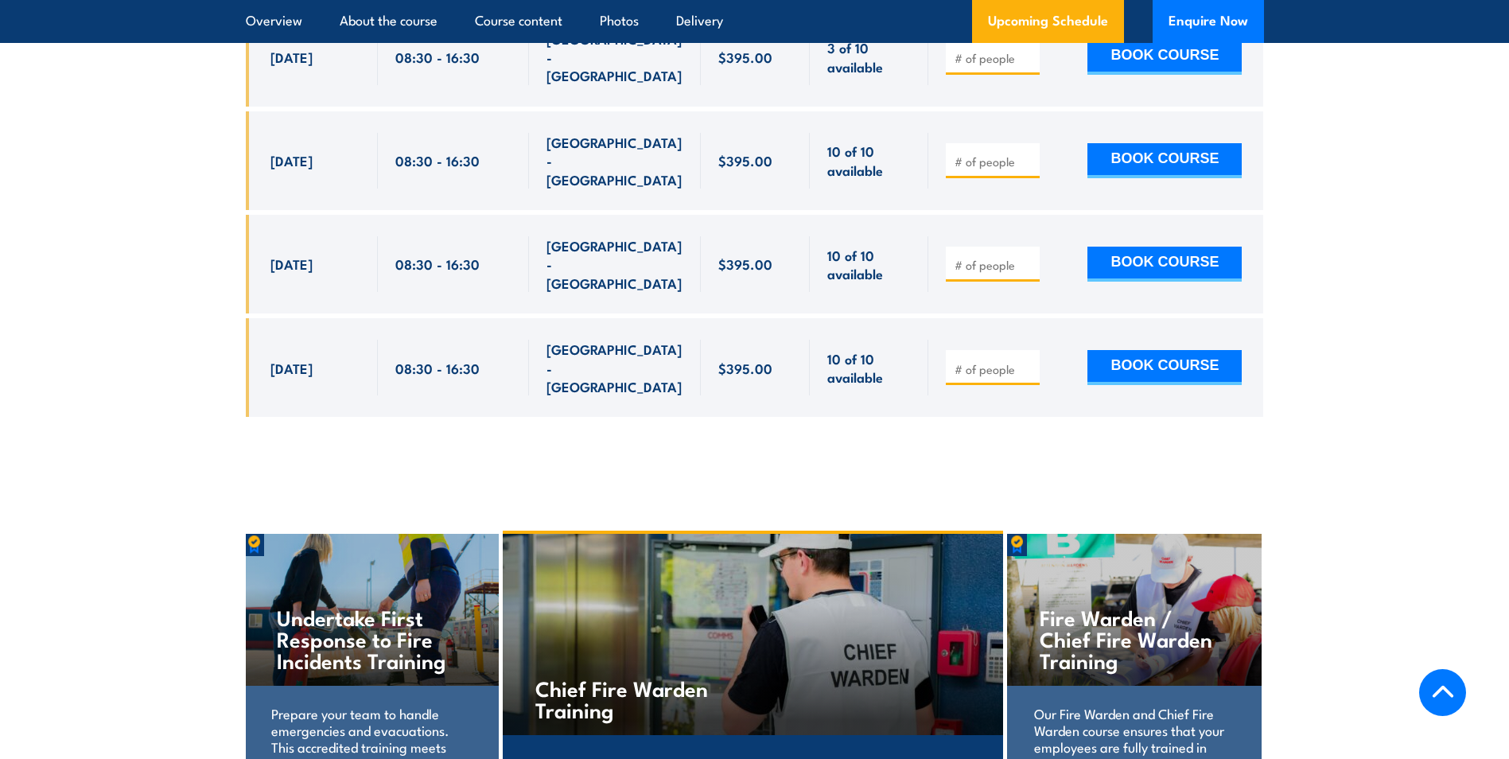
click at [1000, 361] on input "number" at bounding box center [995, 369] width 80 height 16
type input "1"
click at [1141, 350] on button "BOOK COURSE" at bounding box center [1164, 367] width 154 height 35
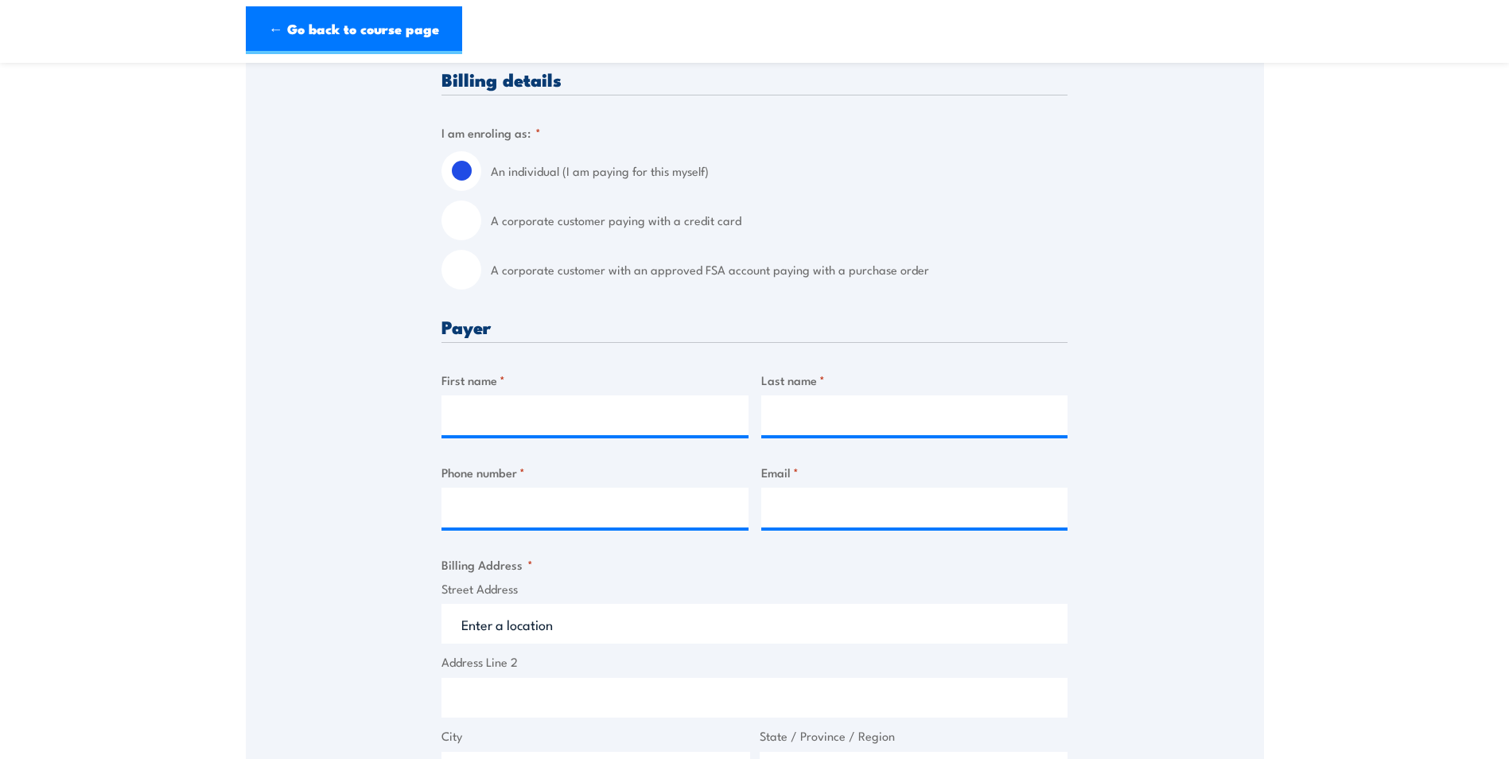
scroll to position [477, 0]
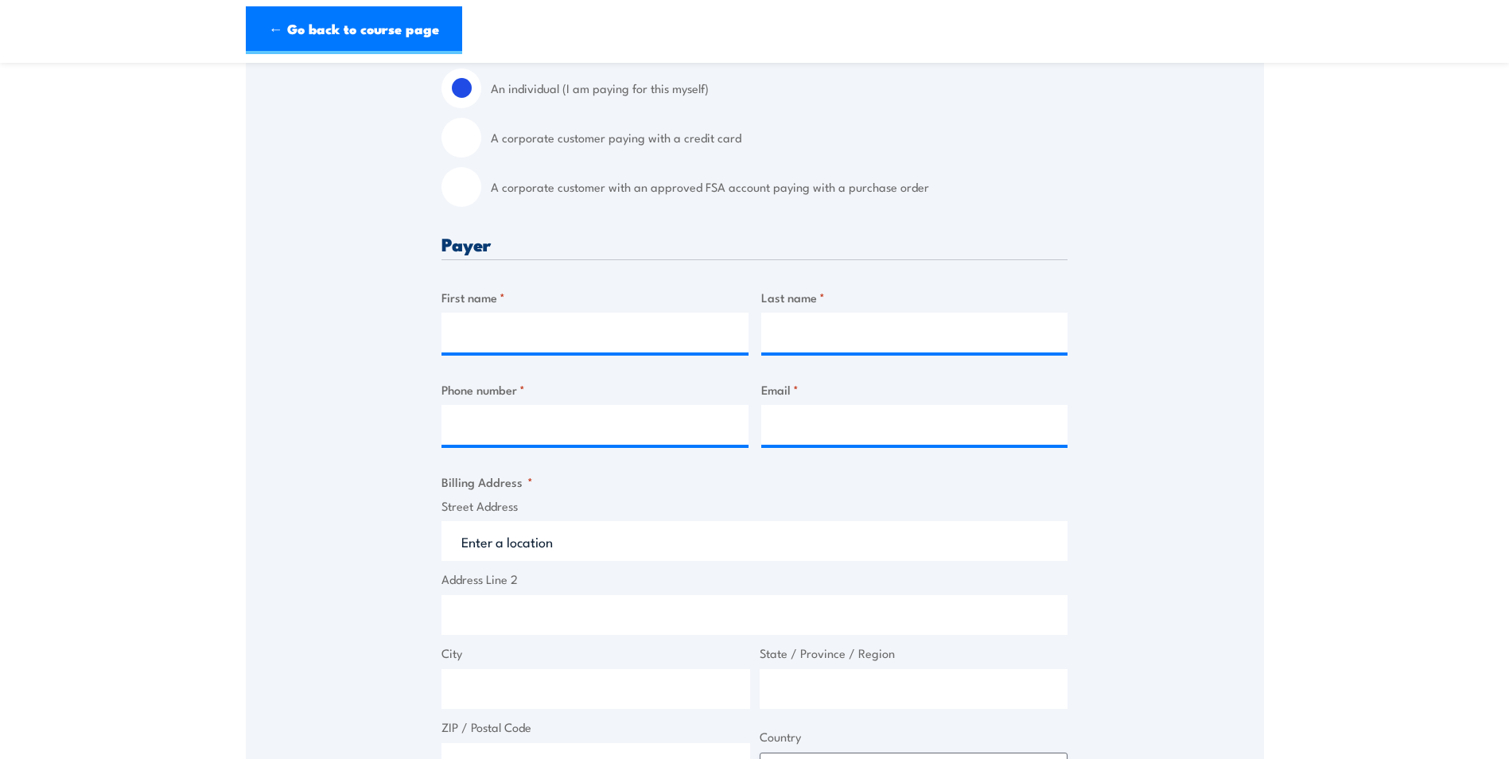
click at [464, 154] on input "A corporate customer paying with a credit card" at bounding box center [461, 138] width 40 height 40
radio input "true"
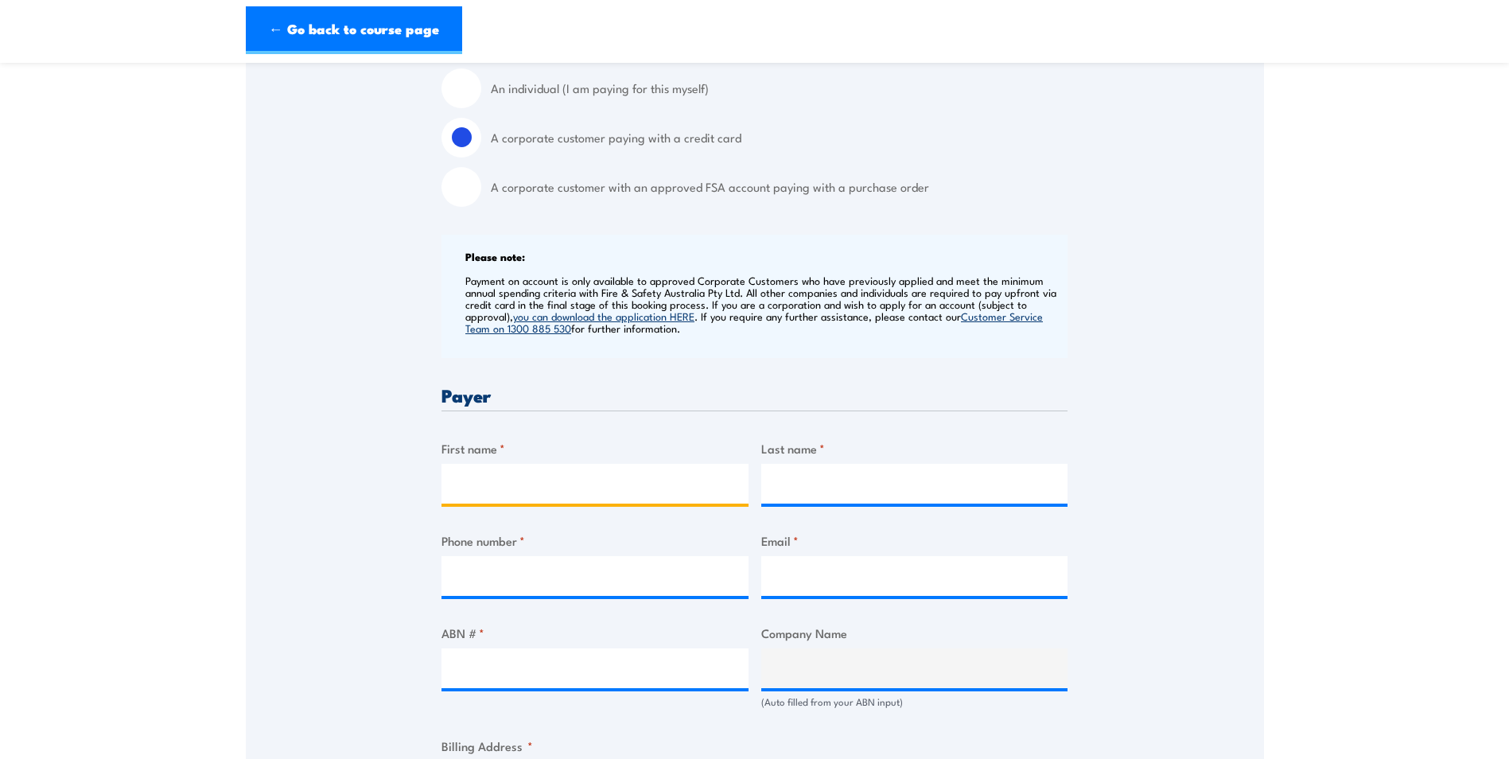
click at [535, 492] on input "First name *" at bounding box center [594, 484] width 307 height 40
type input "[PERSON_NAME]"
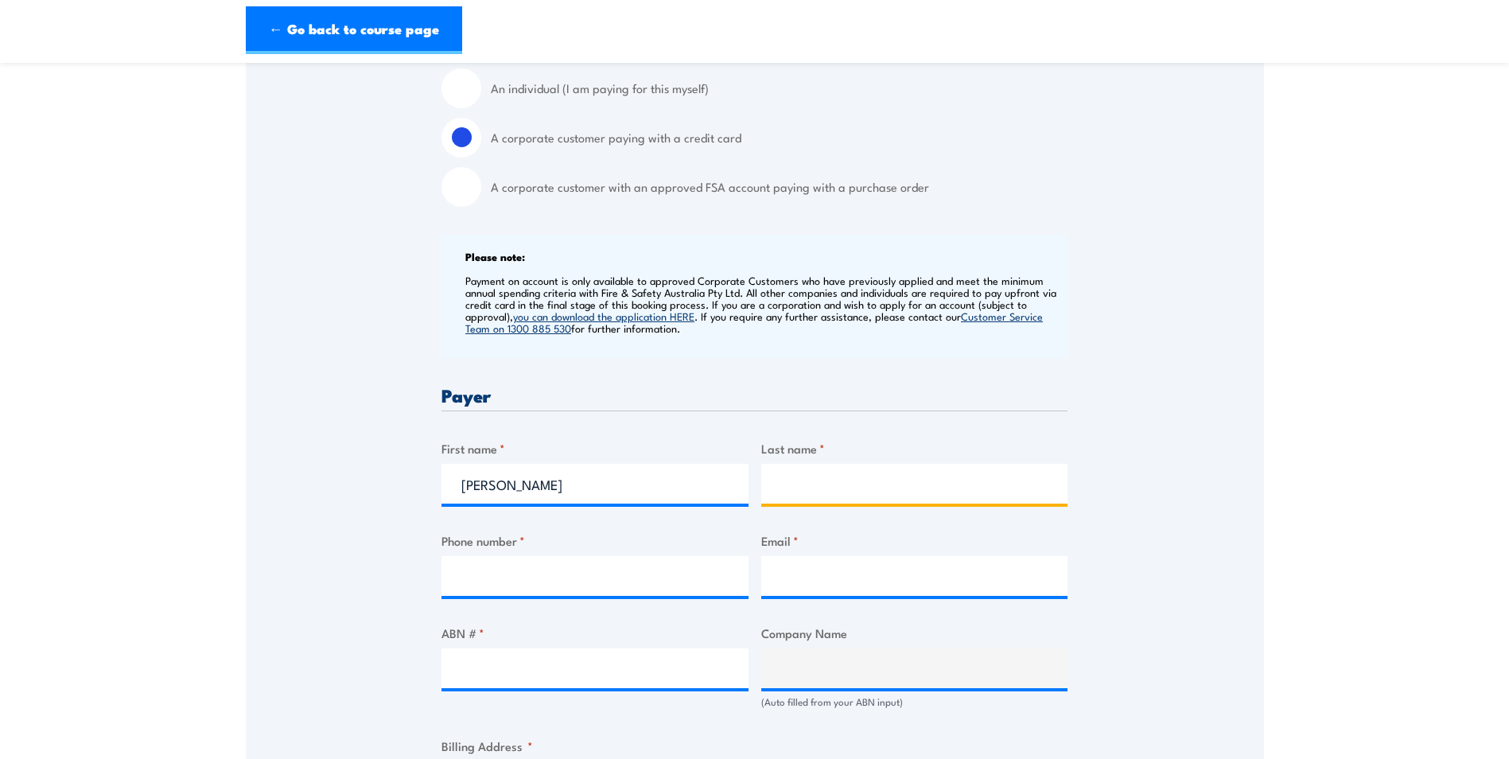
type input "[PERSON_NAME]"
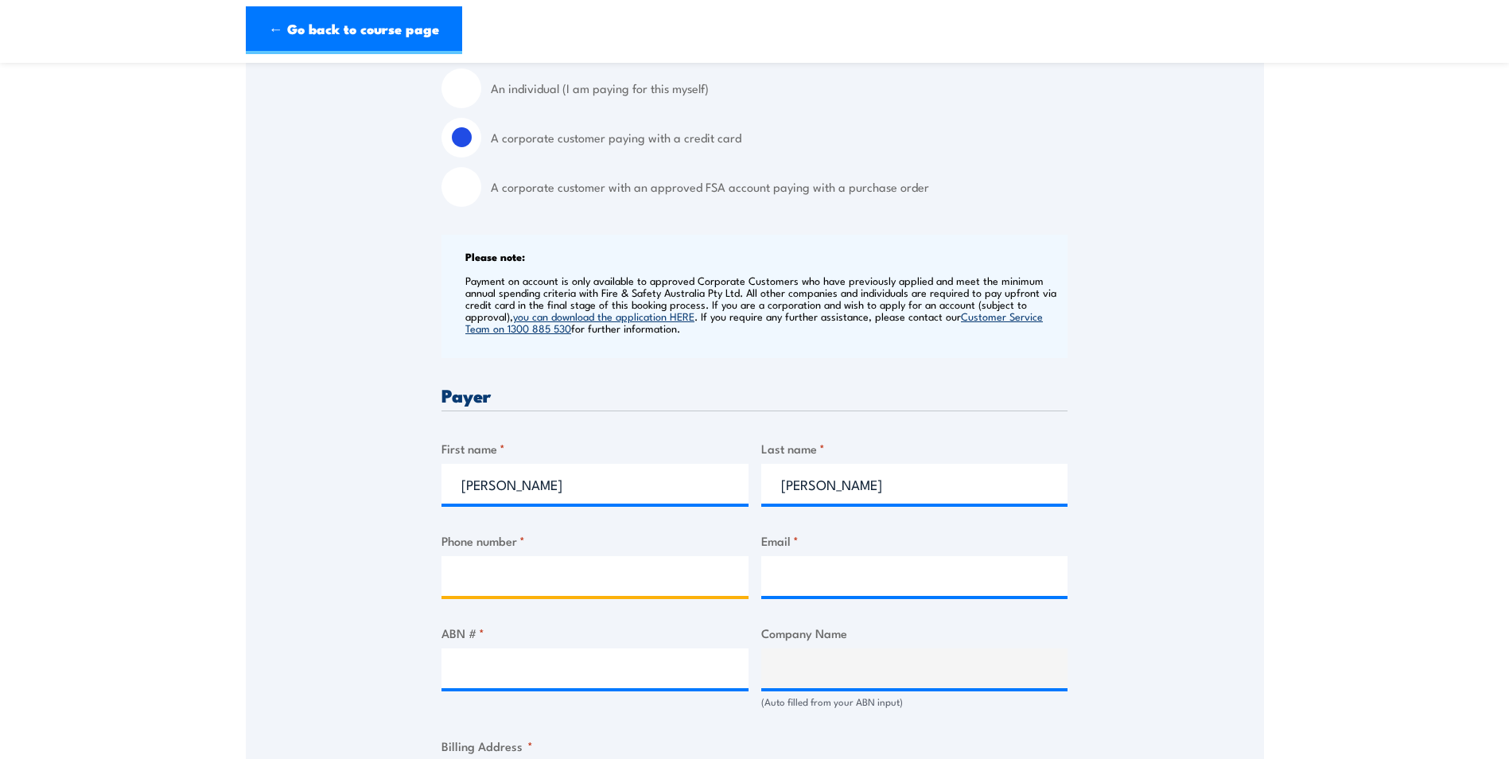
type input "0472749012"
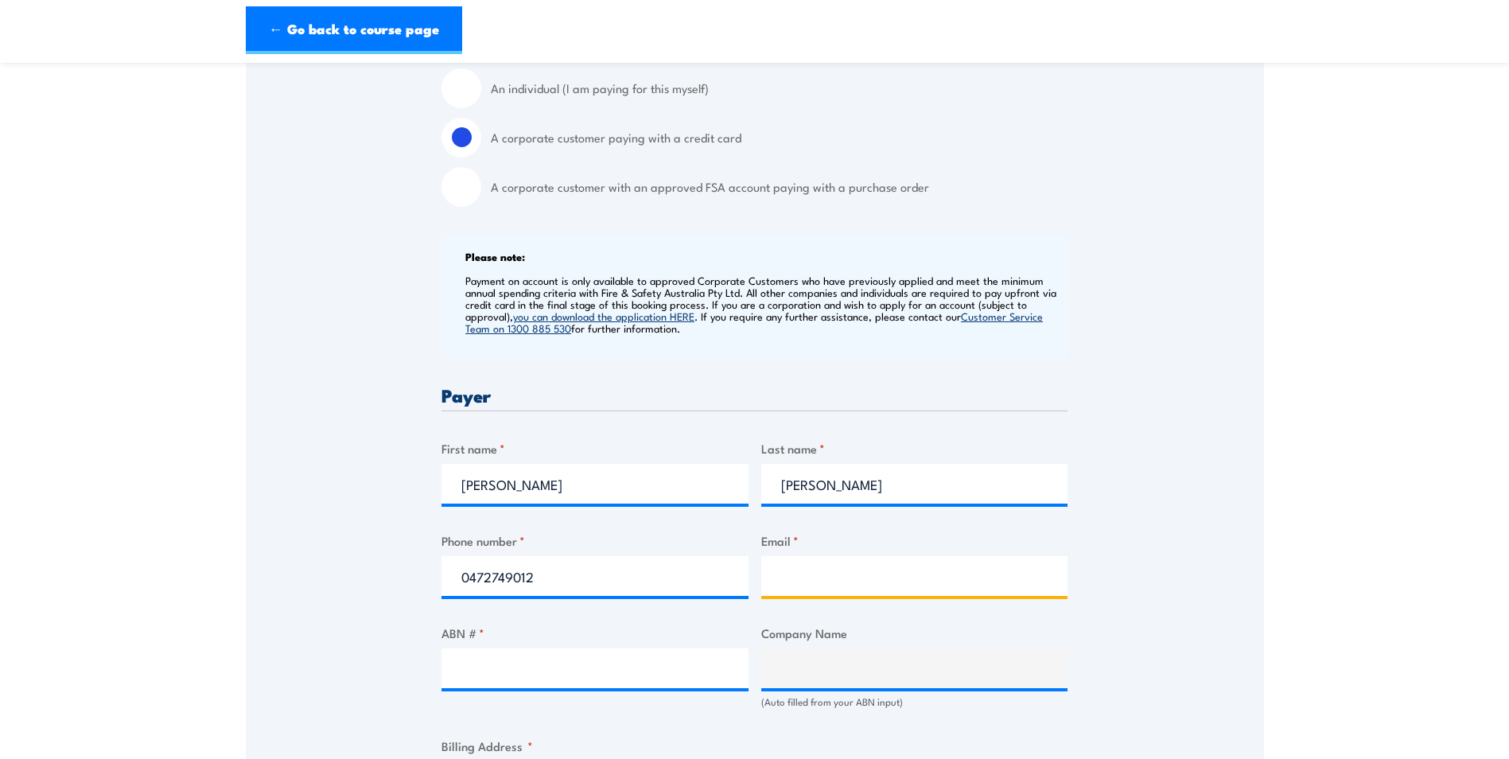
type input "mariam.ali@ventia.com"
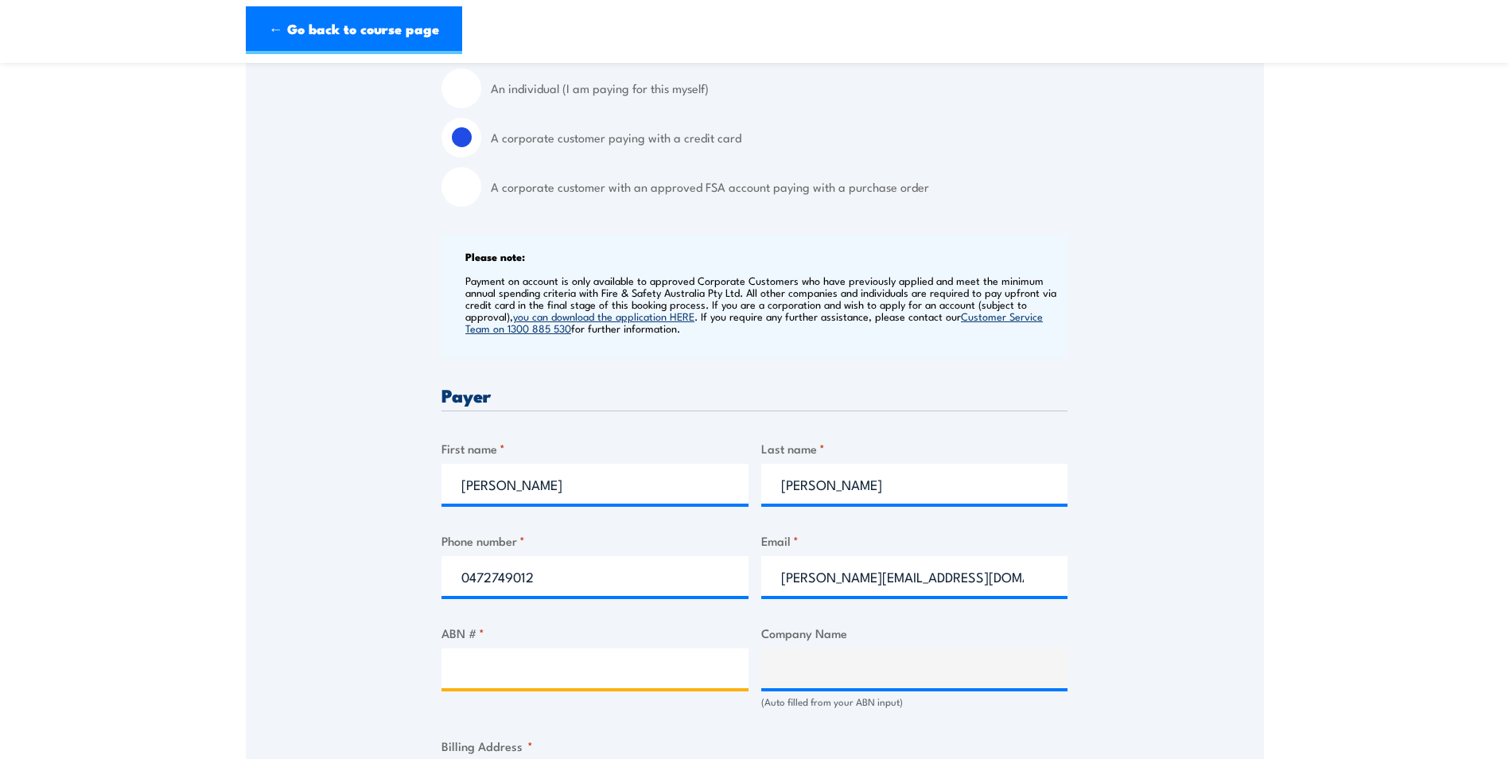
click at [513, 670] on input "ABN # *" at bounding box center [594, 668] width 307 height 40
paste input "11 093 114 553"
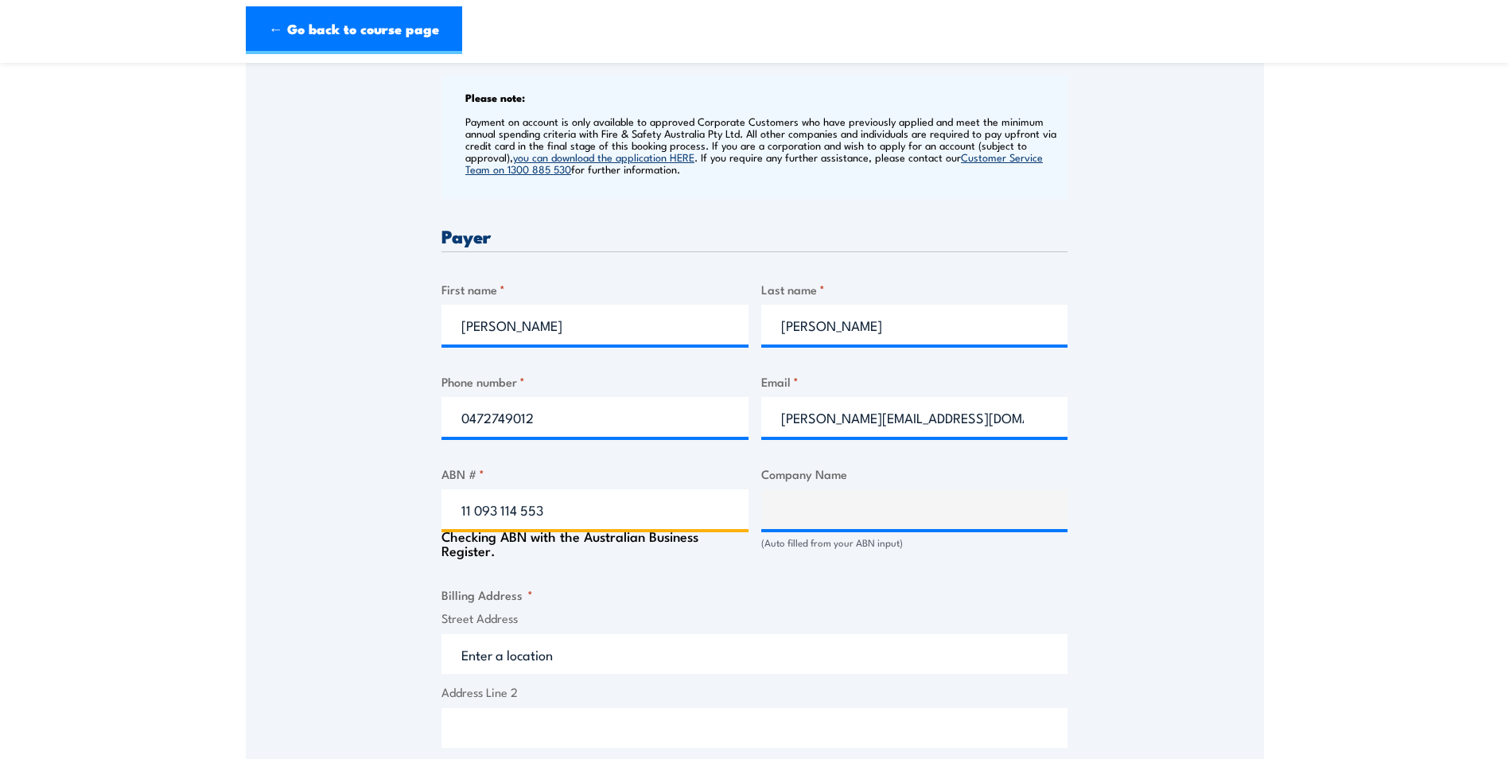
type input "11 093 114 553"
type input "VENTIA AUSTRALIA PTY LTD"
click at [575, 585] on fieldset "Billing Address * Street Address Address Line 2 City State / Province / Region …" at bounding box center [754, 740] width 626 height 310
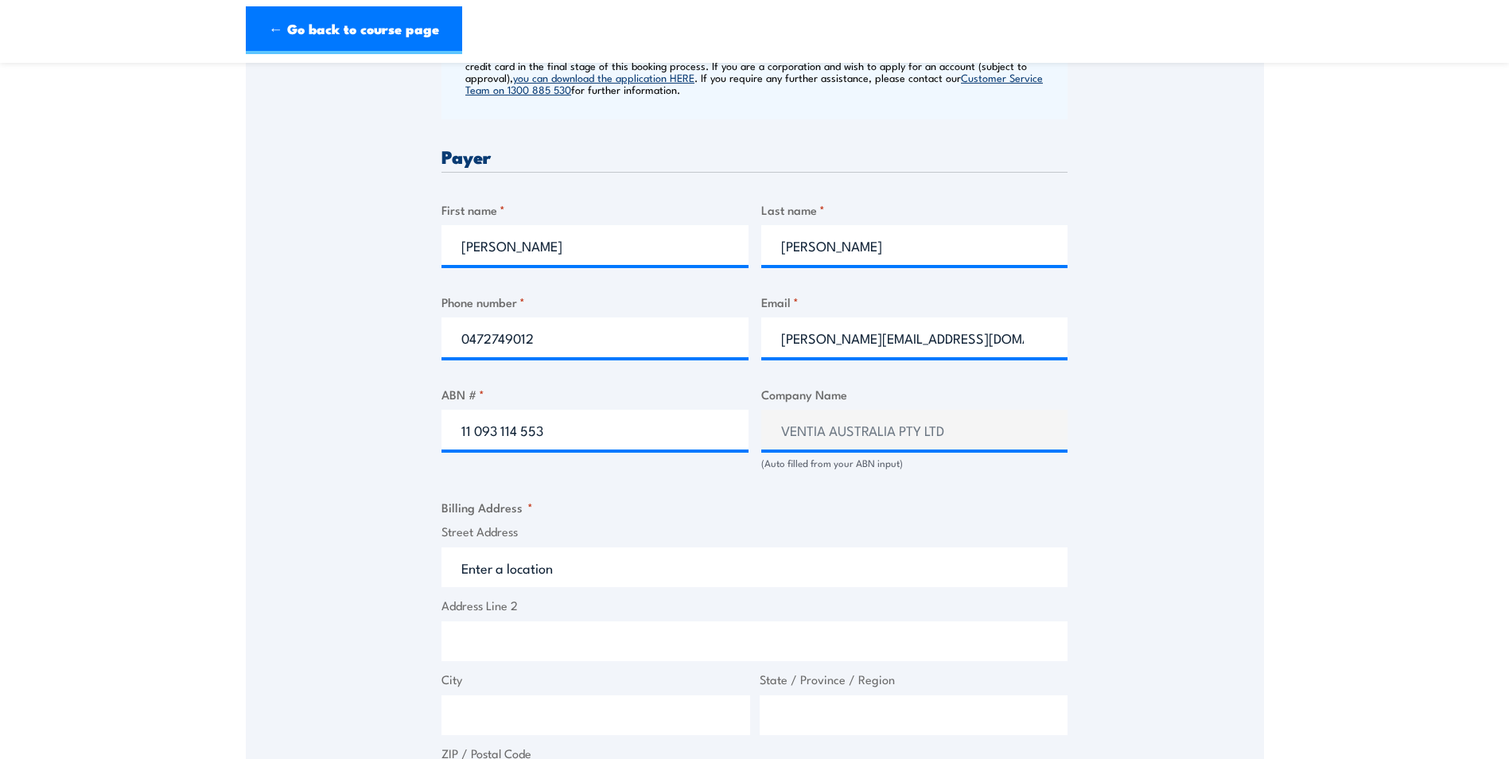
scroll to position [795, 0]
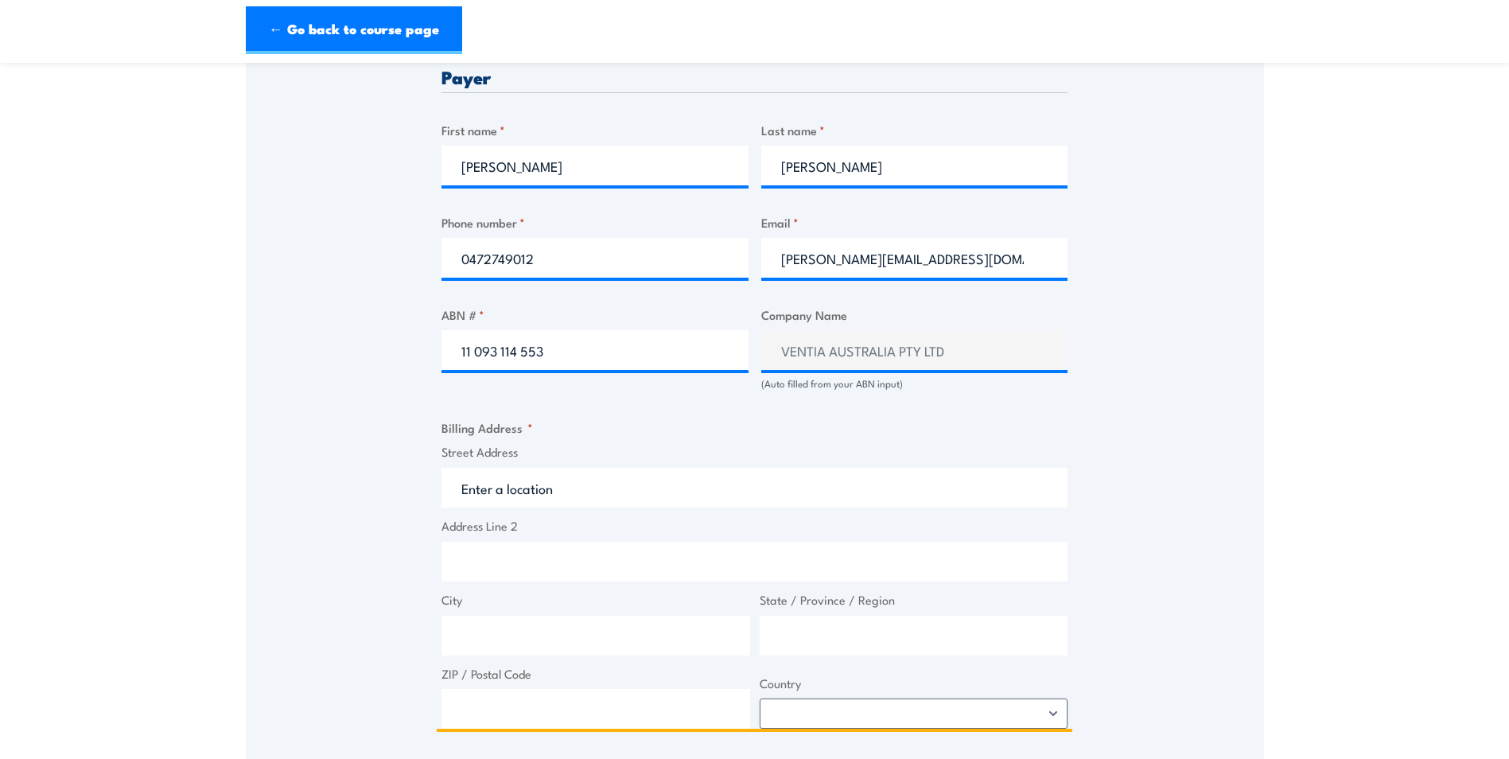
click at [538, 494] on input "Street Address" at bounding box center [754, 488] width 626 height 40
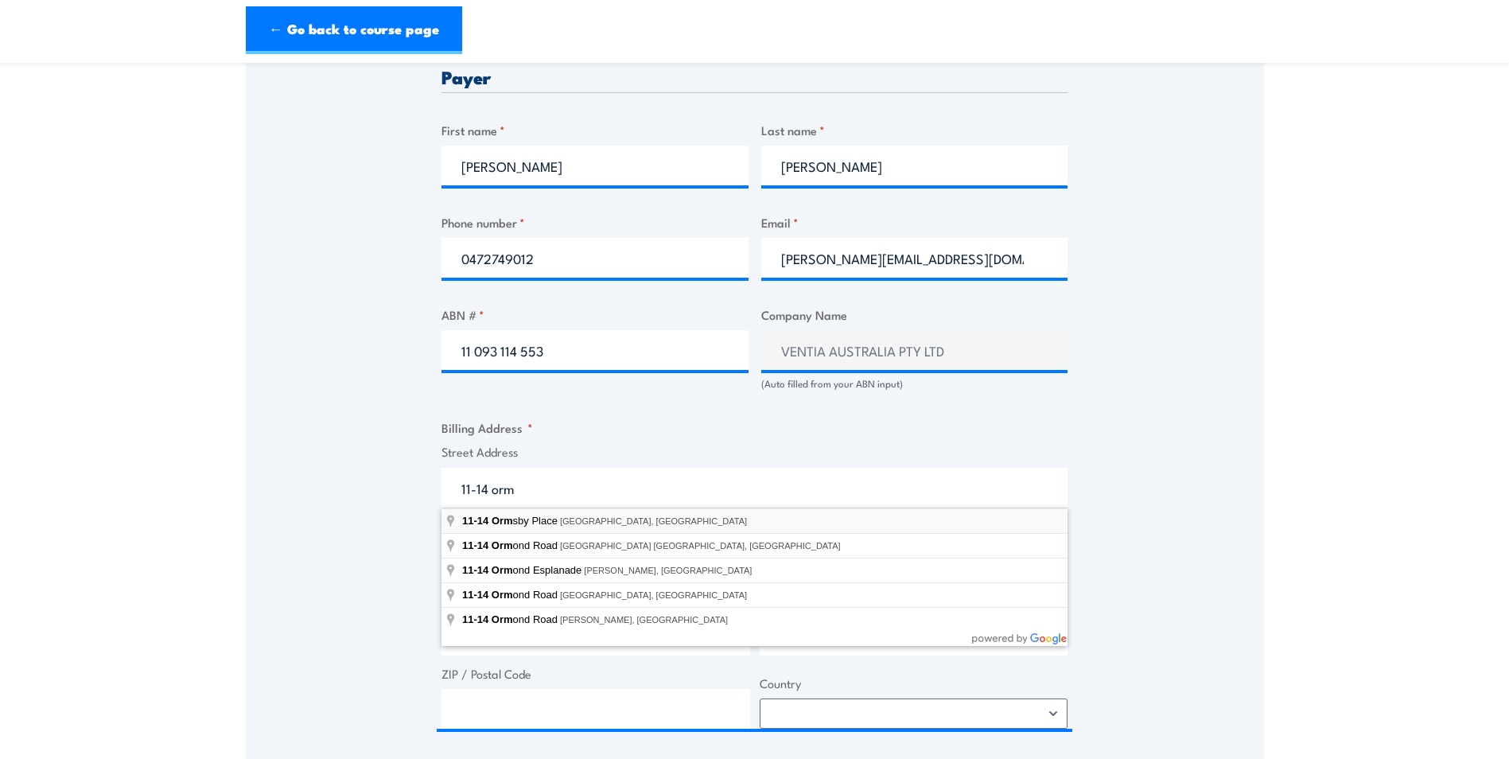
type input "11-14 Ormsby Place, Wetherill Park NSW, Australia"
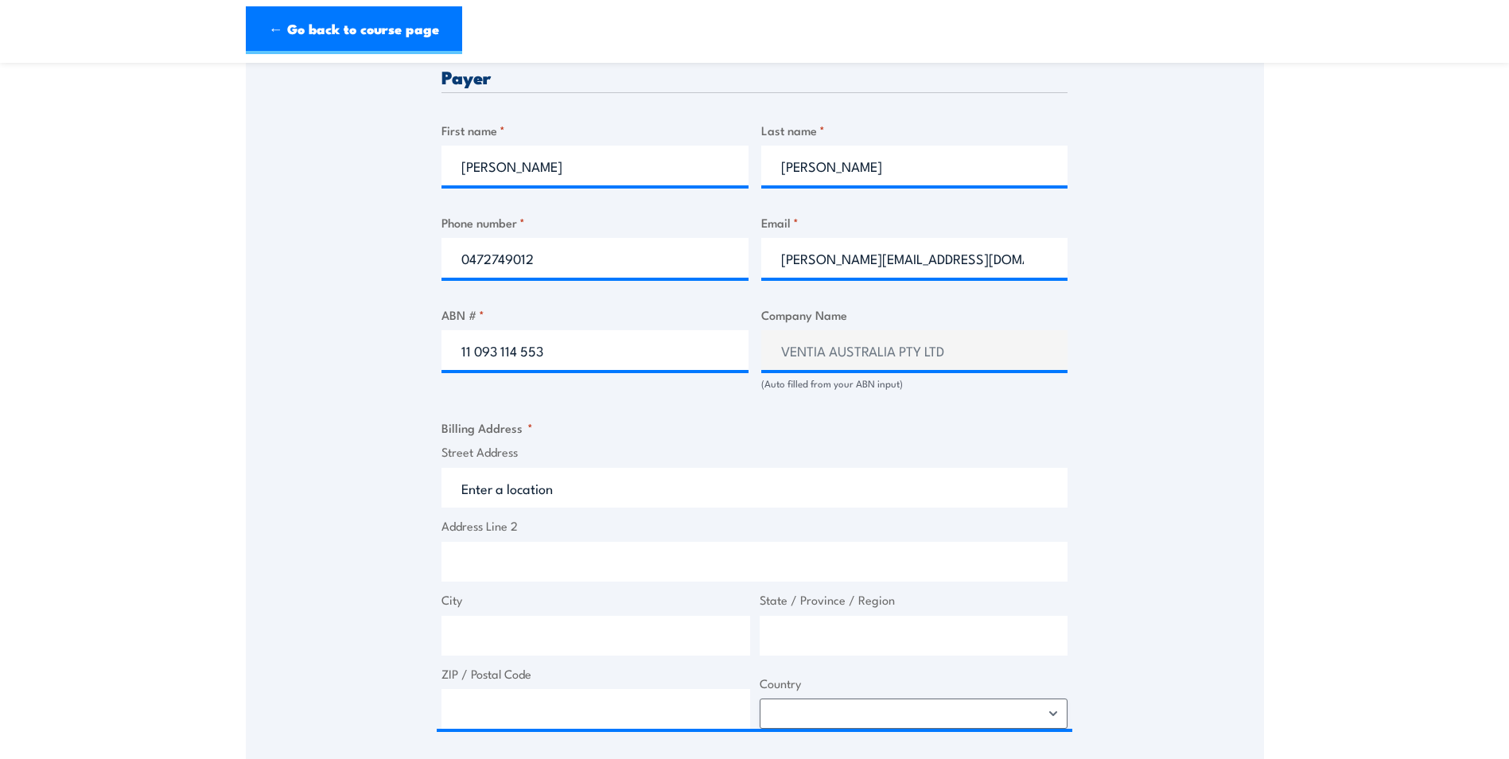
type input "11-14 Ormsby Pl"
type input "Wetherill Park"
type input "New South Wales"
type input "2164"
select select "Australia"
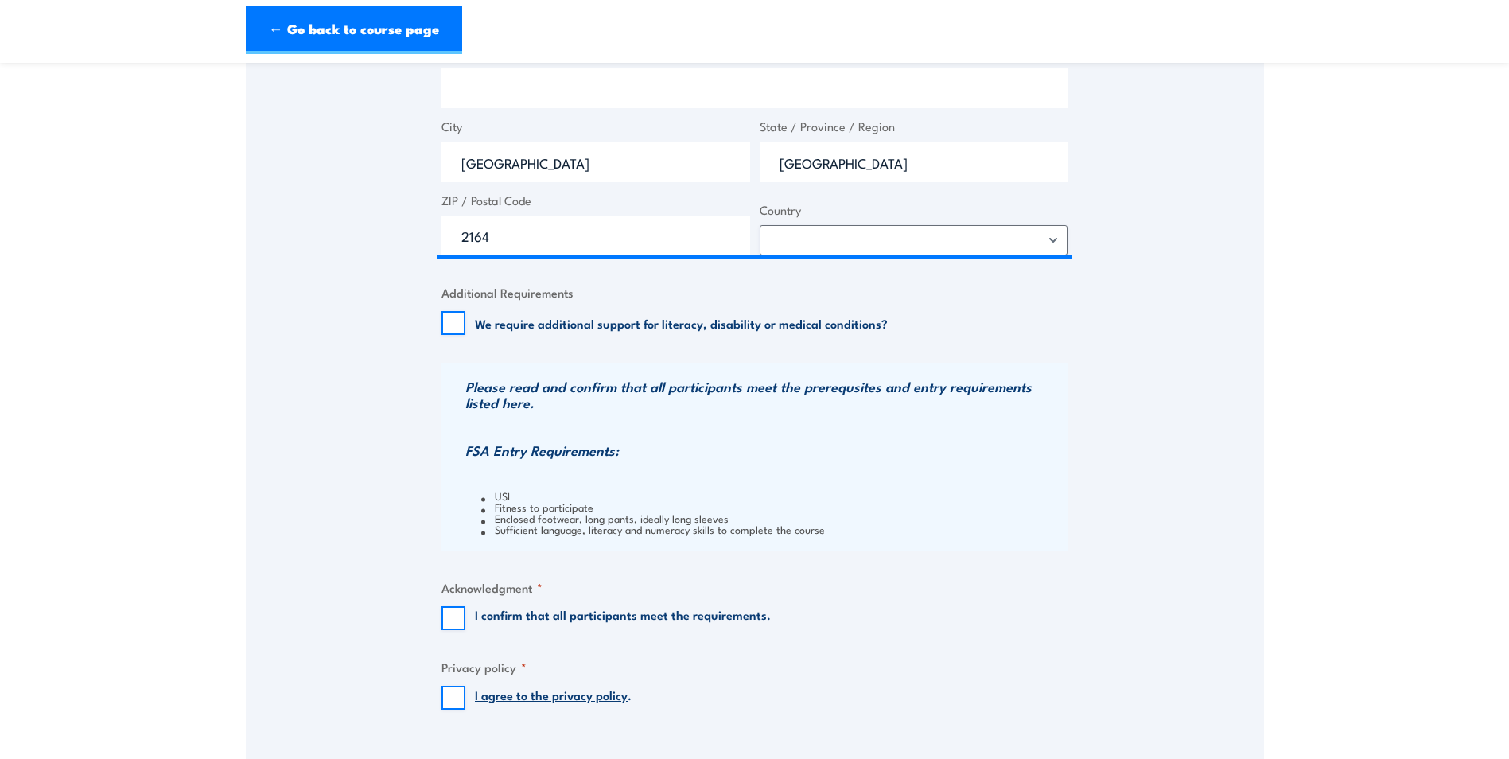
scroll to position [1273, 0]
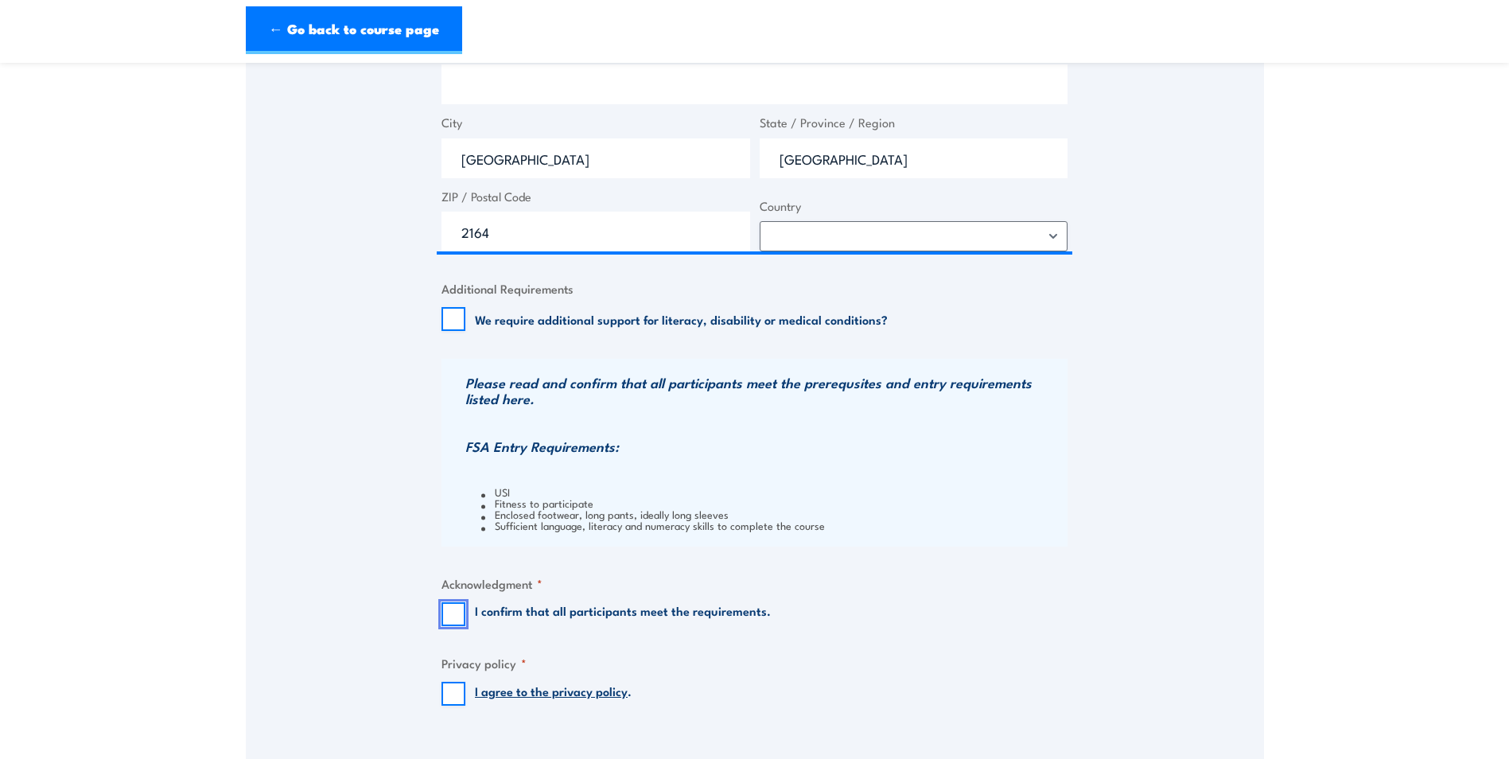
click at [463, 620] on input "I confirm that all participants meet the requirements." at bounding box center [453, 614] width 24 height 24
checkbox input "true"
click at [448, 694] on input "I agree to the privacy policy ." at bounding box center [453, 694] width 24 height 24
checkbox input "true"
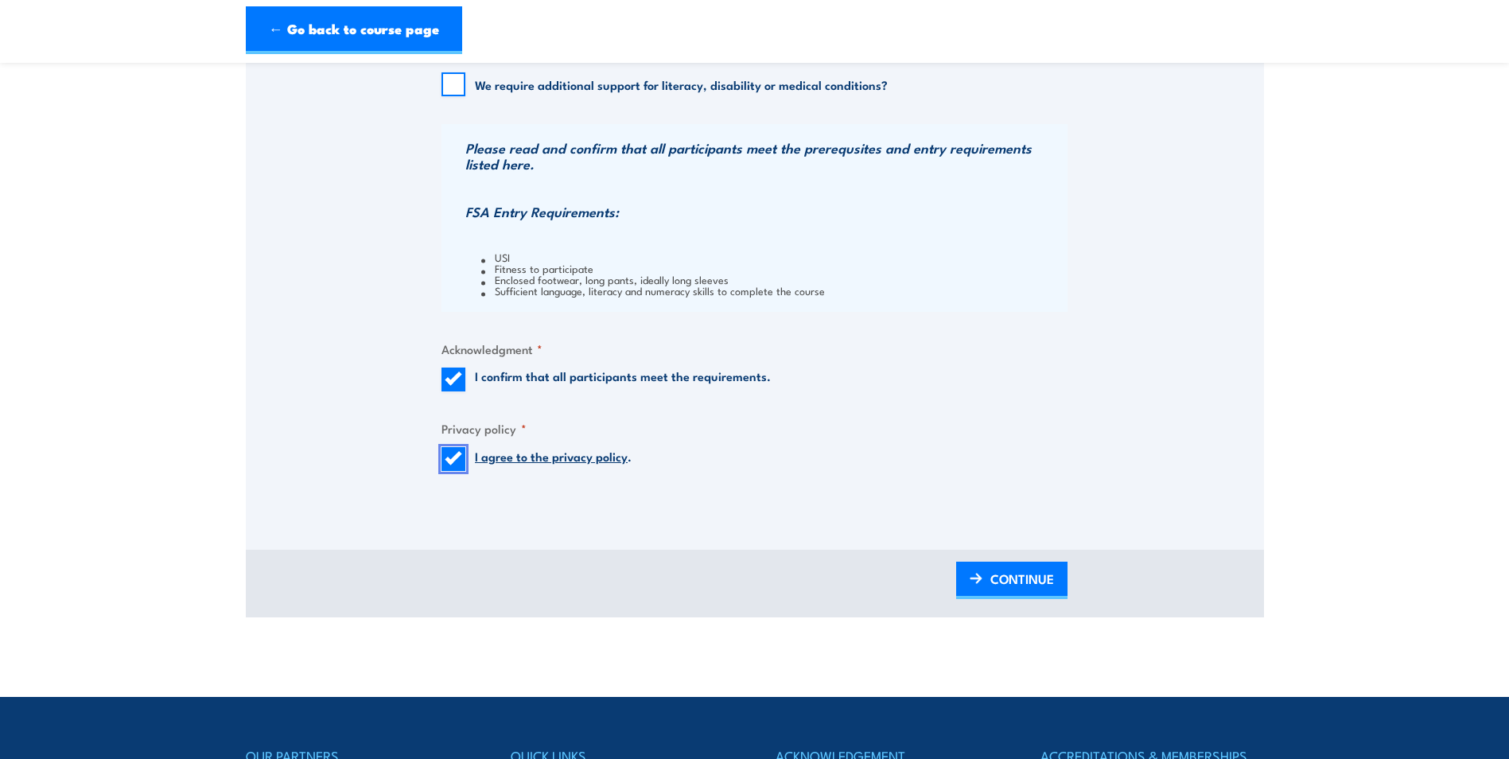
scroll to position [1511, 0]
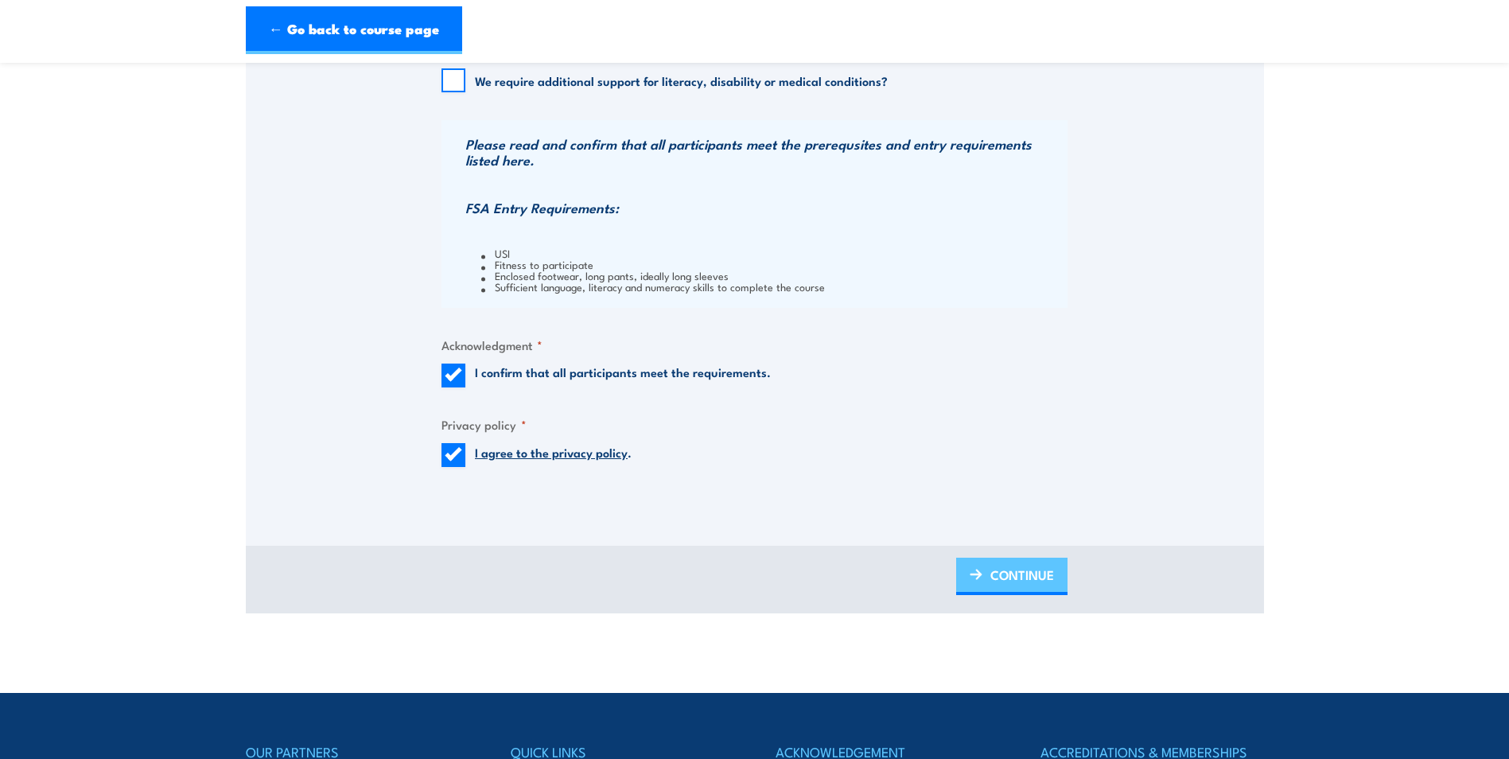
click at [1056, 558] on link "CONTINUE" at bounding box center [1011, 576] width 111 height 37
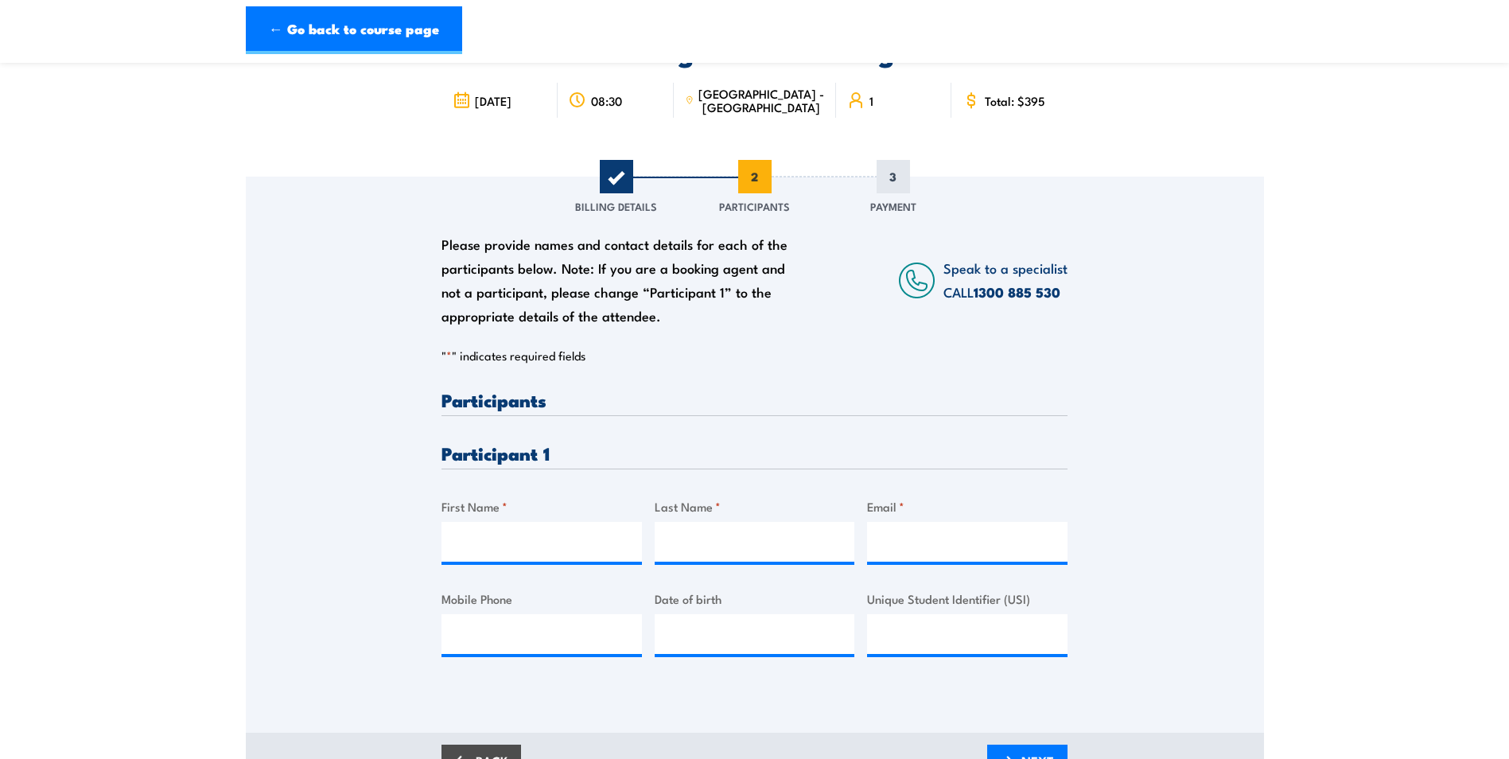
scroll to position [359, 0]
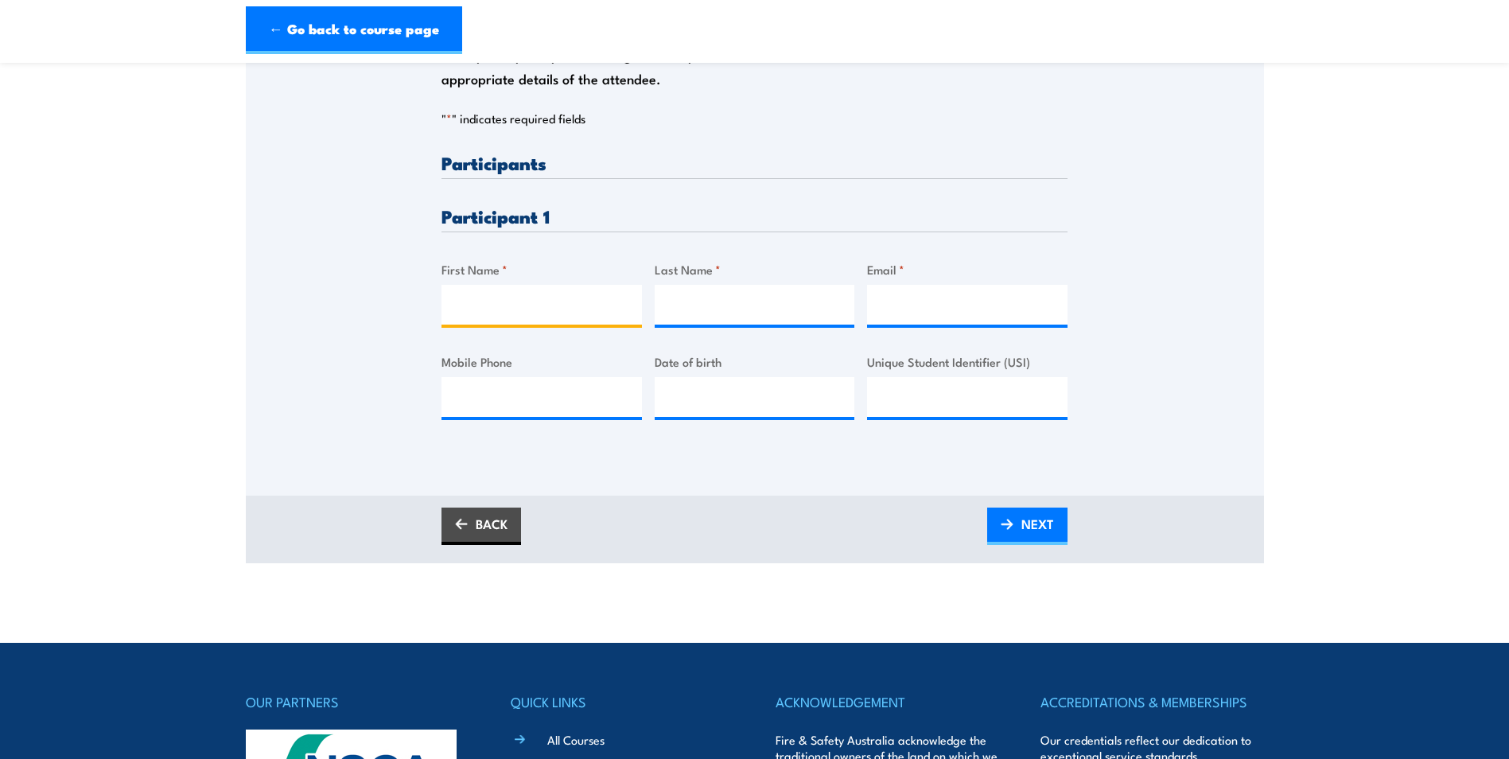
click at [543, 293] on input "First Name *" at bounding box center [541, 305] width 200 height 40
type input "Jye"
type input "Meuleman"
type input "Jye.meuleman@ventia.com"
click at [1131, 379] on div "Please provide names and contact details for each of the participants below. No…" at bounding box center [755, 196] width 1018 height 512
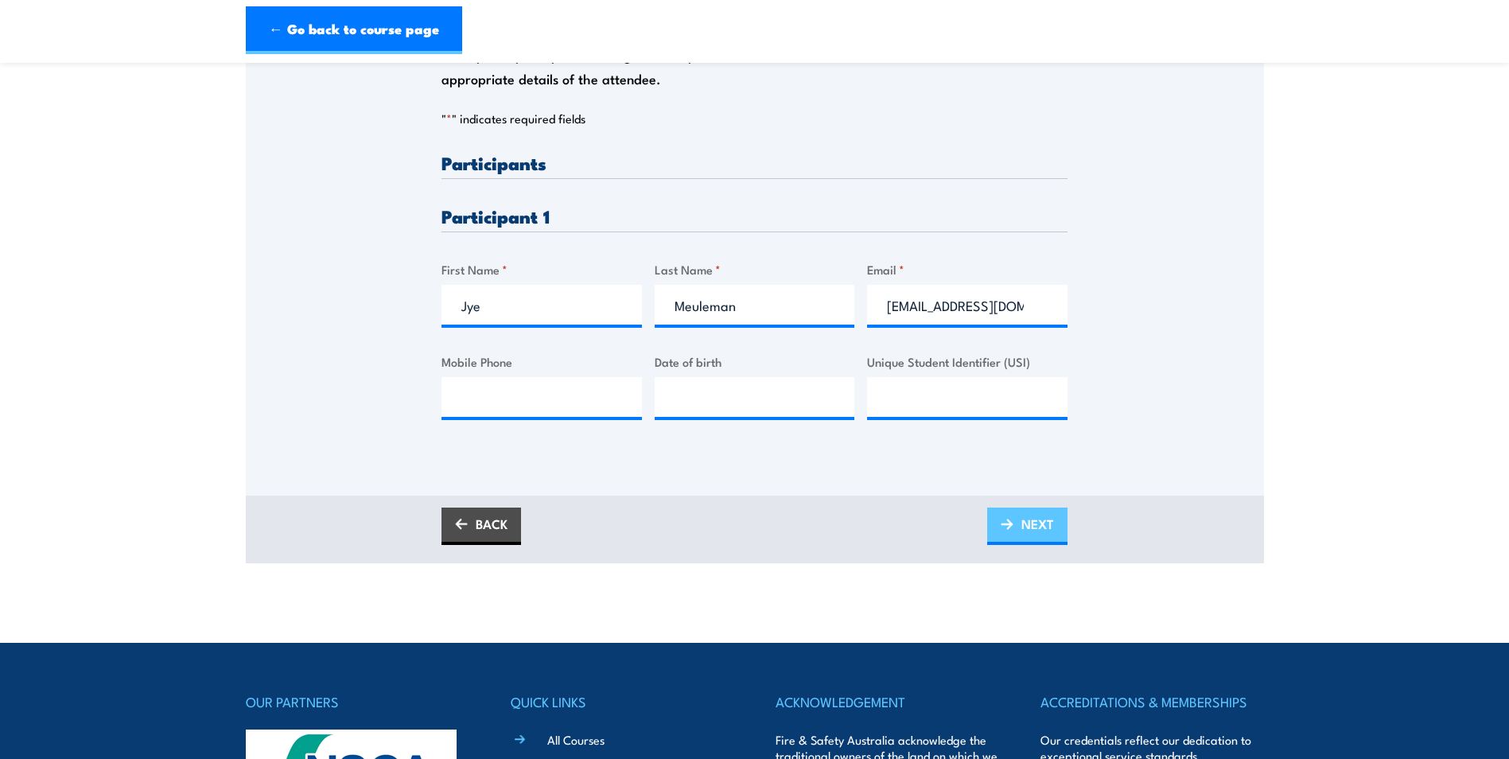
click at [1041, 530] on span "NEXT" at bounding box center [1037, 524] width 33 height 42
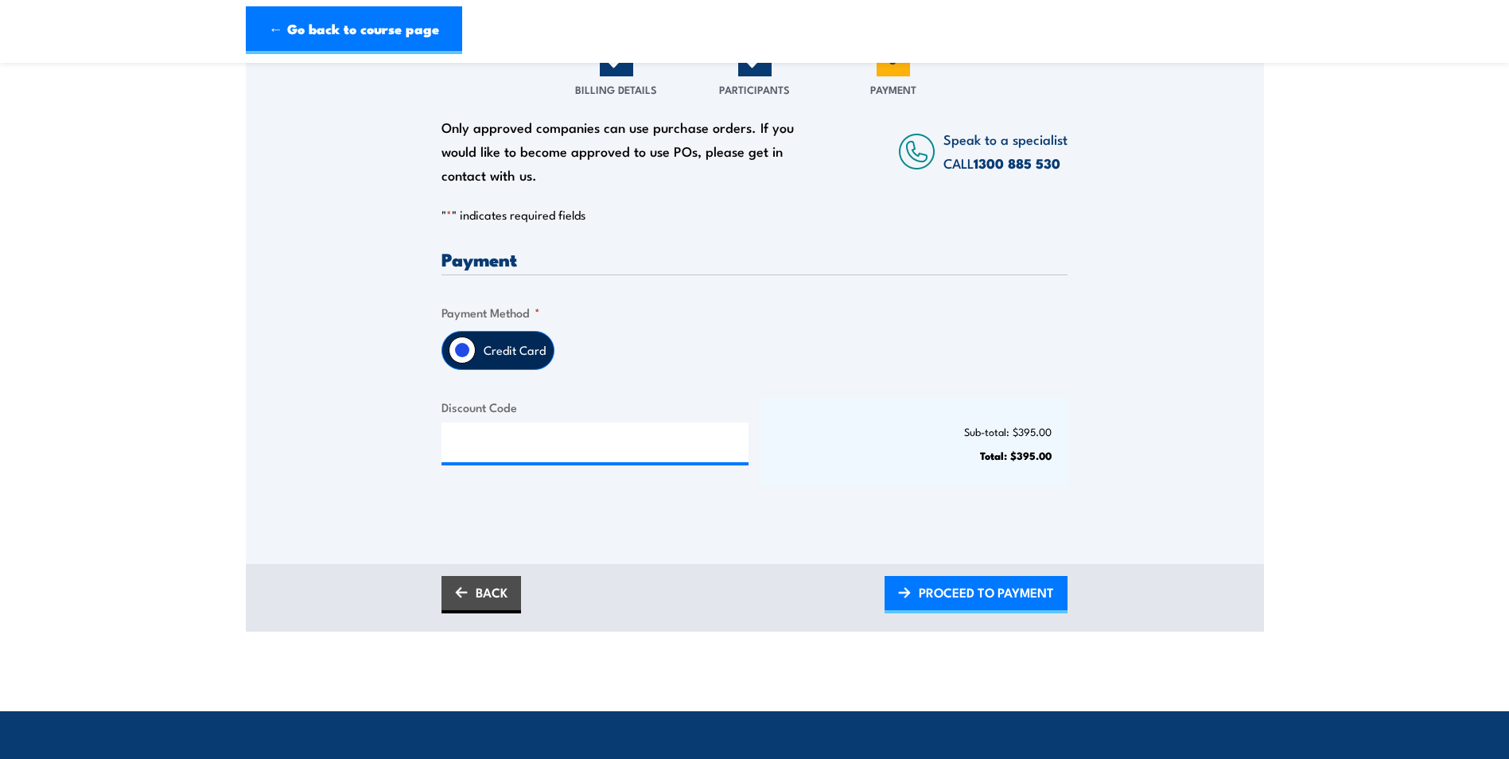
scroll to position [159, 0]
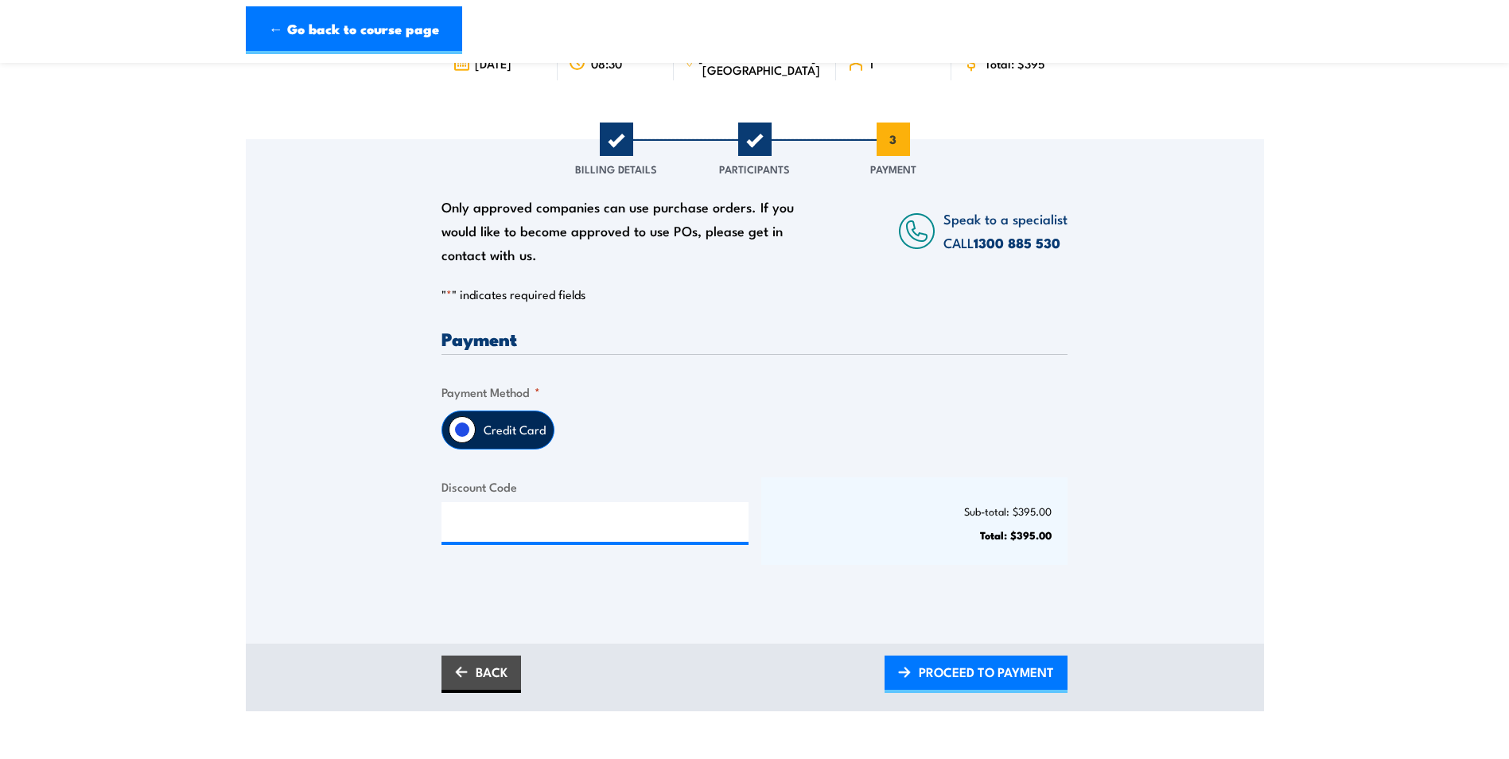
click at [510, 426] on label "Credit Card" at bounding box center [515, 429] width 78 height 37
click at [476, 426] on input "Credit Card" at bounding box center [462, 429] width 27 height 27
click at [964, 676] on span "PROCEED TO PAYMENT" at bounding box center [986, 672] width 135 height 42
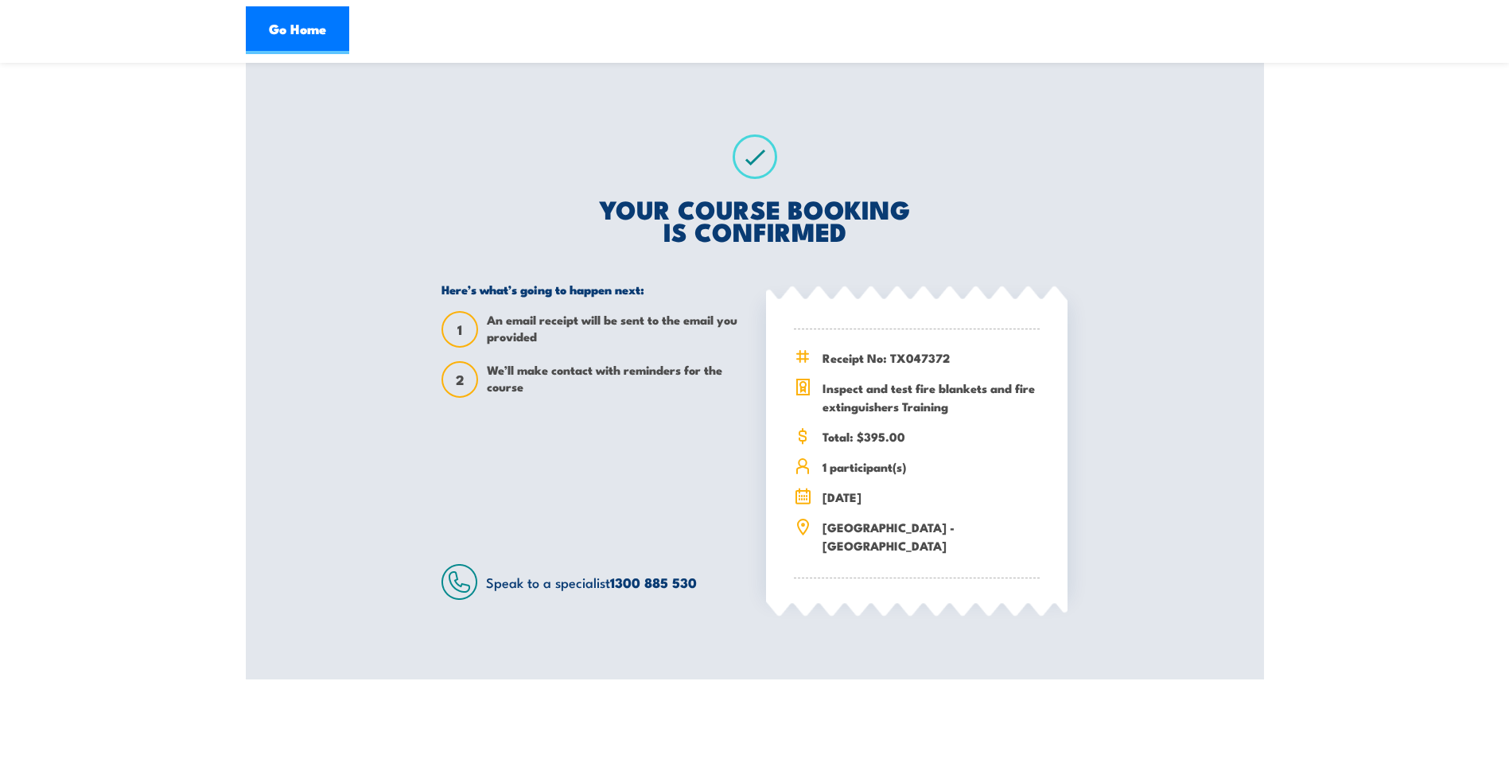
scroll to position [239, 0]
